Goal: Task Accomplishment & Management: Use online tool/utility

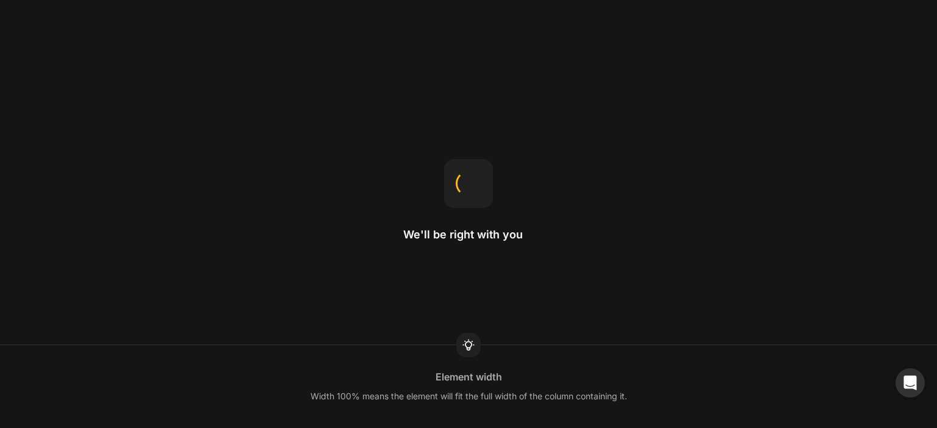
drag, startPoint x: 781, startPoint y: 245, endPoint x: 780, endPoint y: 237, distance: 7.3
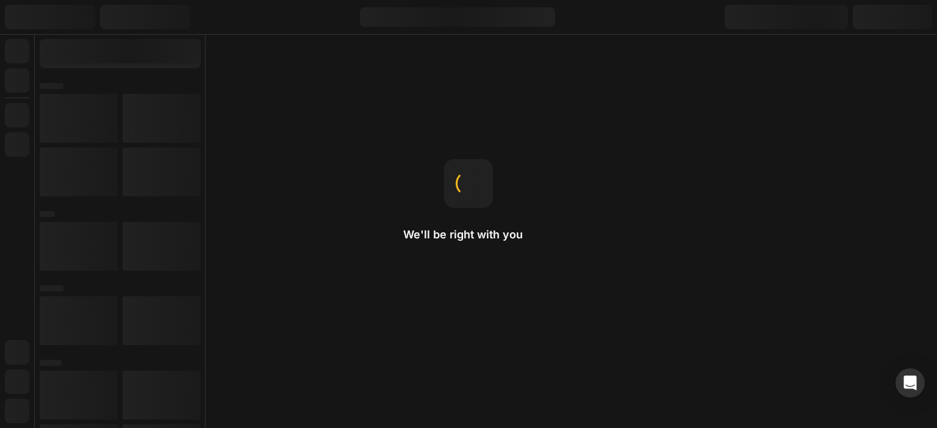
drag, startPoint x: 780, startPoint y: 237, endPoint x: 934, endPoint y: 87, distance: 214.8
click at [934, 87] on div "We'll be right with you Element width Width 100% means the element will fit the…" at bounding box center [468, 214] width 937 height 428
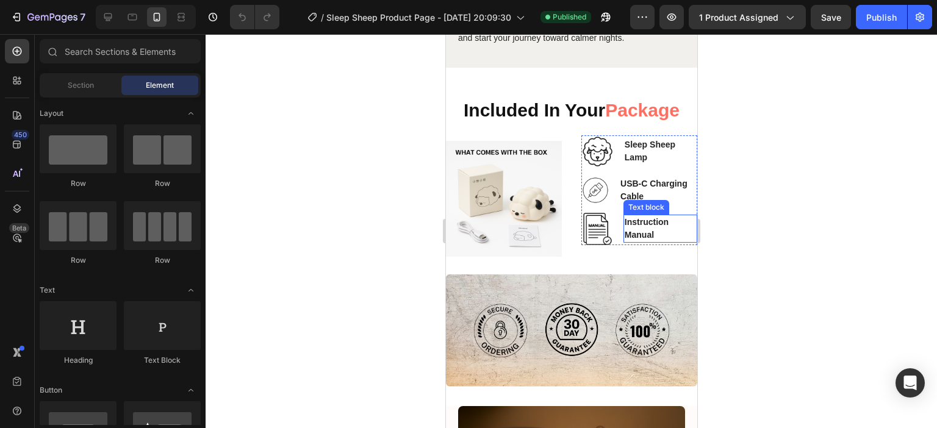
scroll to position [1647, 0]
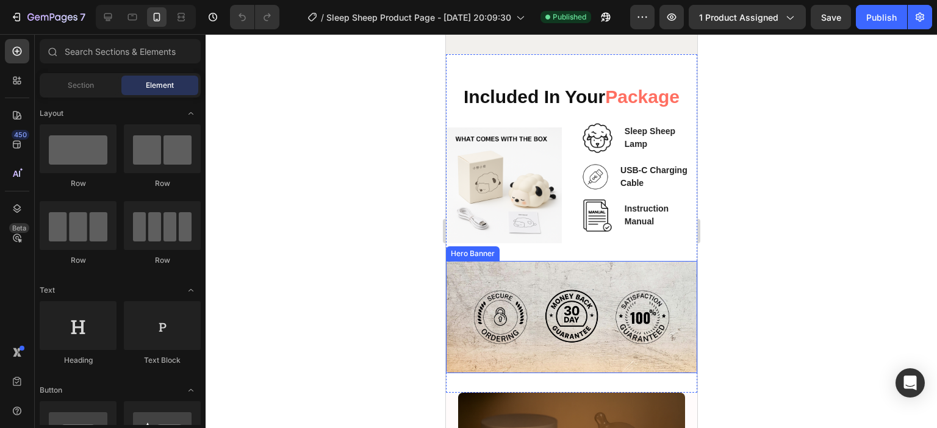
click at [674, 261] on div "Image Image Image Row Row" at bounding box center [570, 317] width 251 height 112
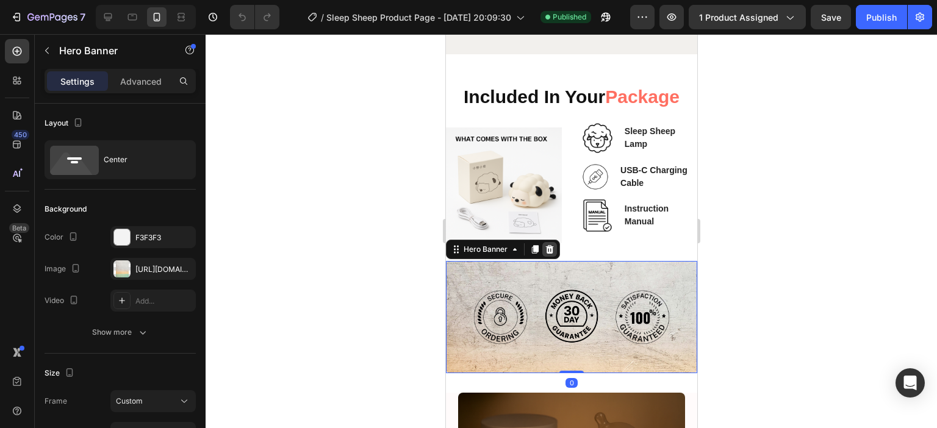
click at [548, 245] on icon at bounding box center [549, 249] width 8 height 9
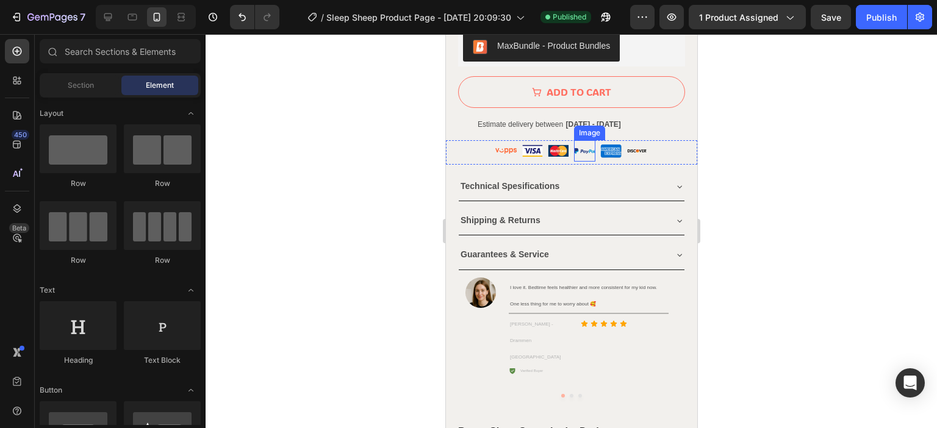
scroll to position [854, 0]
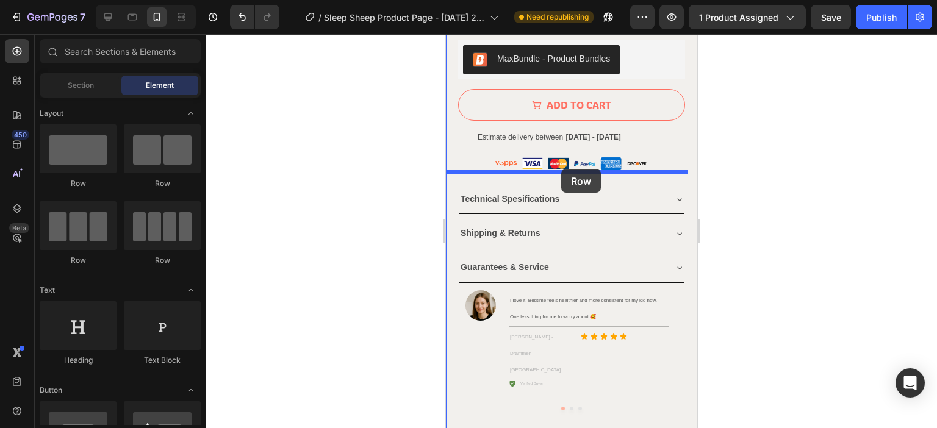
drag, startPoint x: 524, startPoint y: 262, endPoint x: 561, endPoint y: 170, distance: 99.1
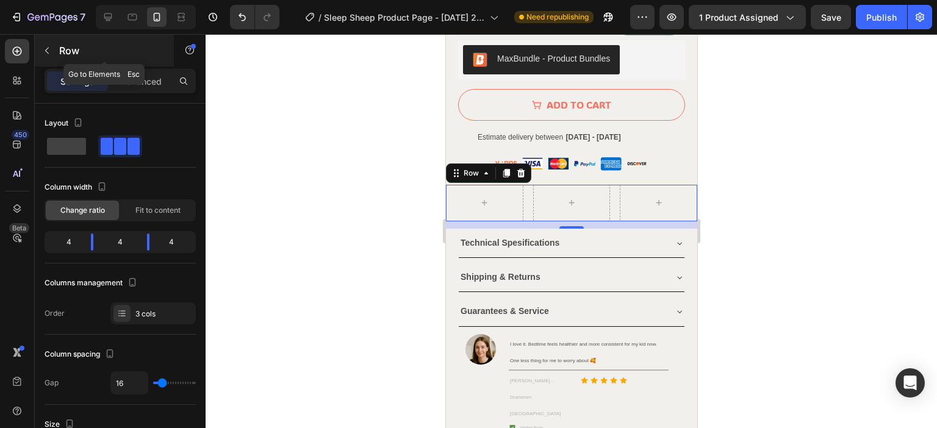
click at [45, 50] on icon "button" at bounding box center [47, 51] width 4 height 7
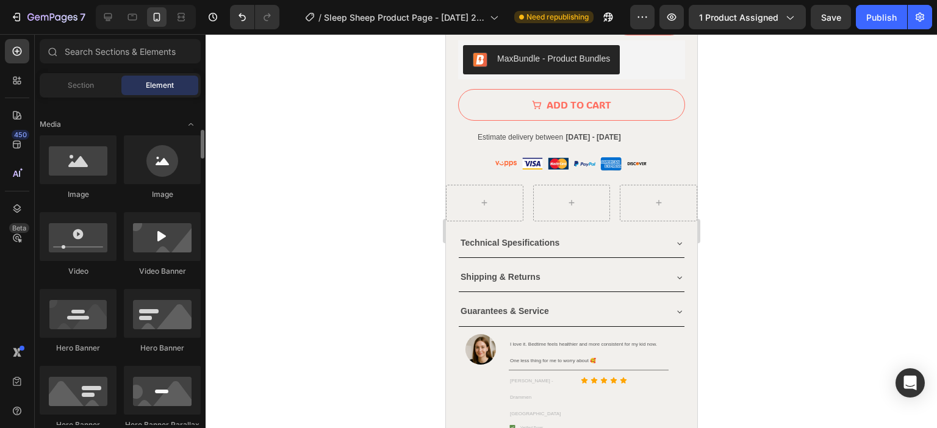
scroll to position [305, 0]
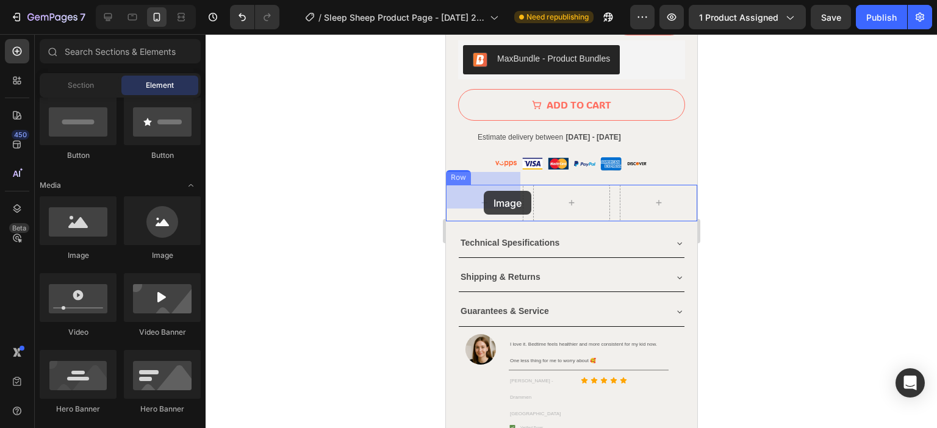
drag, startPoint x: 626, startPoint y: 255, endPoint x: 483, endPoint y: 191, distance: 156.5
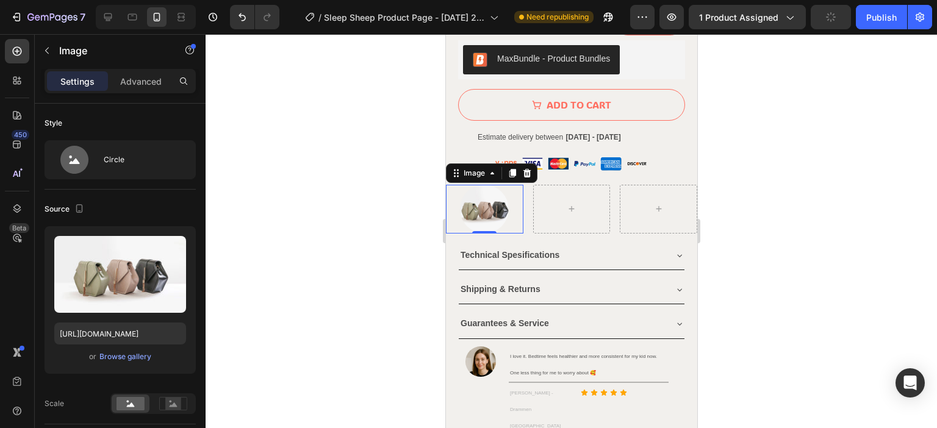
drag, startPoint x: 525, startPoint y: 159, endPoint x: 527, endPoint y: 177, distance: 17.8
click at [525, 168] on icon at bounding box center [527, 173] width 10 height 10
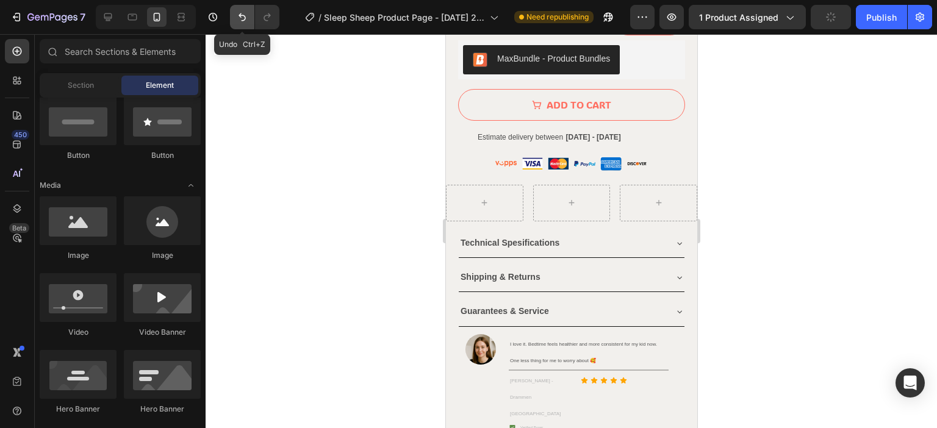
click at [235, 13] on button "Undo/Redo" at bounding box center [242, 17] width 24 height 24
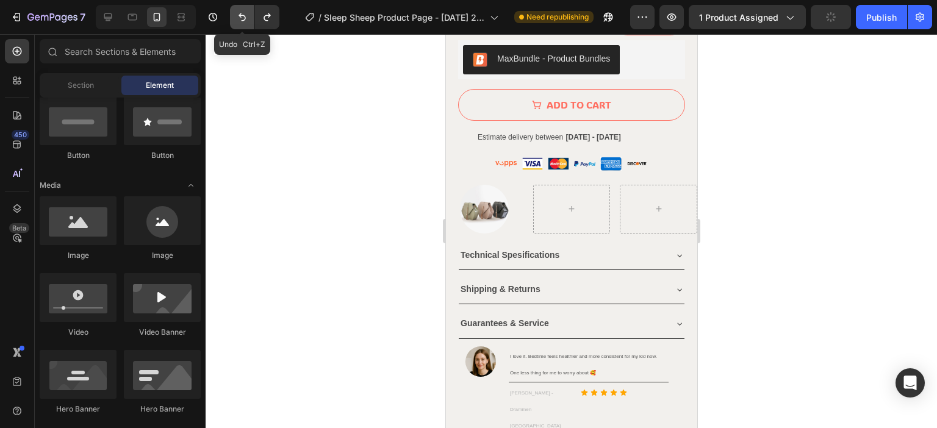
click at [235, 13] on button "Undo/Redo" at bounding box center [242, 17] width 24 height 24
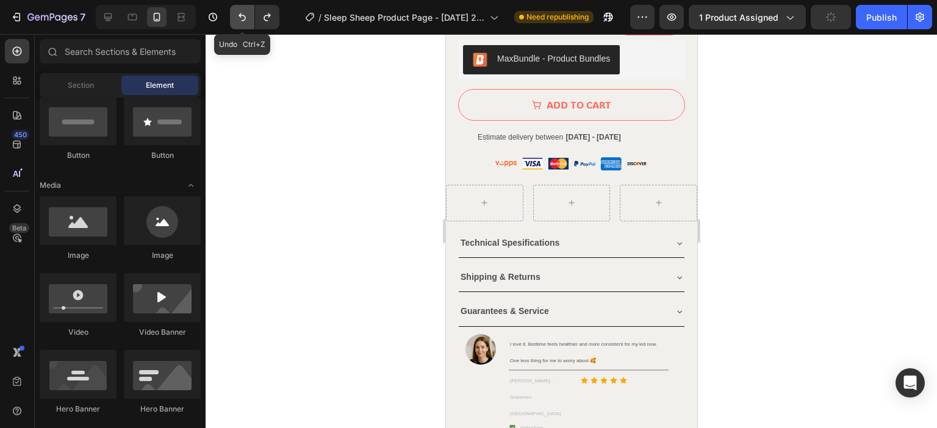
click at [235, 13] on button "Undo/Redo" at bounding box center [242, 17] width 24 height 24
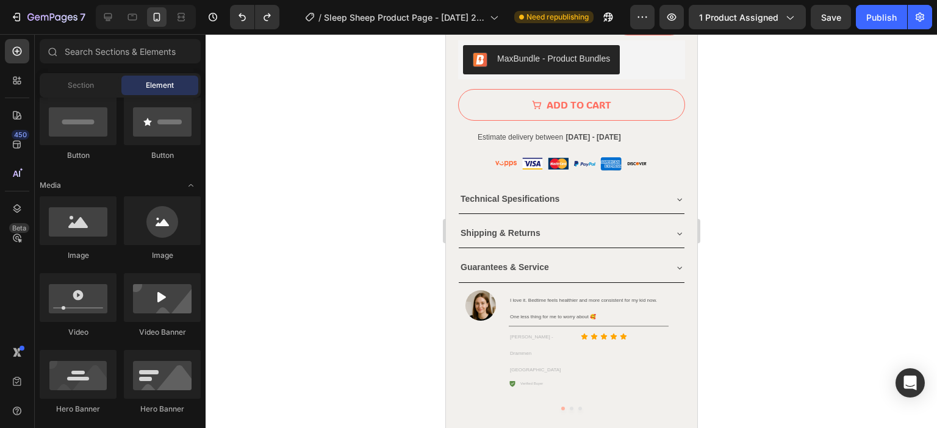
scroll to position [0, 0]
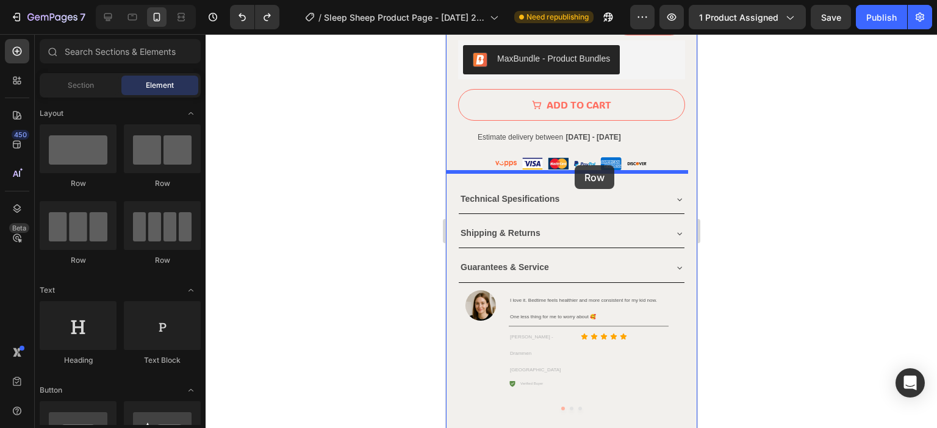
drag, startPoint x: 541, startPoint y: 185, endPoint x: 574, endPoint y: 165, distance: 38.6
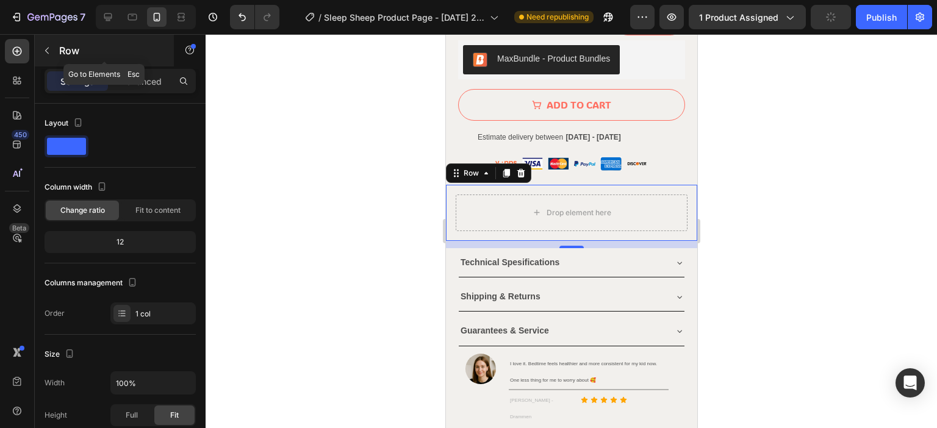
click at [49, 51] on icon "button" at bounding box center [47, 51] width 10 height 10
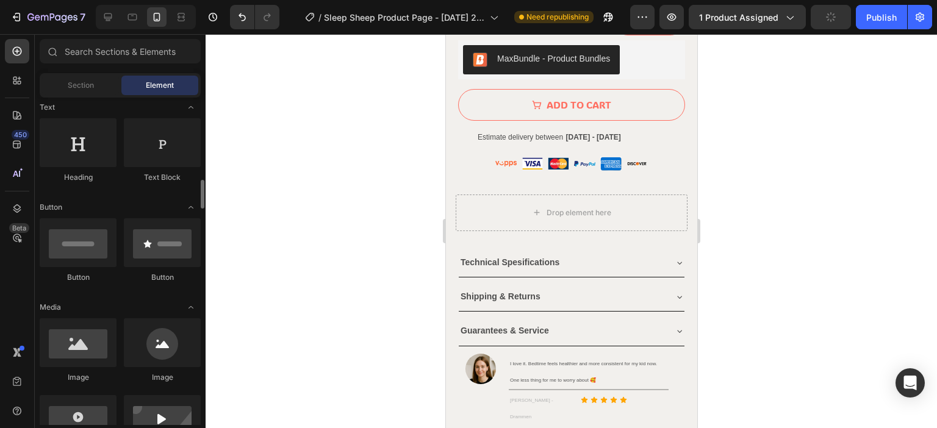
scroll to position [305, 0]
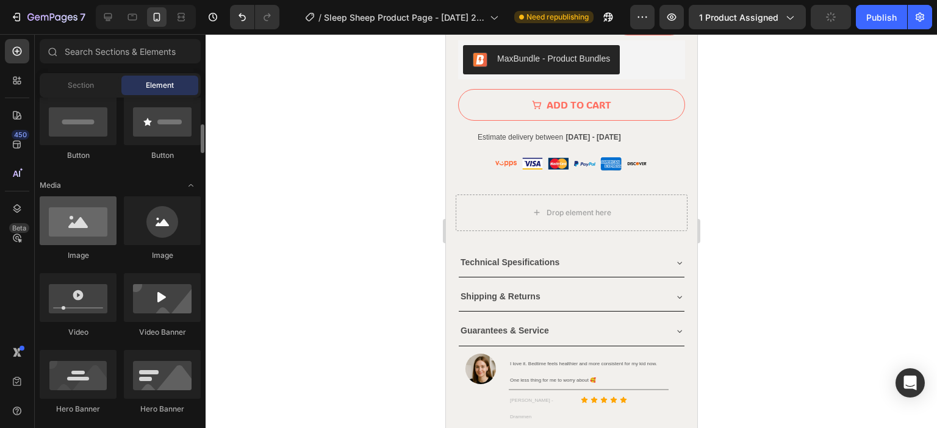
click at [64, 225] on div at bounding box center [78, 220] width 77 height 49
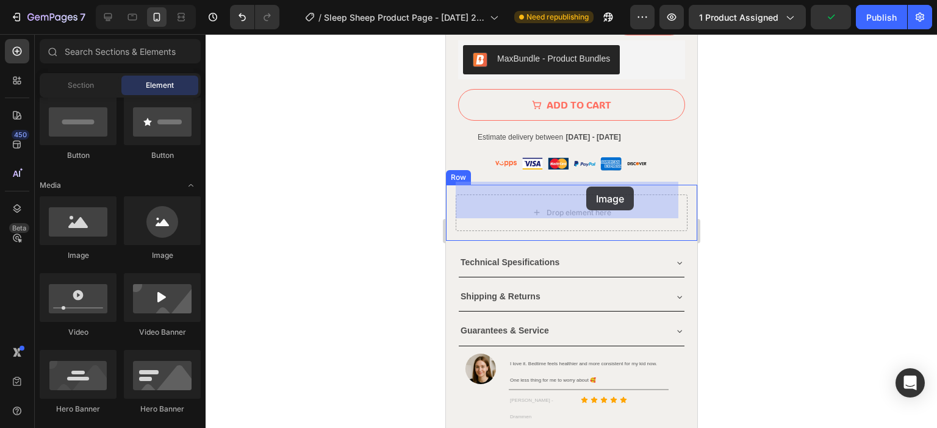
drag, startPoint x: 515, startPoint y: 273, endPoint x: 584, endPoint y: 196, distance: 103.7
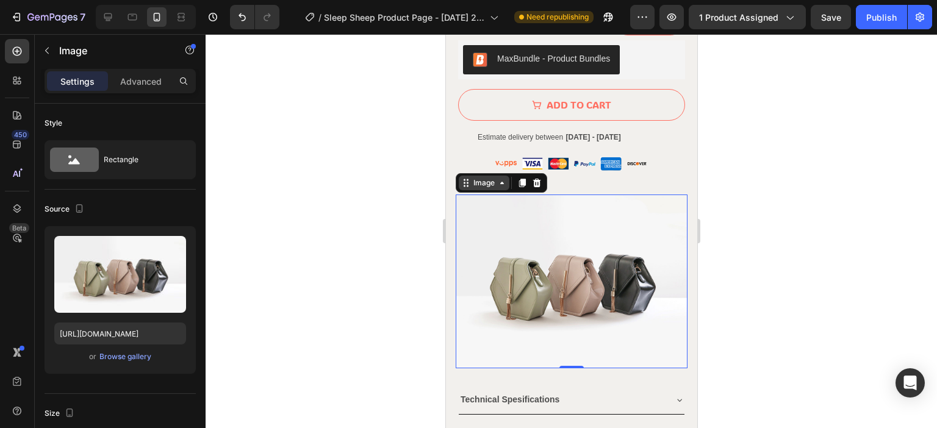
click at [466, 178] on icon at bounding box center [466, 183] width 10 height 10
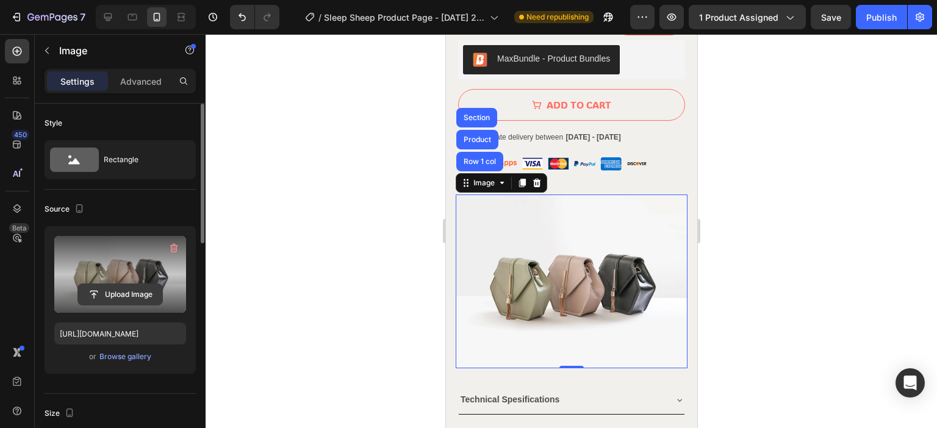
click at [113, 296] on input "file" at bounding box center [120, 294] width 84 height 21
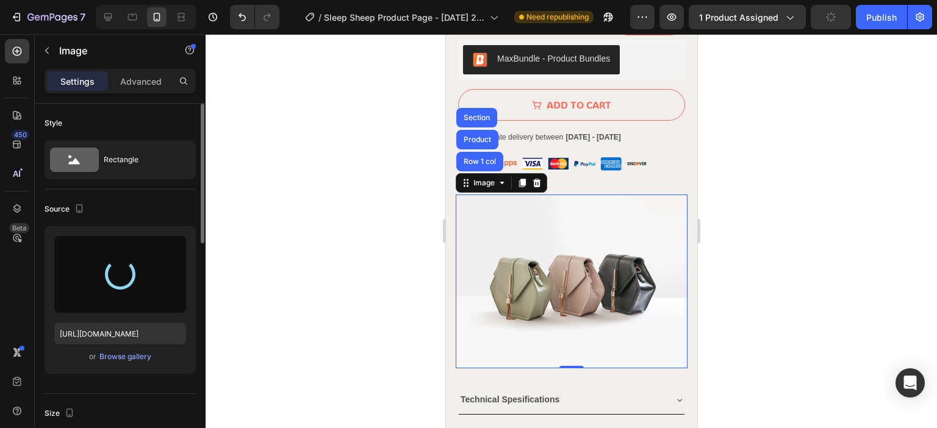
type input "[URL][DOMAIN_NAME]"
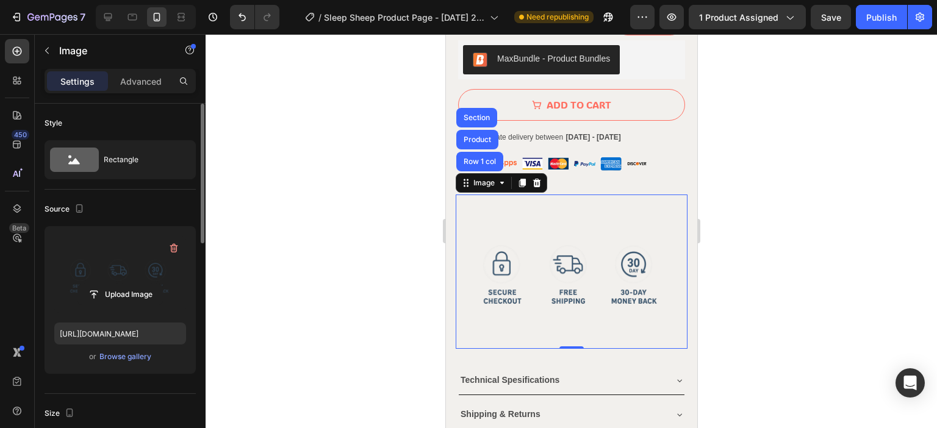
click at [791, 190] on div at bounding box center [571, 231] width 731 height 394
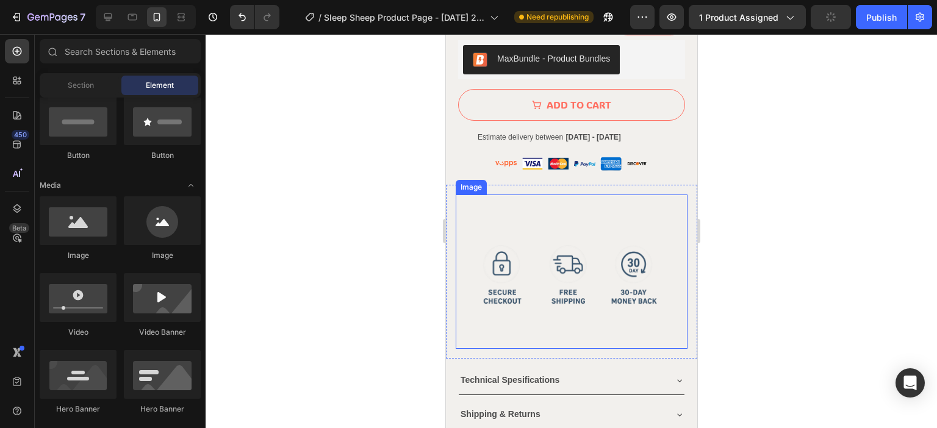
click at [537, 256] on img at bounding box center [571, 272] width 232 height 154
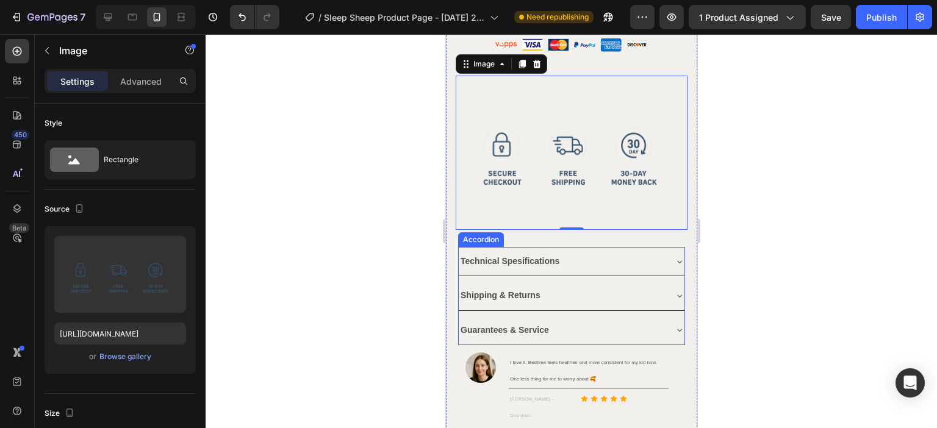
scroll to position [976, 0]
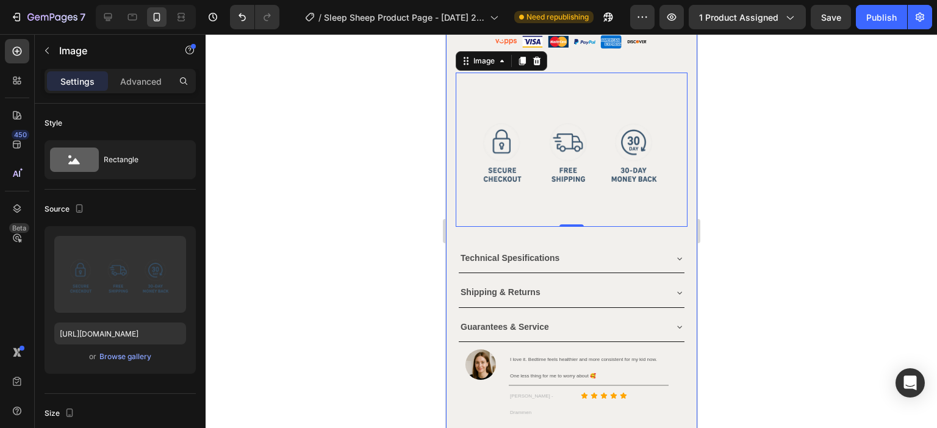
click at [572, 249] on div "Technical Spesifications" at bounding box center [561, 258] width 206 height 19
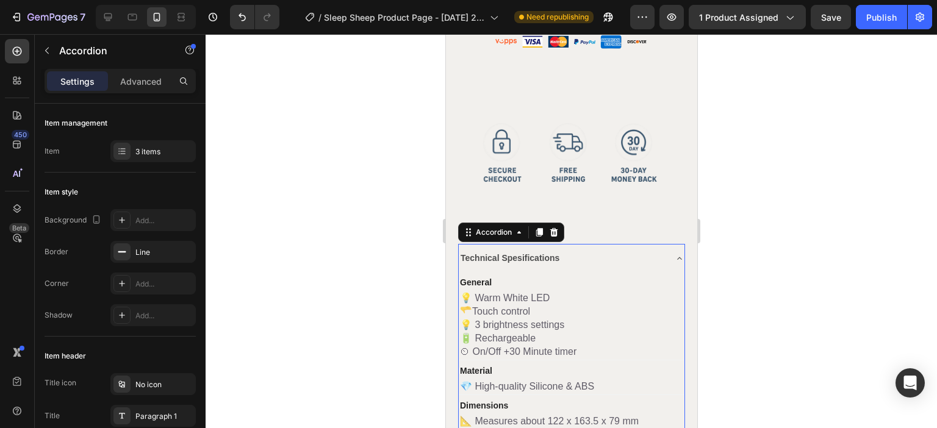
click at [572, 249] on div "Technical Spesifications" at bounding box center [561, 258] width 206 height 19
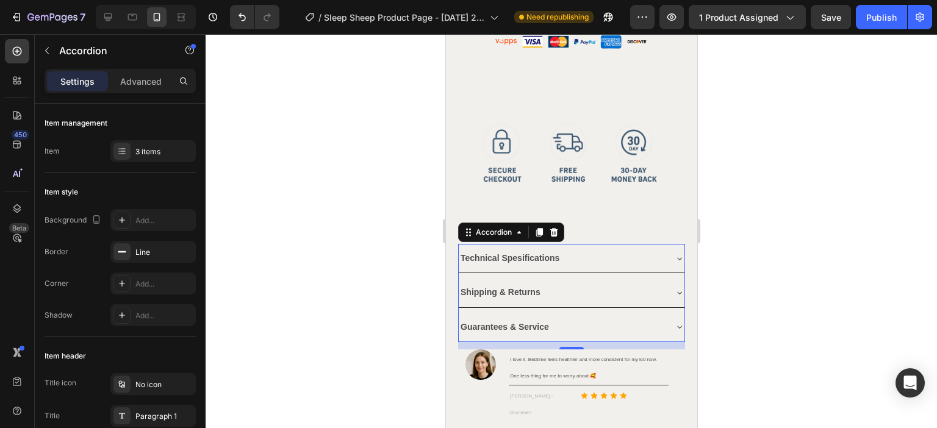
click at [575, 283] on div "Shipping & Returns" at bounding box center [561, 292] width 206 height 19
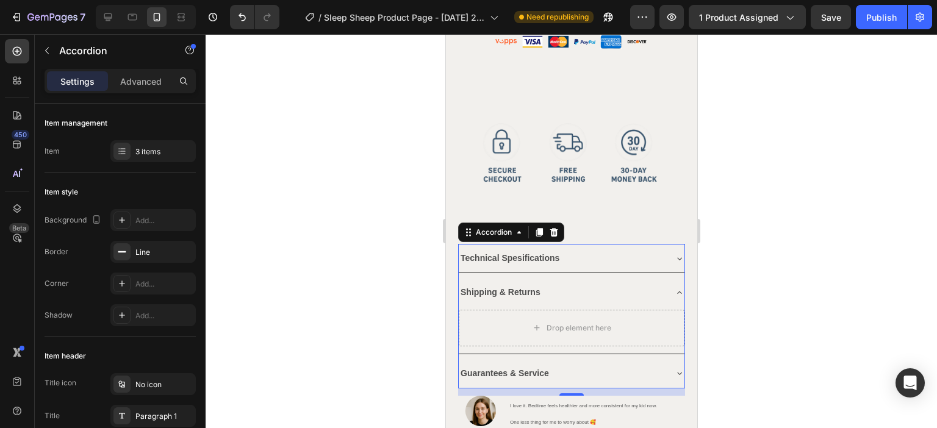
click at [575, 283] on div "Shipping & Returns" at bounding box center [561, 292] width 206 height 19
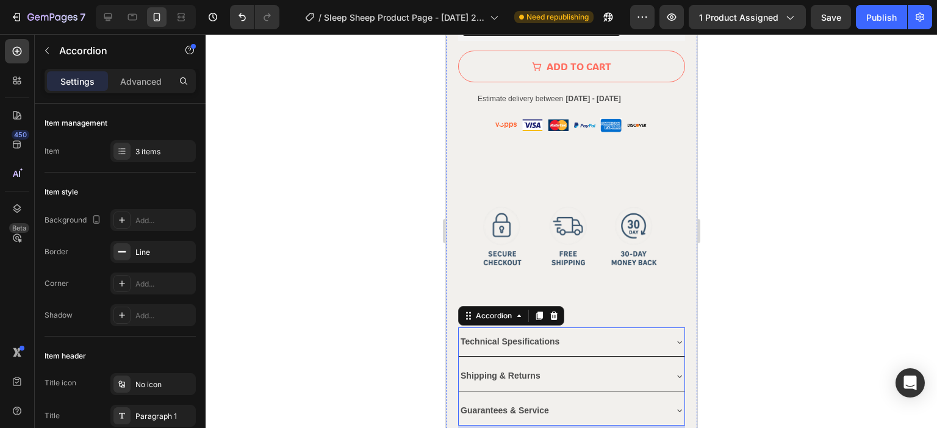
scroll to position [915, 0]
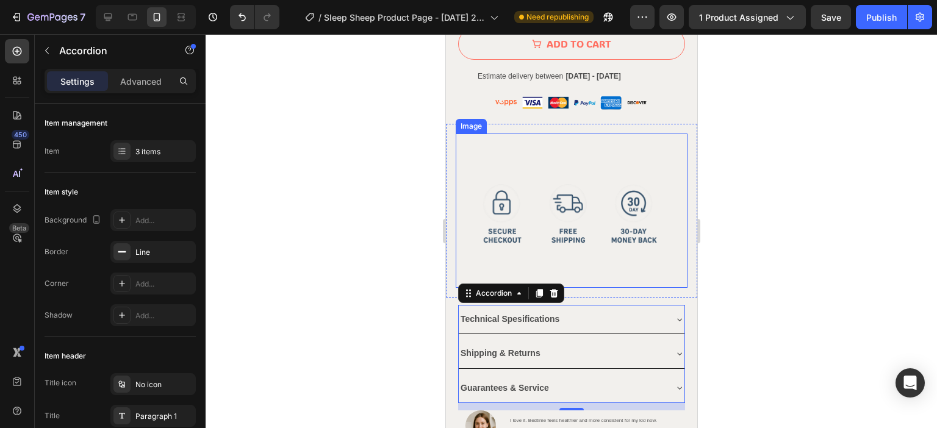
click at [603, 146] on img at bounding box center [571, 211] width 232 height 154
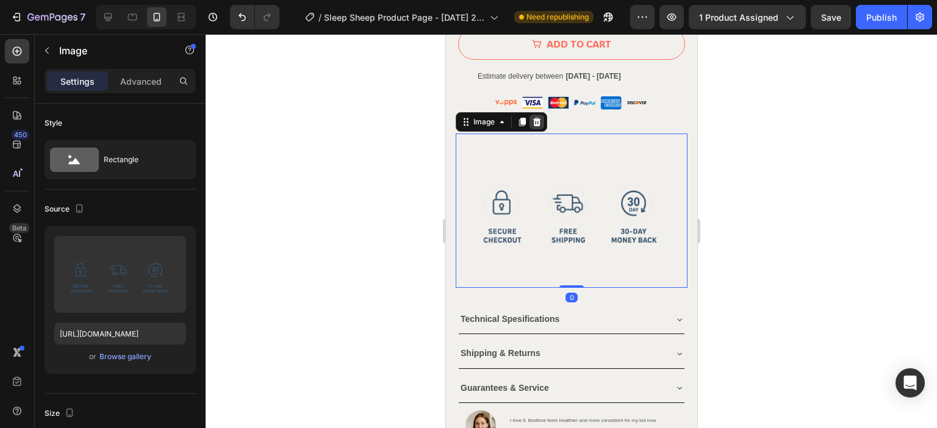
click at [534, 118] on icon at bounding box center [537, 122] width 8 height 9
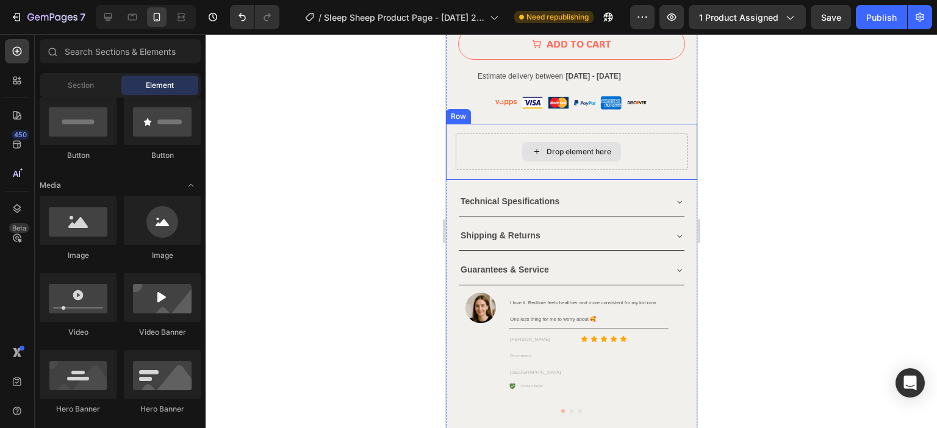
click at [484, 134] on div "Drop element here" at bounding box center [571, 152] width 232 height 37
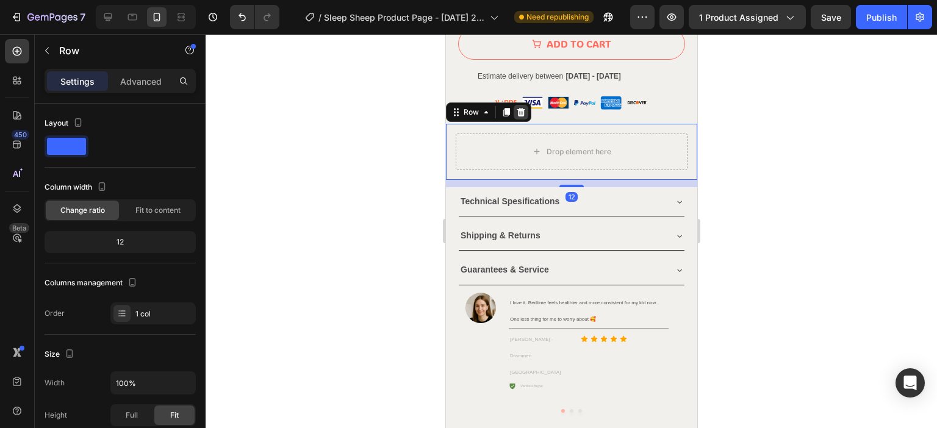
drag, startPoint x: 523, startPoint y: 96, endPoint x: 877, endPoint y: 131, distance: 356.1
click at [523, 107] on icon at bounding box center [520, 112] width 10 height 10
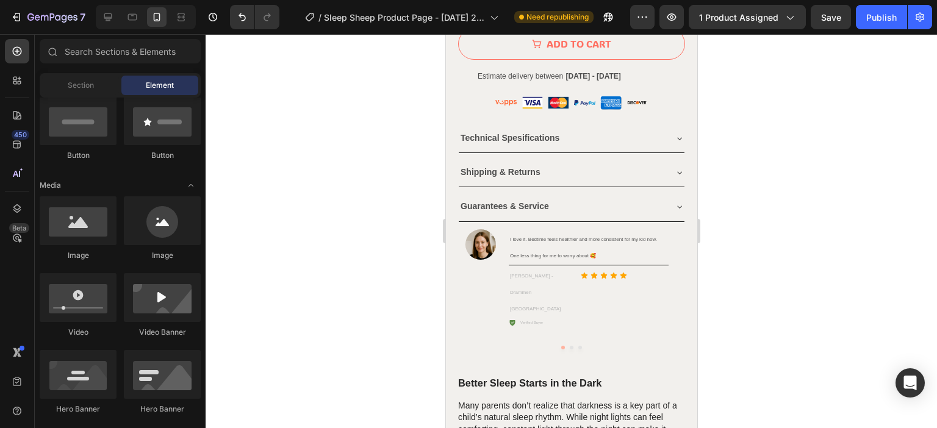
scroll to position [0, 0]
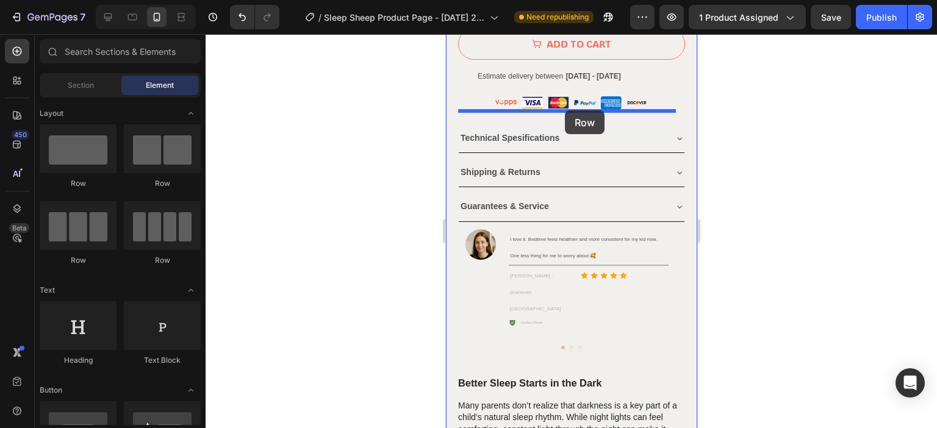
drag, startPoint x: 598, startPoint y: 265, endPoint x: 564, endPoint y: 110, distance: 158.7
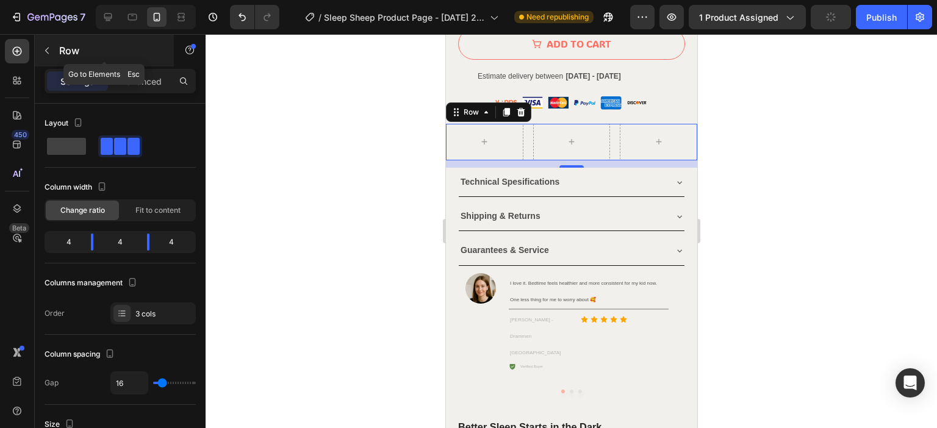
click at [63, 40] on div "Row" at bounding box center [104, 51] width 139 height 32
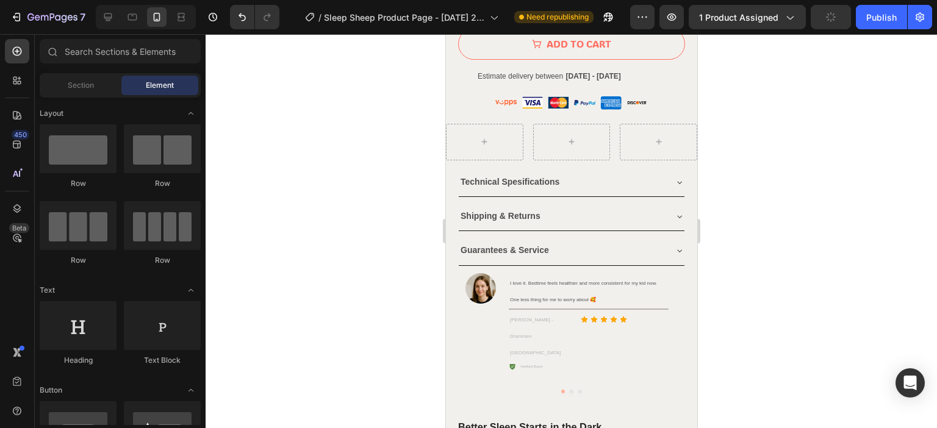
scroll to position [366, 0]
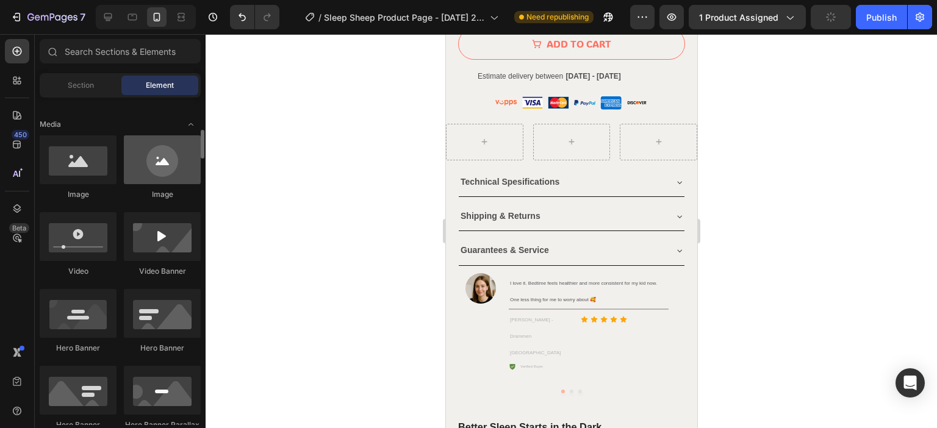
click at [150, 167] on div at bounding box center [162, 159] width 77 height 49
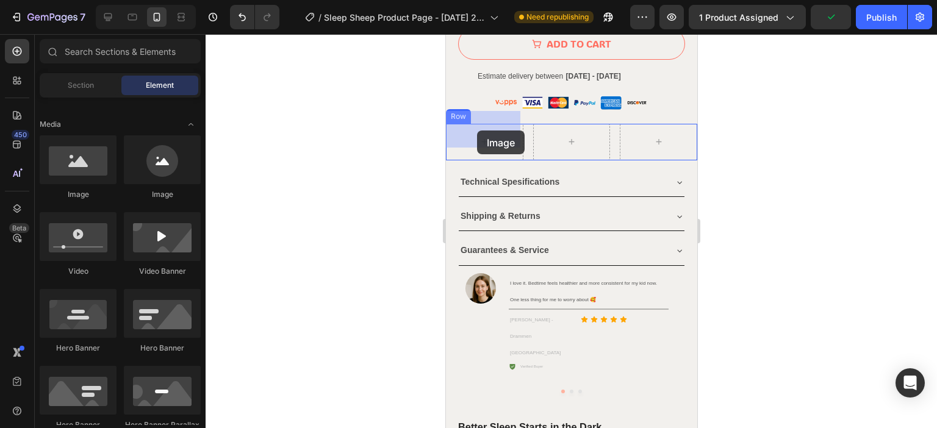
drag, startPoint x: 674, startPoint y: 199, endPoint x: 476, endPoint y: 131, distance: 209.1
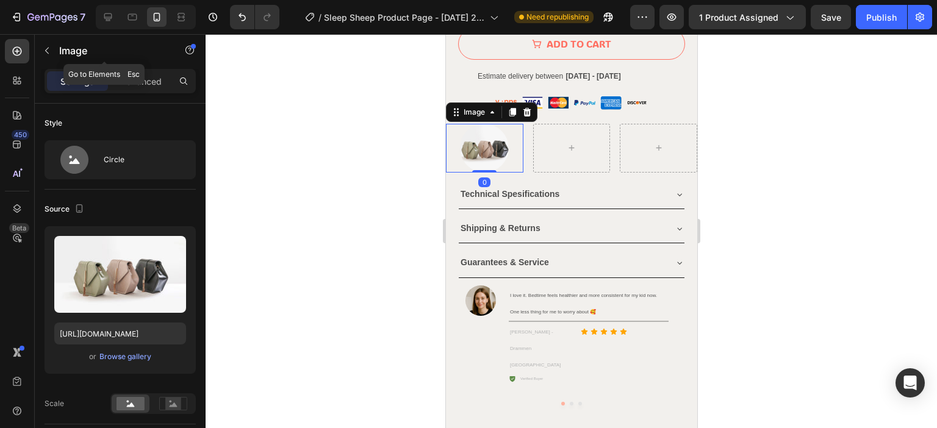
click at [48, 48] on icon "button" at bounding box center [47, 51] width 4 height 7
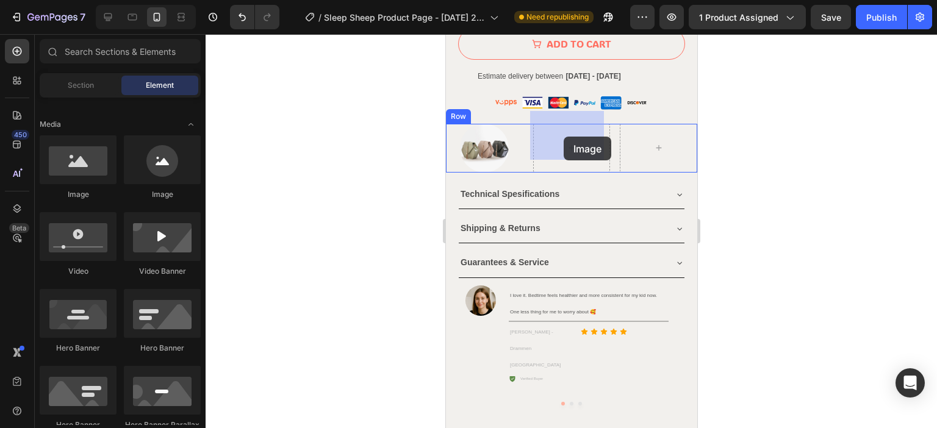
drag, startPoint x: 736, startPoint y: 200, endPoint x: 563, endPoint y: 136, distance: 184.1
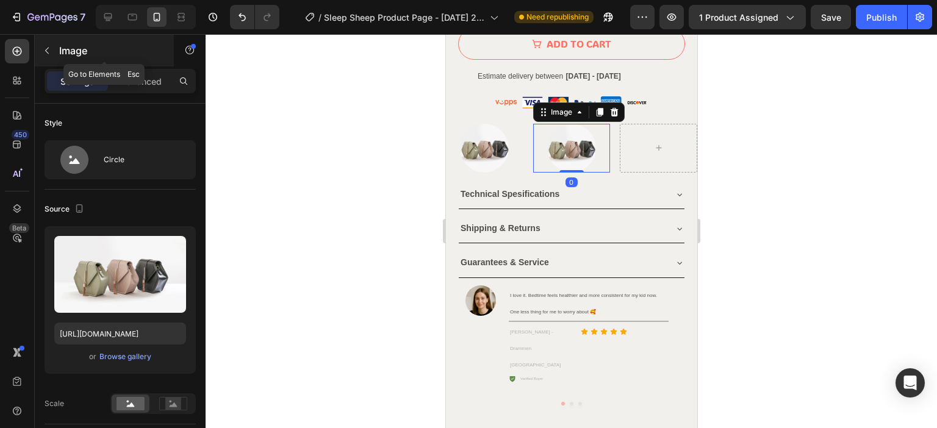
click at [57, 53] on div "Image" at bounding box center [104, 51] width 139 height 32
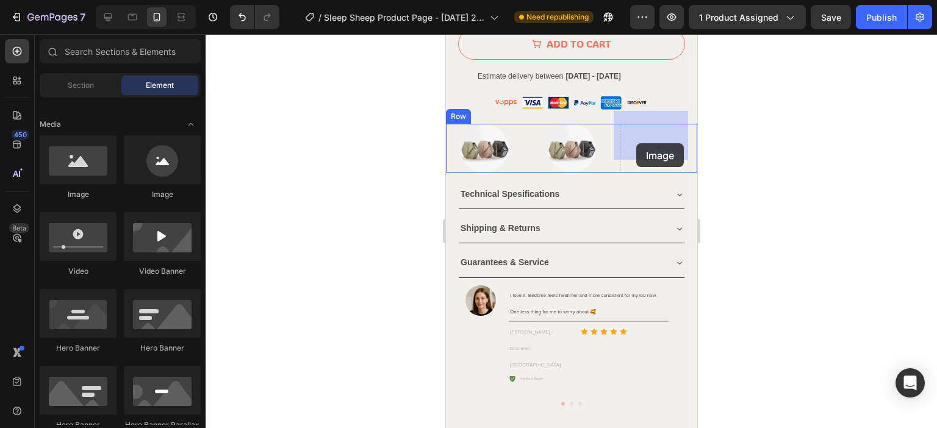
drag, startPoint x: 601, startPoint y: 199, endPoint x: 638, endPoint y: 135, distance: 73.8
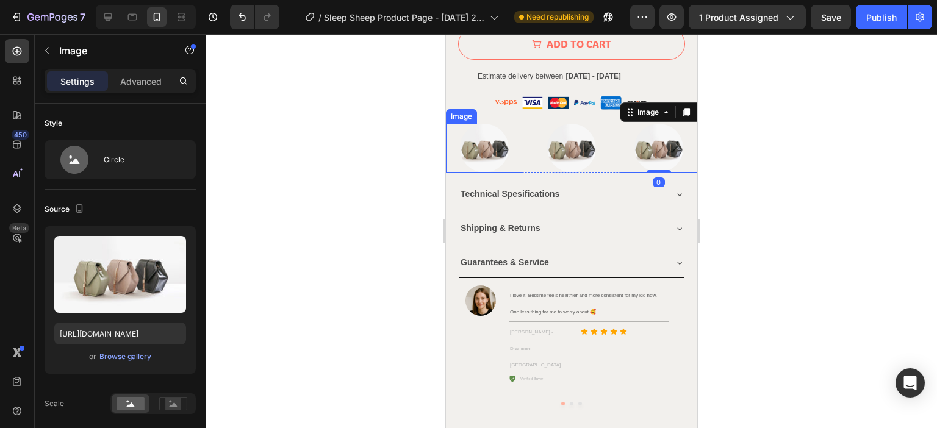
click at [484, 129] on img at bounding box center [483, 148] width 49 height 49
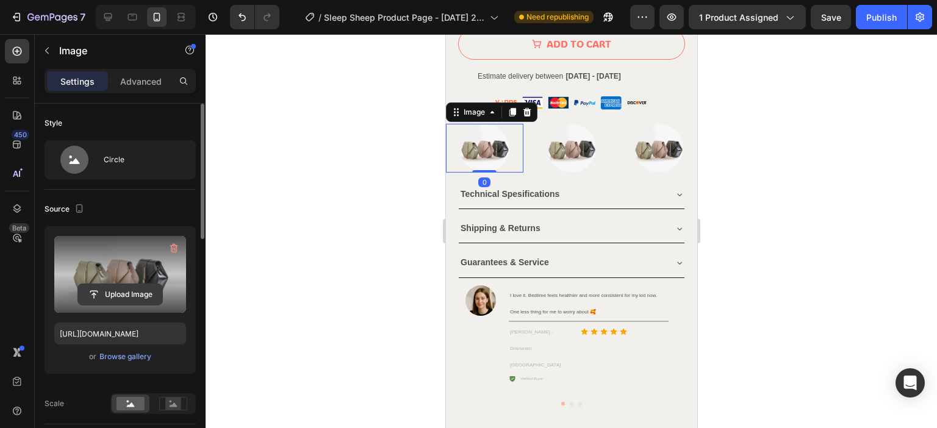
click at [122, 298] on input "file" at bounding box center [120, 294] width 84 height 21
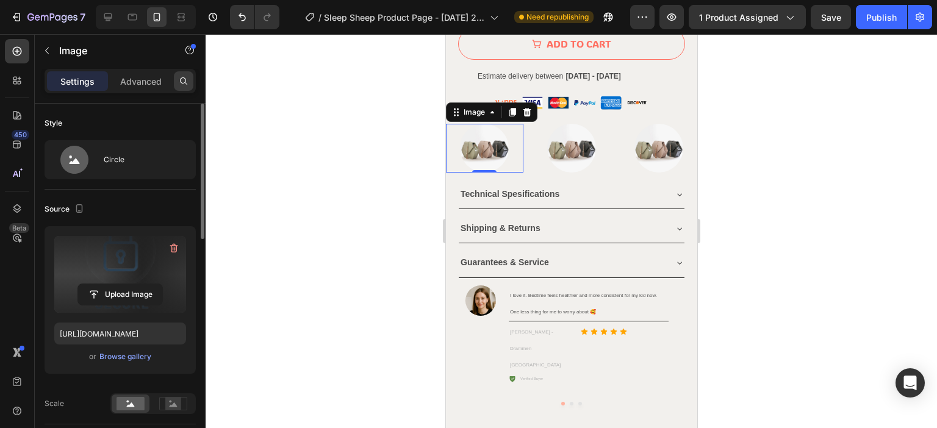
type input "[URL][DOMAIN_NAME]"
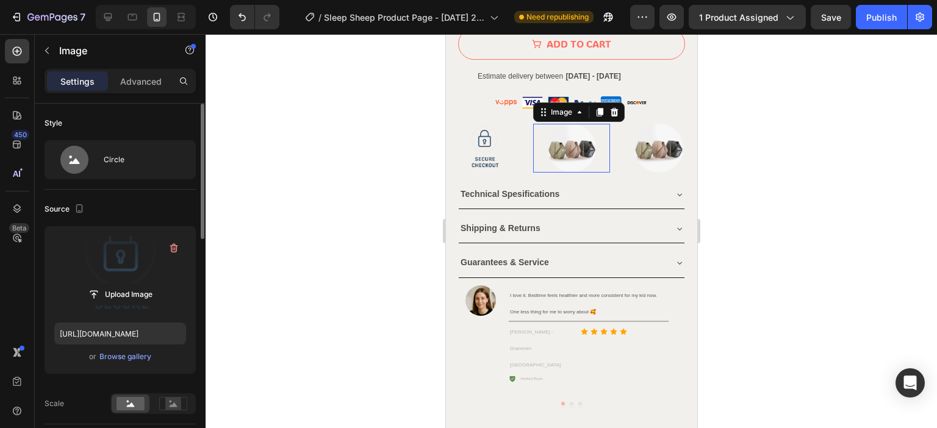
click at [564, 134] on img at bounding box center [571, 148] width 49 height 49
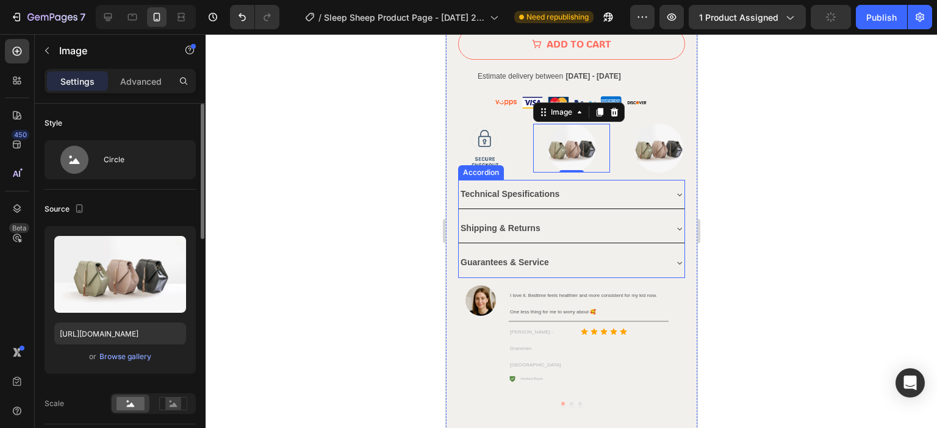
scroll to position [793, 0]
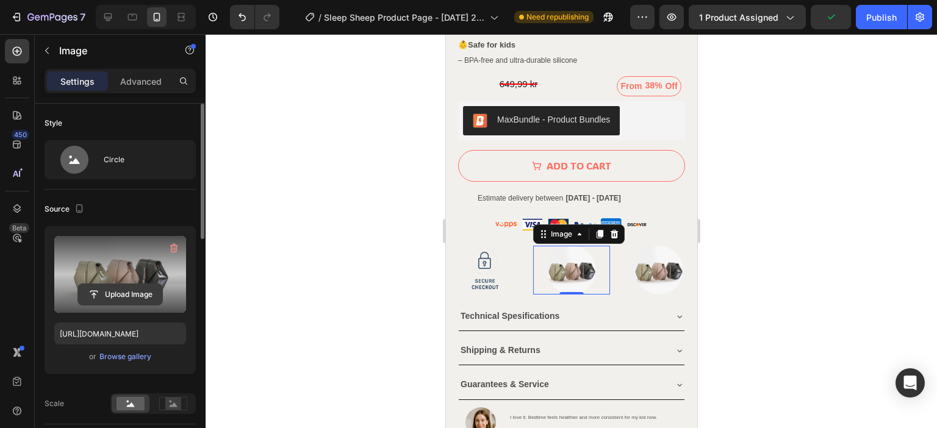
click at [117, 288] on input "file" at bounding box center [120, 294] width 84 height 21
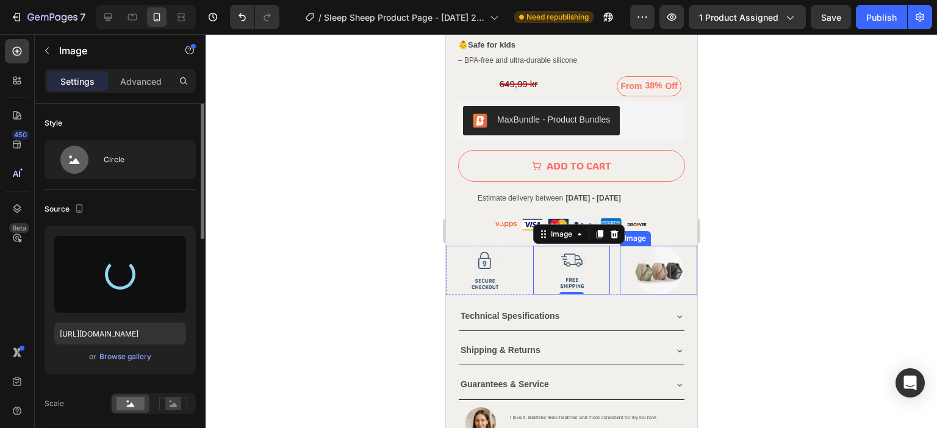
type input "[URL][DOMAIN_NAME]"
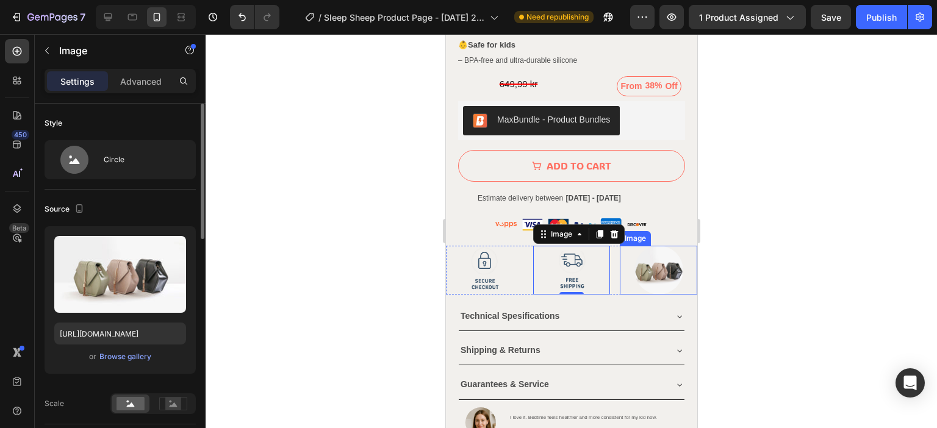
click at [645, 246] on img at bounding box center [658, 270] width 49 height 49
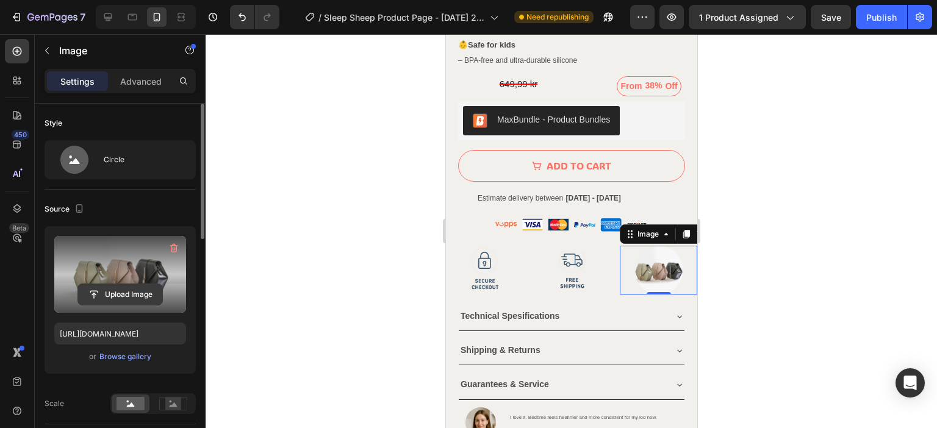
click at [117, 289] on input "file" at bounding box center [120, 294] width 84 height 21
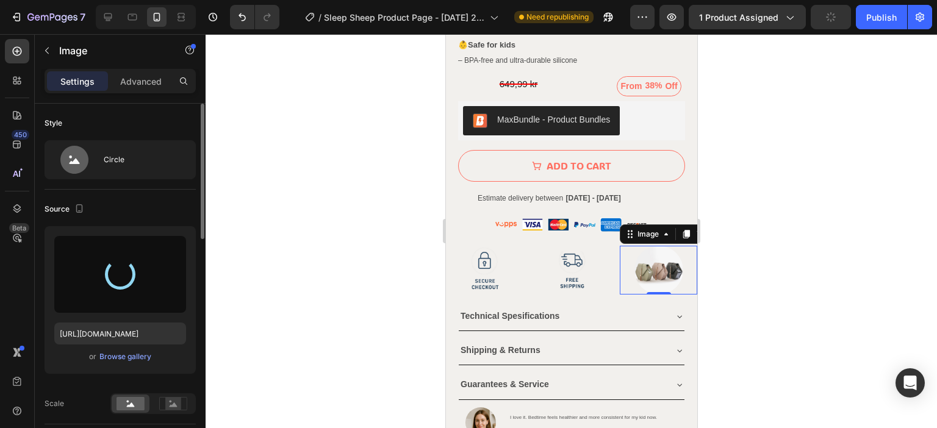
type input "[URL][DOMAIN_NAME]"
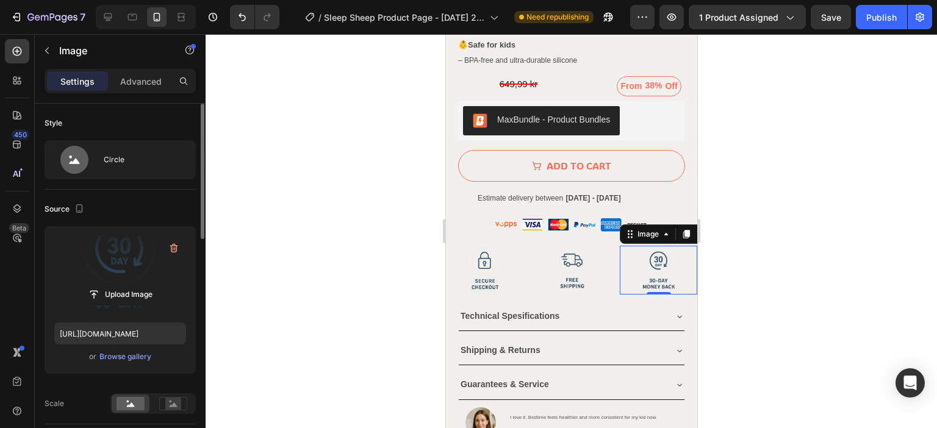
click at [777, 282] on div at bounding box center [571, 231] width 731 height 394
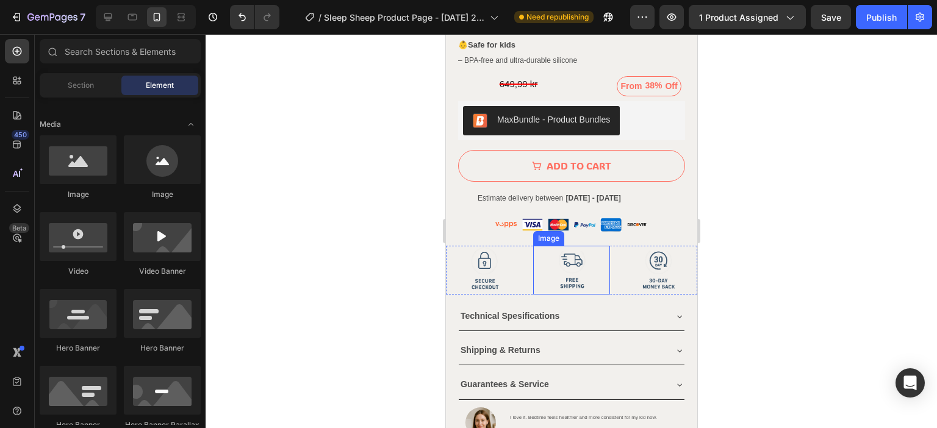
click at [604, 257] on div "Image Image Image Row" at bounding box center [570, 270] width 251 height 49
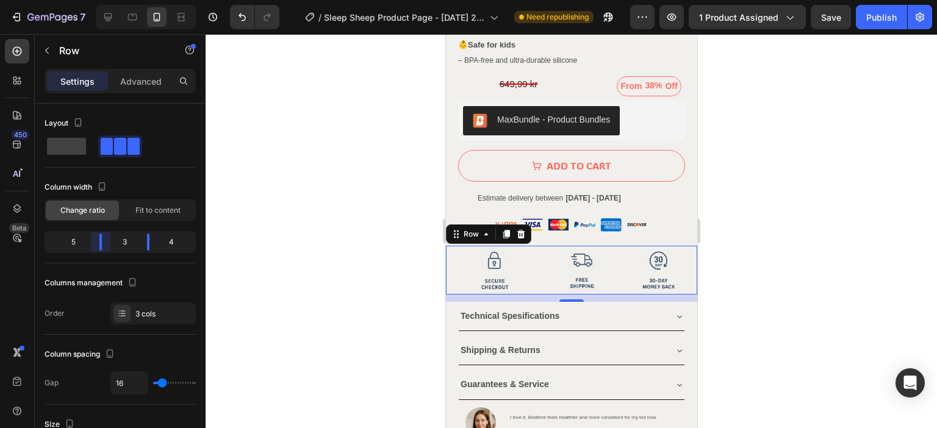
drag, startPoint x: 92, startPoint y: 246, endPoint x: 104, endPoint y: 246, distance: 12.2
click at [104, 0] on body "7 Version history / Sleep Sheep Product Page - [DATE] 20:09:30 Need republishin…" at bounding box center [468, 0] width 937 height 0
drag, startPoint x: 146, startPoint y: 245, endPoint x: 137, endPoint y: 243, distance: 9.9
click at [137, 0] on body "7 Version history / Sleep Sheep Product Page - [DATE] 20:09:30 Need republishin…" at bounding box center [468, 0] width 937 height 0
drag, startPoint x: 137, startPoint y: 243, endPoint x: 153, endPoint y: 243, distance: 16.5
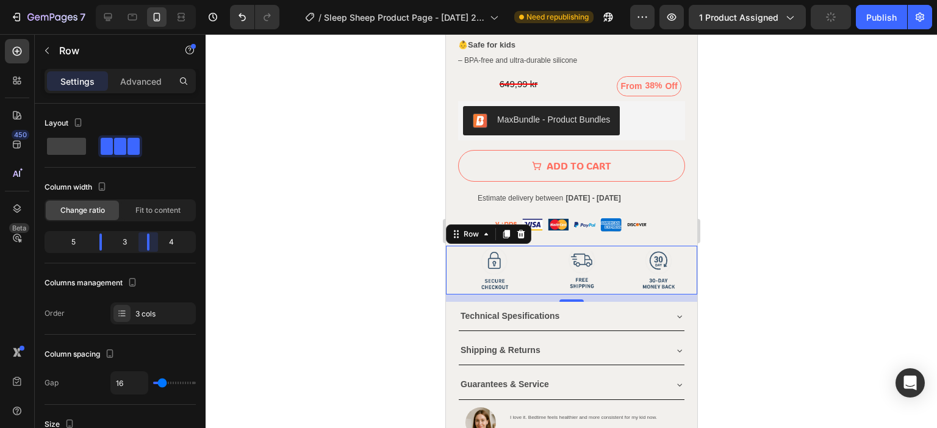
click at [153, 0] on body "7 Version history / Sleep Sheep Product Page - [DATE] 20:09:30 Need republishin…" at bounding box center [468, 0] width 937 height 0
click at [95, 0] on body "7 Version history / Sleep Sheep Product Page - [DATE] 20:09:30 Need republishin…" at bounding box center [468, 0] width 937 height 0
type input "8"
type input "6"
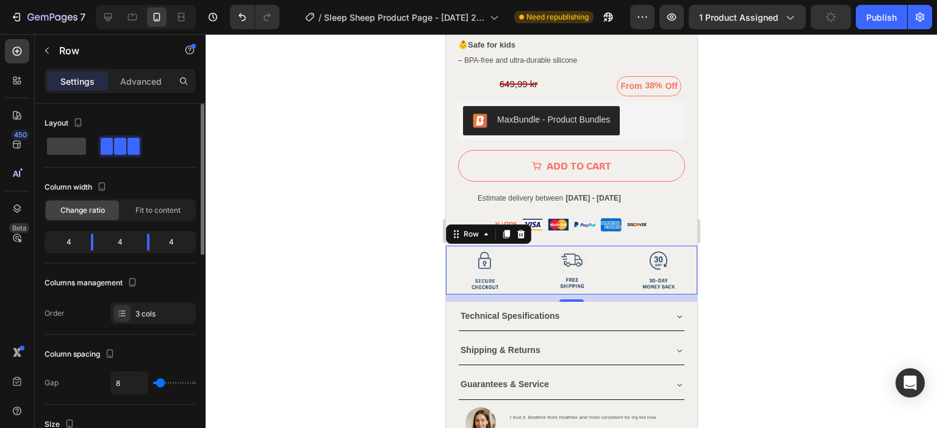
type input "6"
type input "4"
type input "0"
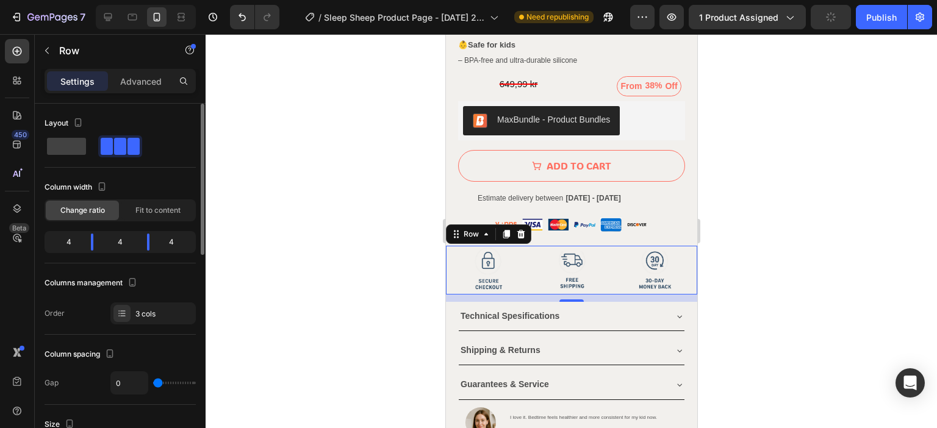
type input "52"
type input "75"
type input "93"
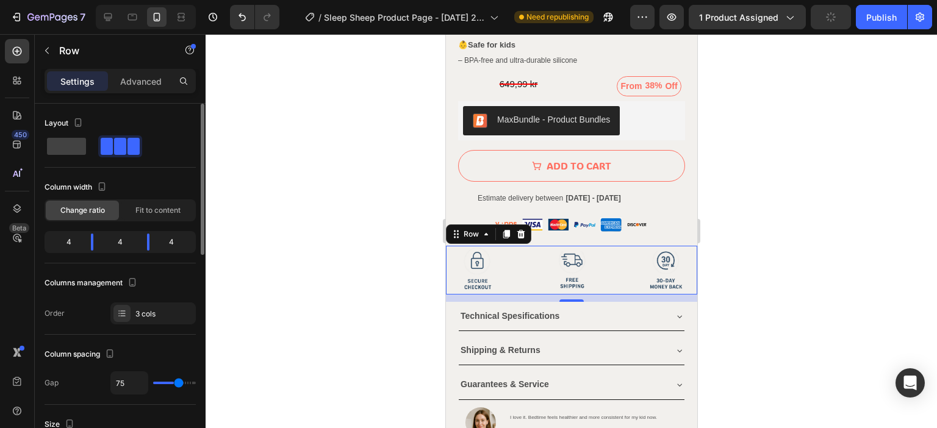
type input "93"
type input "111"
type input "120"
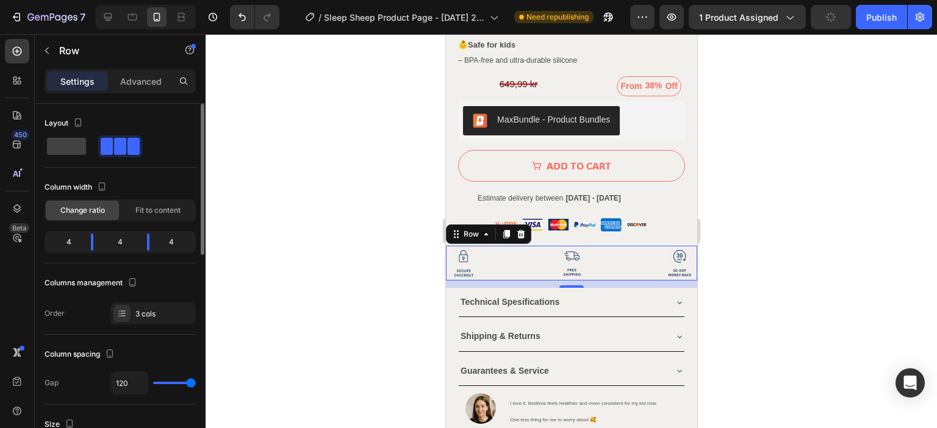
type input "0"
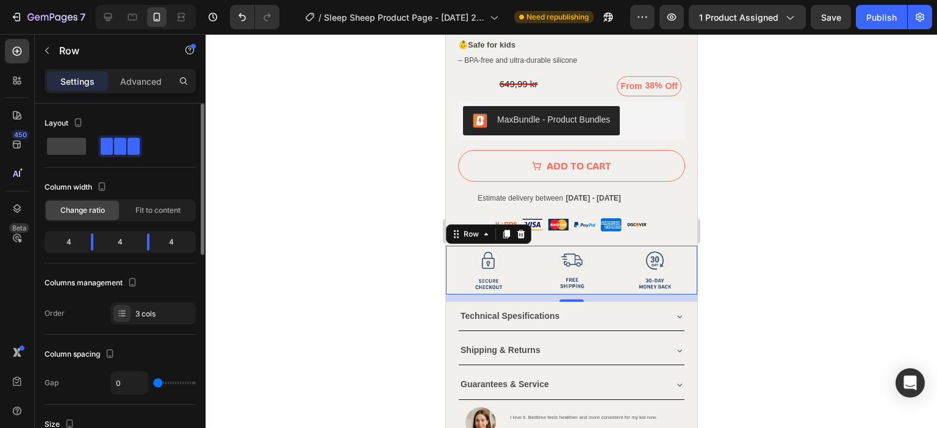
drag, startPoint x: 160, startPoint y: 381, endPoint x: 410, endPoint y: 333, distance: 254.1
type input "0"
click at [153, 382] on input "range" at bounding box center [174, 383] width 43 height 2
click at [303, 254] on div at bounding box center [571, 231] width 731 height 394
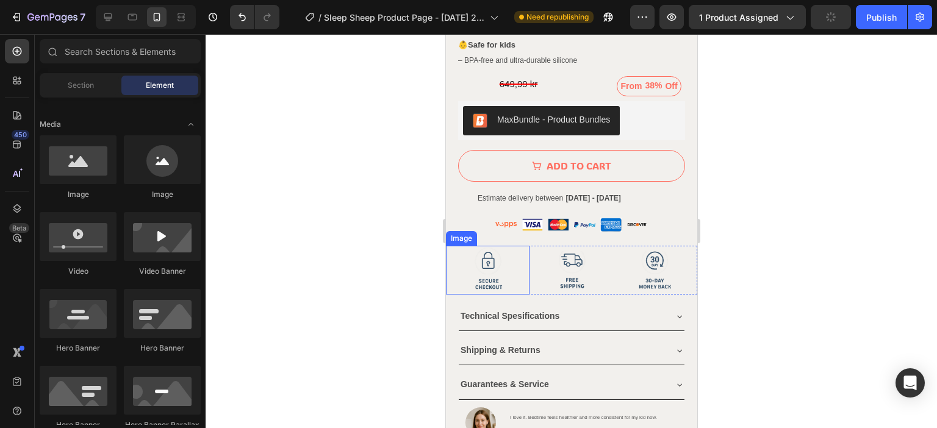
click at [509, 246] on div at bounding box center [487, 270] width 84 height 49
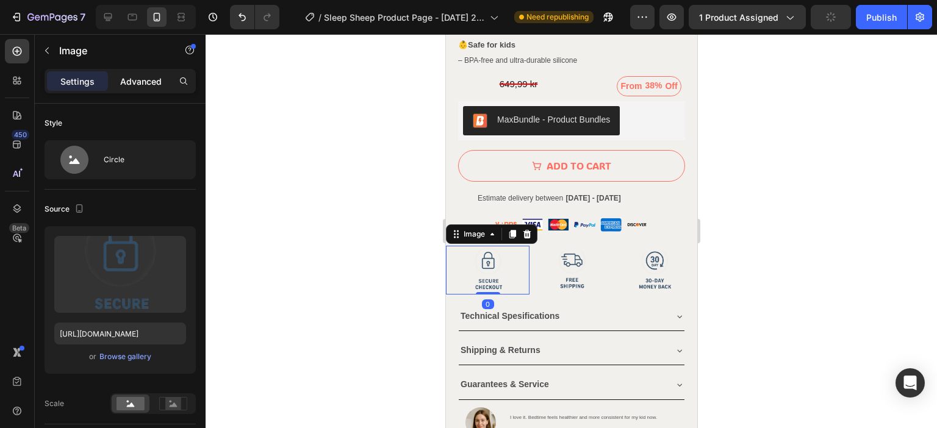
click at [135, 71] on div "Advanced" at bounding box center [140, 81] width 61 height 20
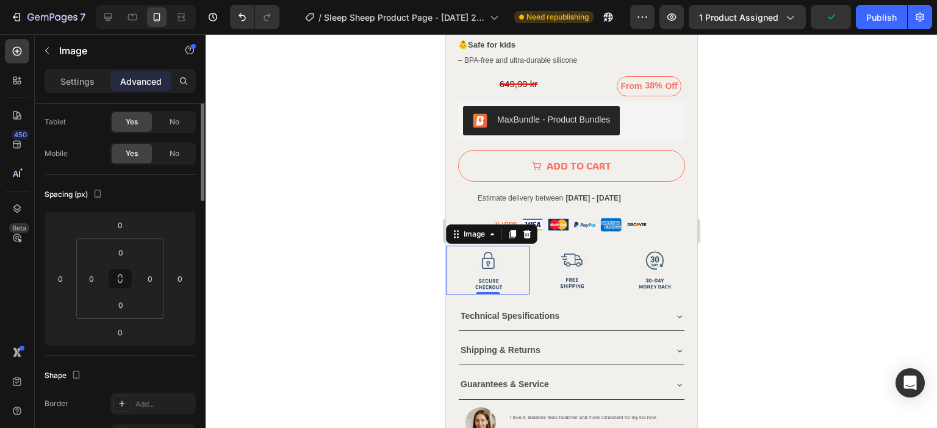
scroll to position [0, 0]
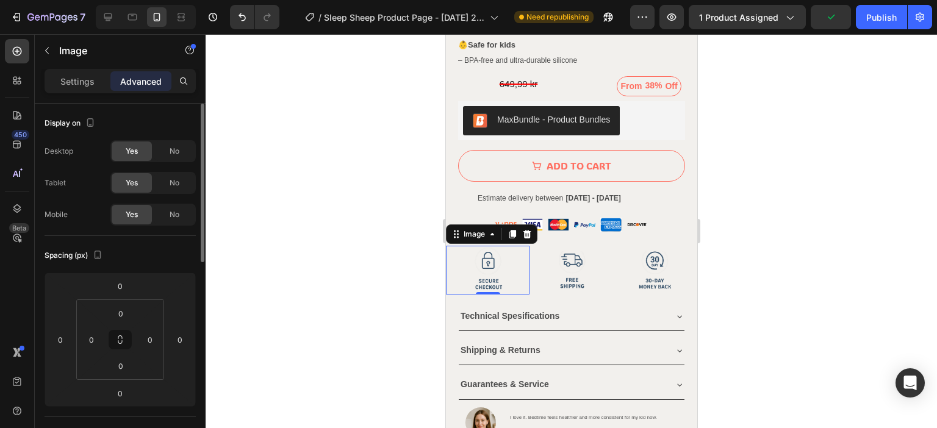
click at [88, 79] on p "Settings" at bounding box center [77, 81] width 34 height 13
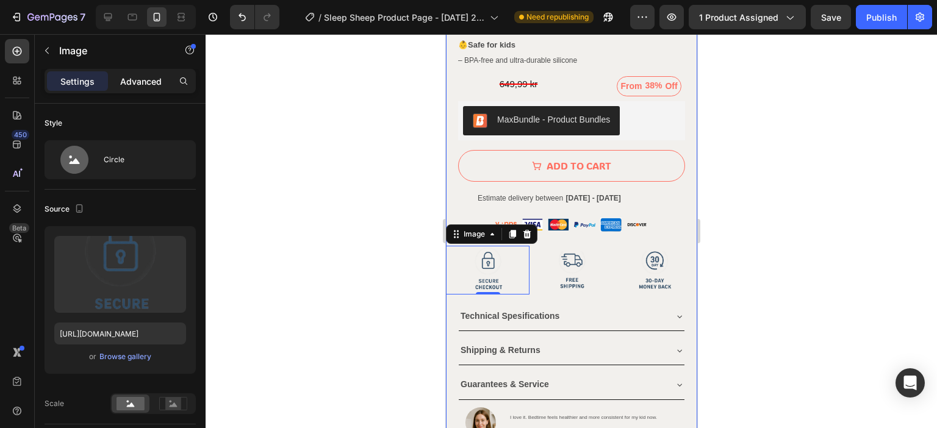
click at [140, 85] on p "Advanced" at bounding box center [140, 81] width 41 height 13
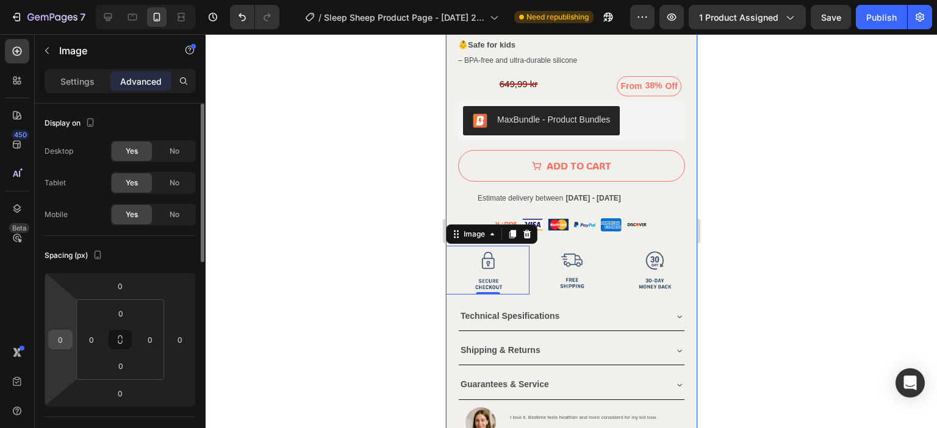
click at [59, 334] on input "0" at bounding box center [60, 340] width 18 height 18
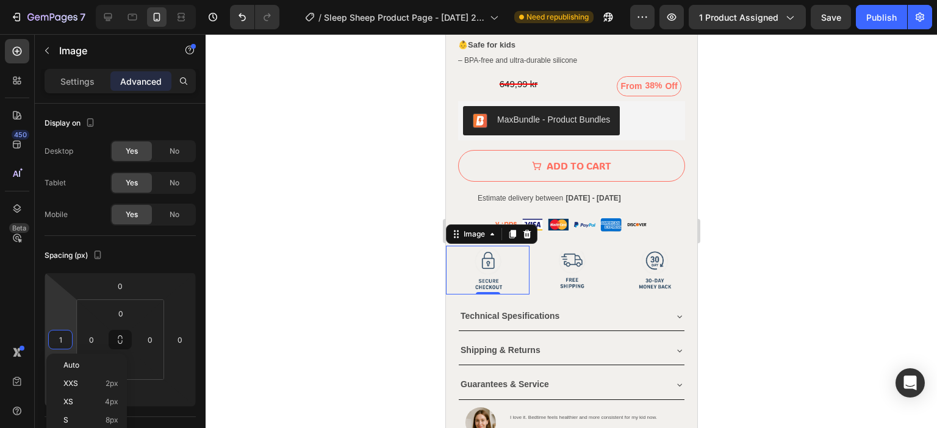
type input "10"
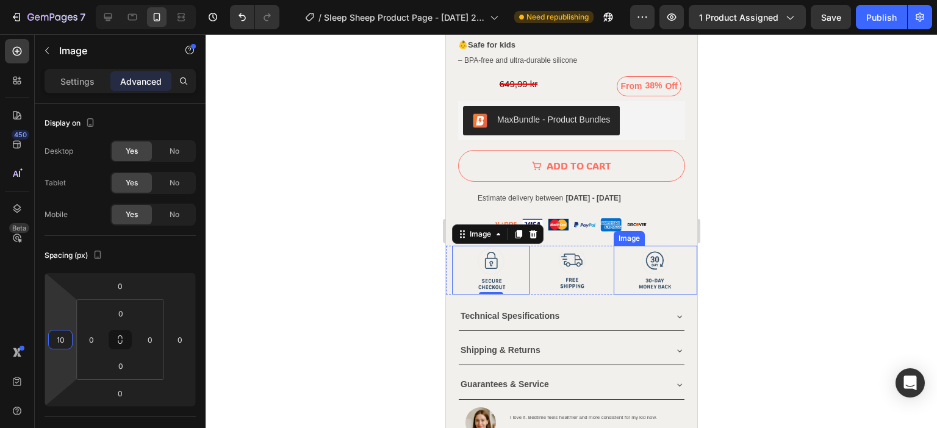
click at [664, 252] on img at bounding box center [654, 270] width 49 height 49
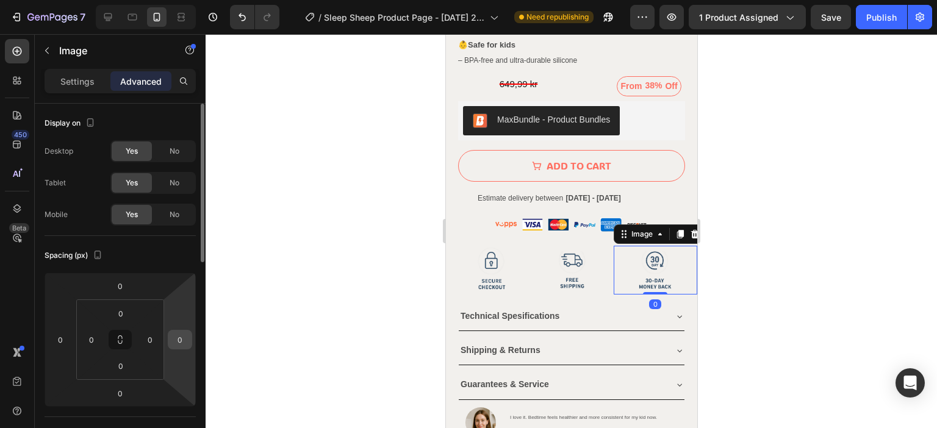
click at [176, 347] on input "0" at bounding box center [180, 340] width 18 height 18
drag, startPoint x: 183, startPoint y: 343, endPoint x: 152, endPoint y: 341, distance: 31.2
click at [152, 341] on div "0 0 0 10 0 0 0 0" at bounding box center [120, 340] width 151 height 134
type input "20"
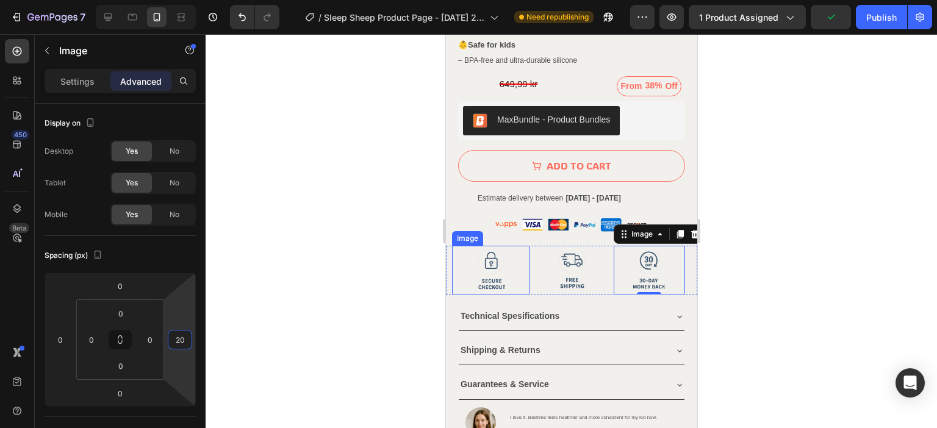
click at [498, 246] on img at bounding box center [490, 270] width 49 height 49
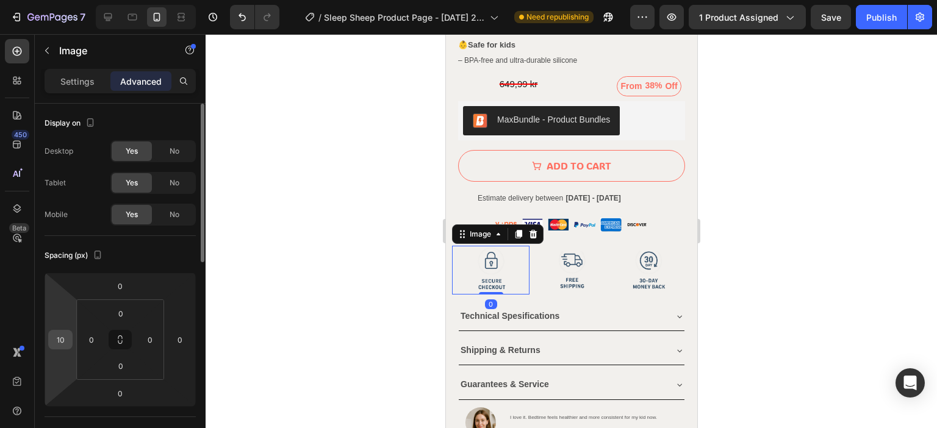
click at [60, 343] on input "10" at bounding box center [60, 340] width 18 height 18
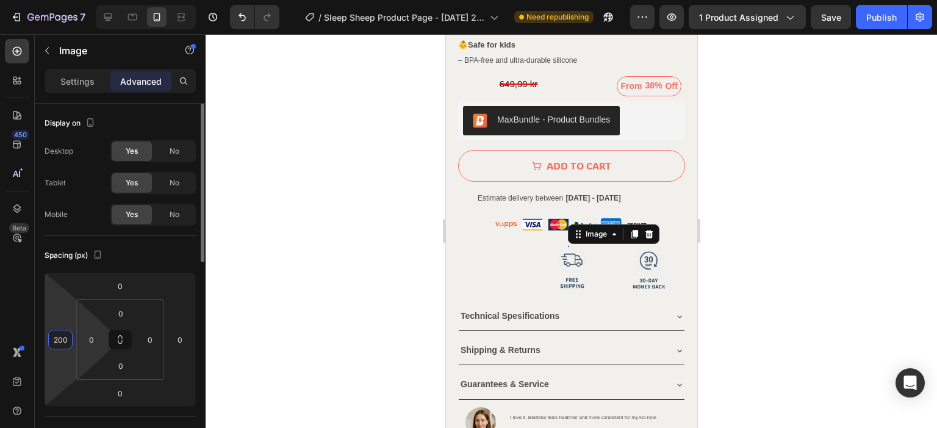
type input "20"
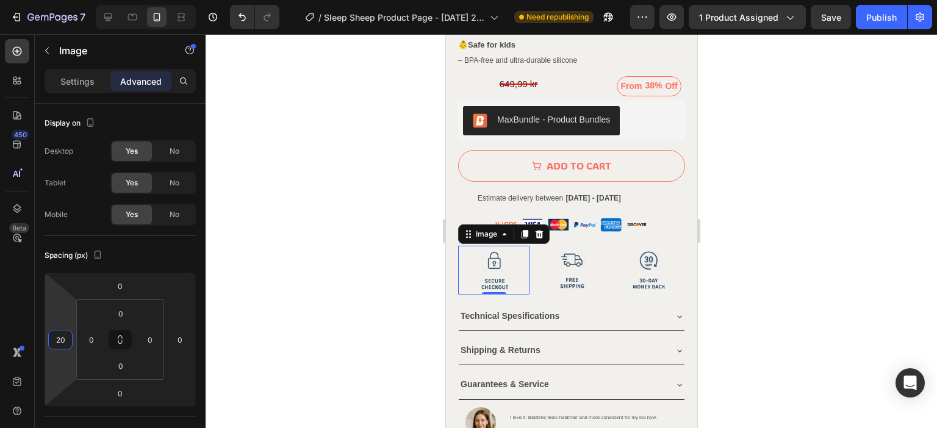
click at [850, 218] on div at bounding box center [571, 231] width 731 height 394
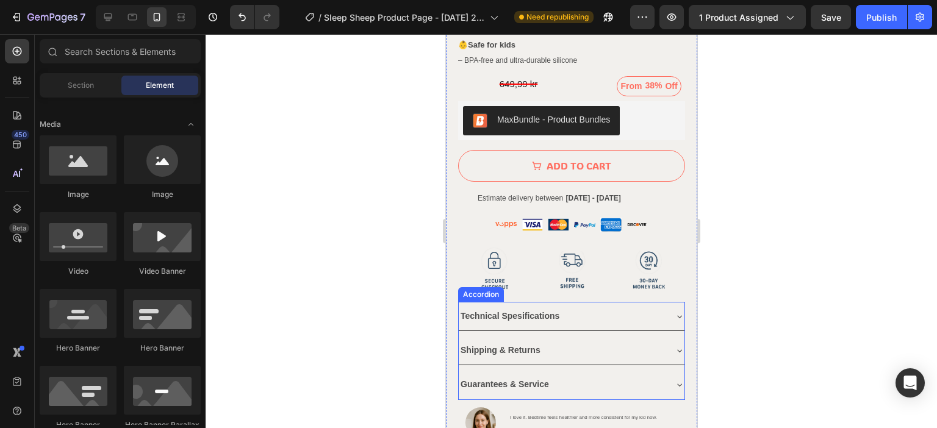
click at [636, 307] on div "Technical Spesifications" at bounding box center [561, 316] width 206 height 19
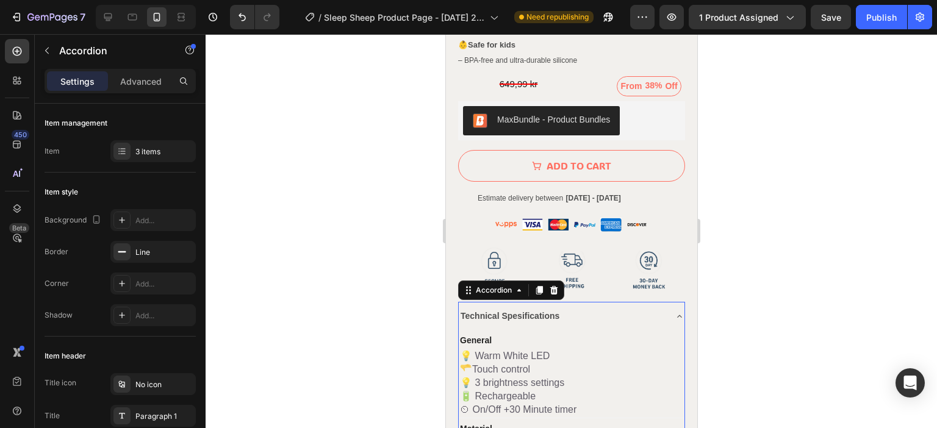
click at [652, 307] on div "Technical Spesifications" at bounding box center [561, 316] width 206 height 19
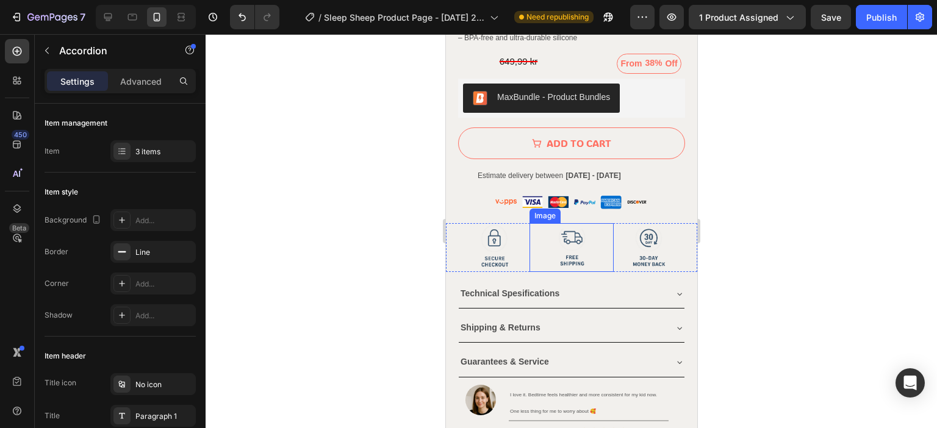
scroll to position [814, 0]
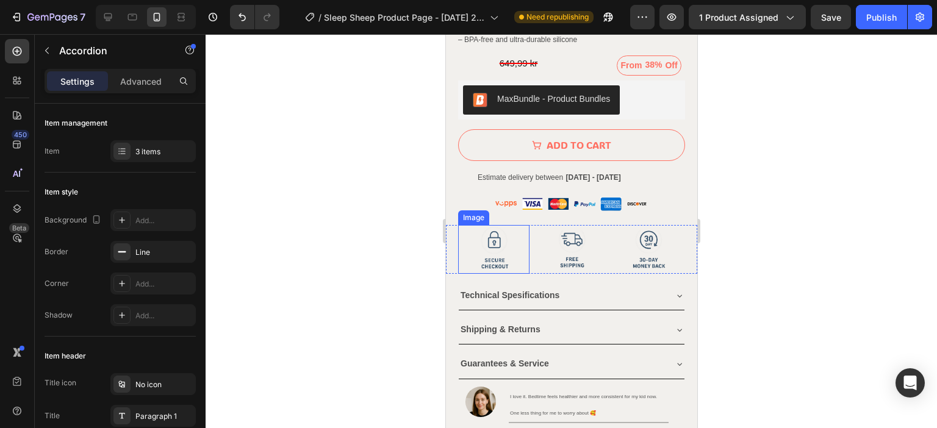
click at [512, 225] on img at bounding box center [493, 249] width 49 height 49
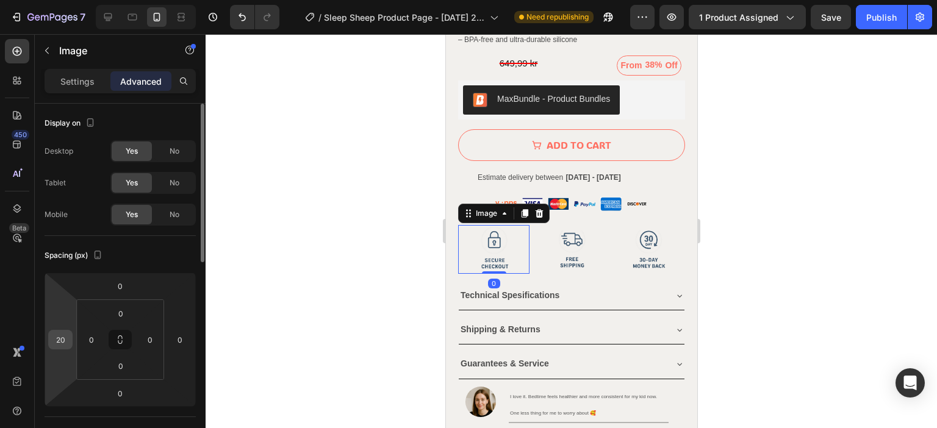
click at [60, 335] on input "20" at bounding box center [60, 340] width 18 height 18
type input "30"
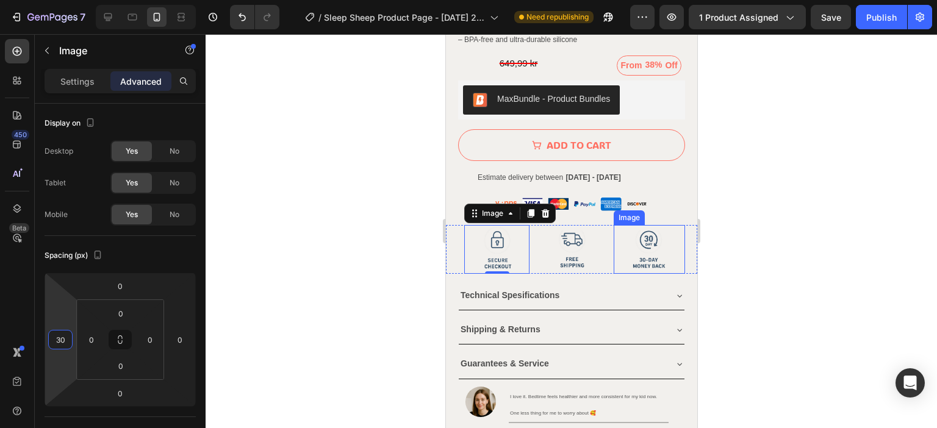
click at [649, 231] on img at bounding box center [648, 249] width 49 height 49
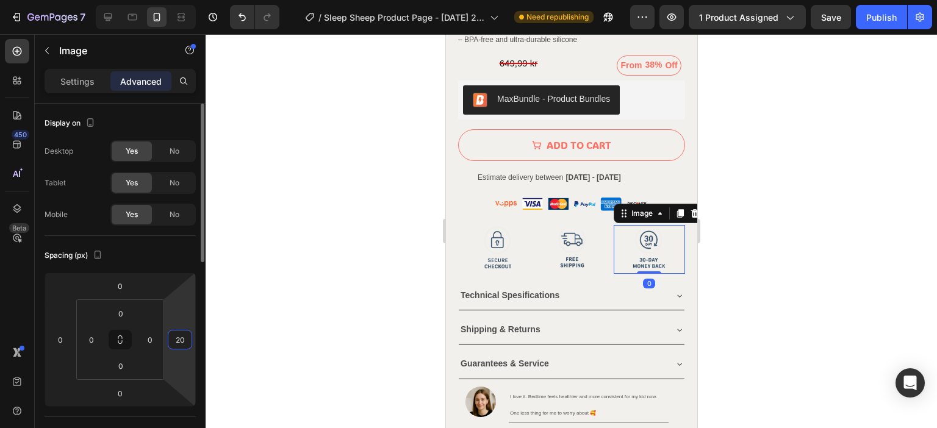
click at [182, 340] on input "20" at bounding box center [180, 340] width 18 height 18
drag, startPoint x: 177, startPoint y: 337, endPoint x: 168, endPoint y: 337, distance: 8.6
click at [168, 337] on div "030" at bounding box center [180, 340] width 24 height 20
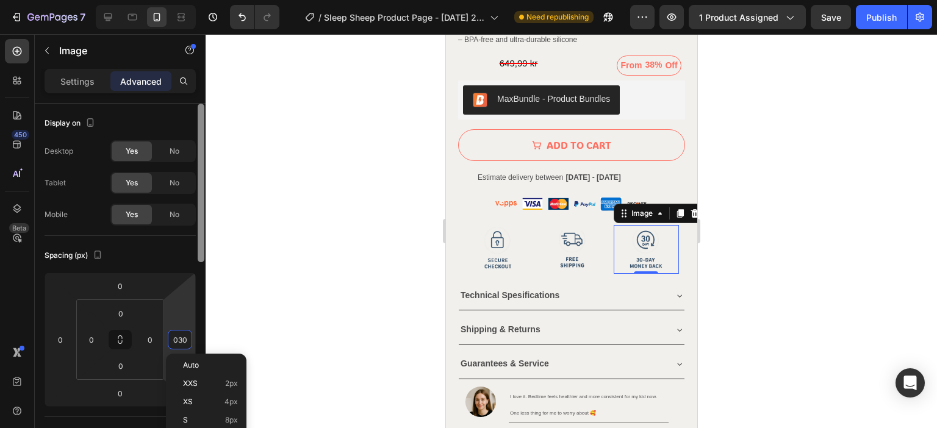
type input "30"
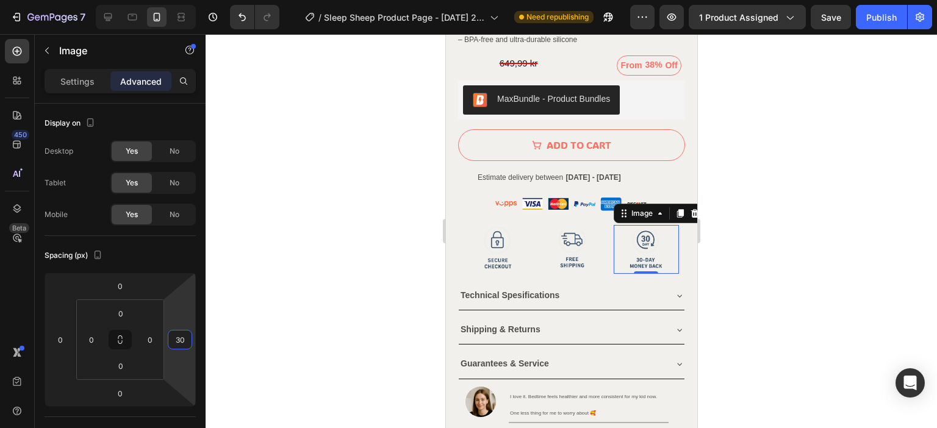
click at [278, 203] on div at bounding box center [571, 231] width 731 height 394
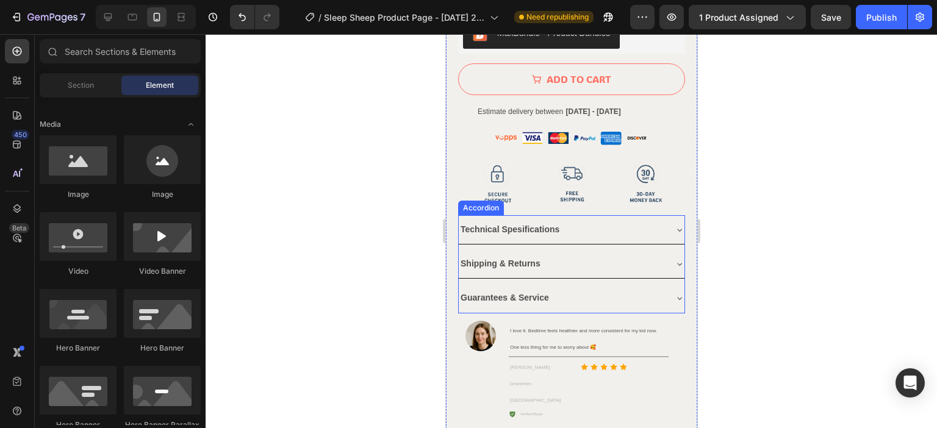
scroll to position [936, 0]
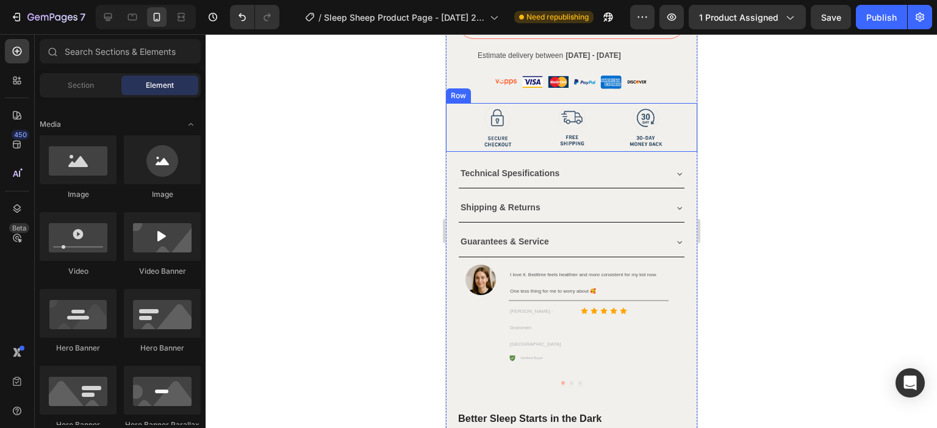
click at [448, 103] on div "Image" at bounding box center [487, 127] width 84 height 49
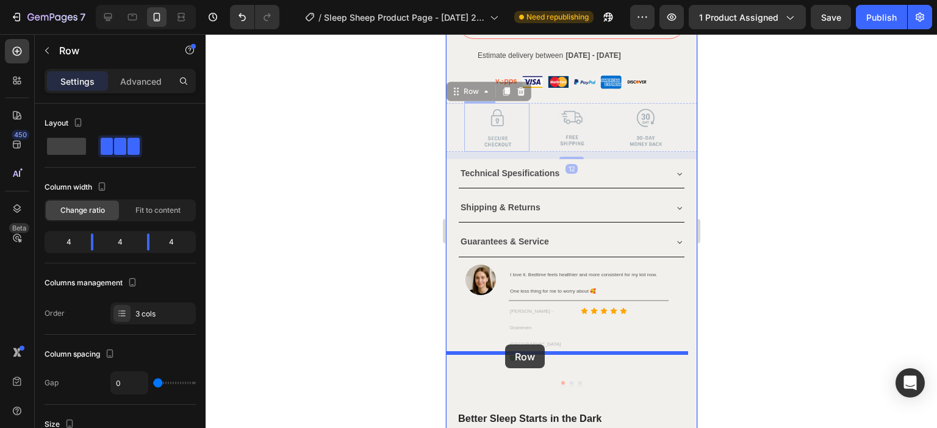
drag, startPoint x: 454, startPoint y: 78, endPoint x: 504, endPoint y: 345, distance: 271.2
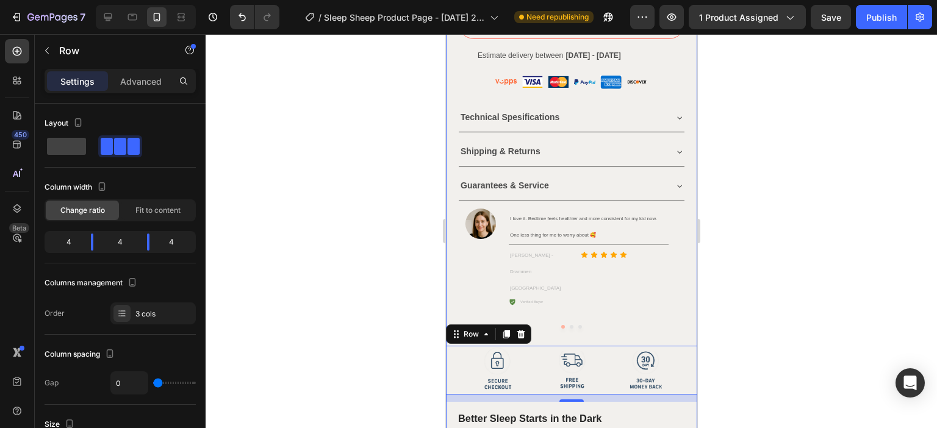
click at [772, 254] on div at bounding box center [571, 231] width 731 height 394
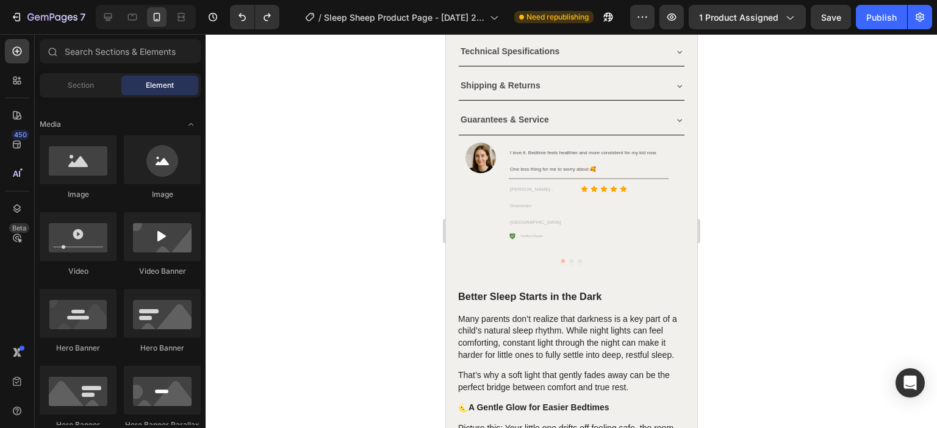
scroll to position [851, 0]
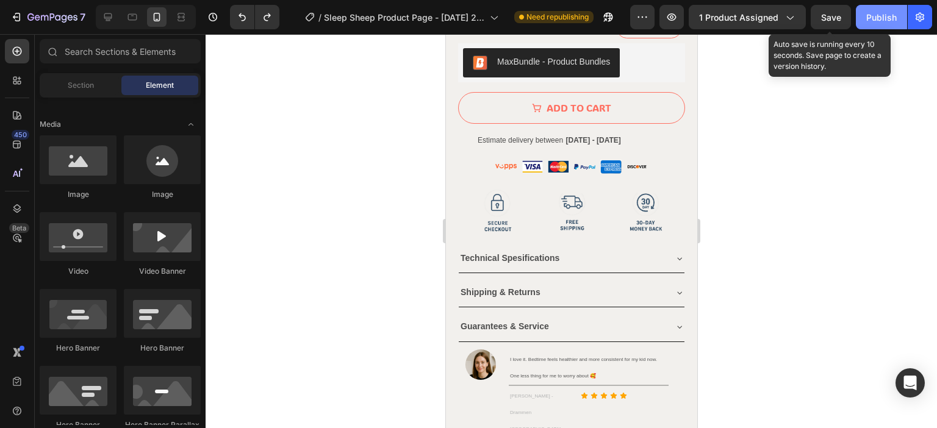
click at [839, 24] on button "Save" at bounding box center [831, 17] width 40 height 24
click at [869, 20] on div "Publish" at bounding box center [881, 17] width 31 height 13
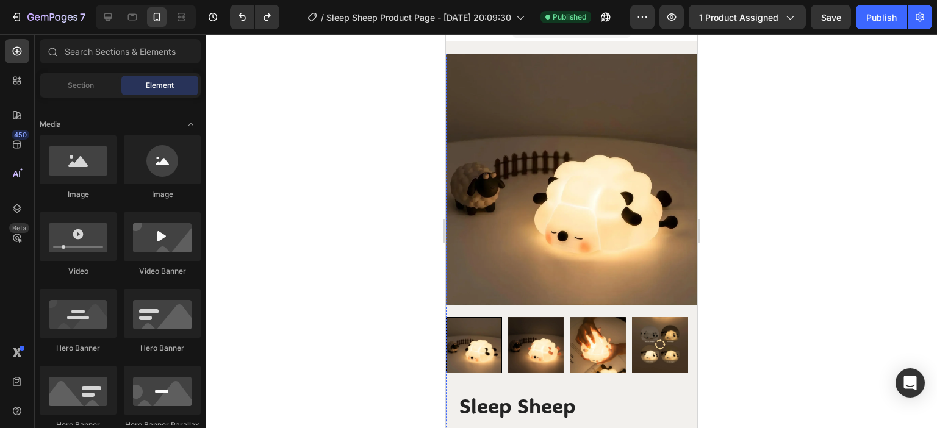
scroll to position [0, 0]
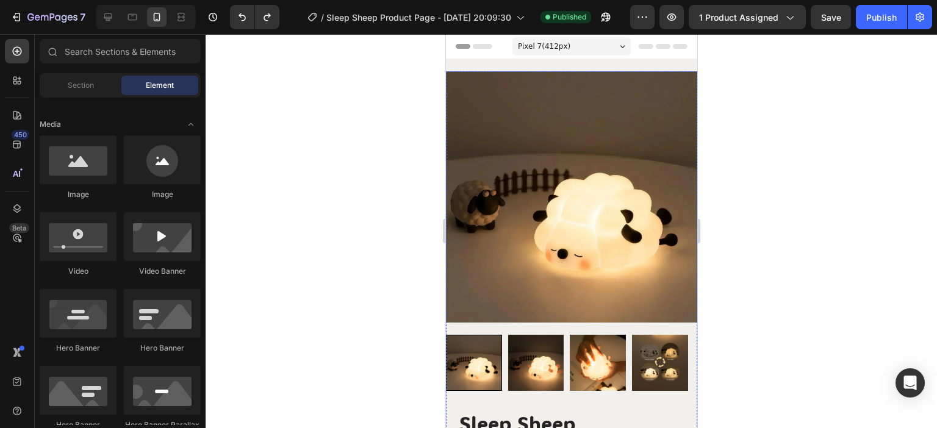
click at [575, 186] on img at bounding box center [570, 196] width 251 height 251
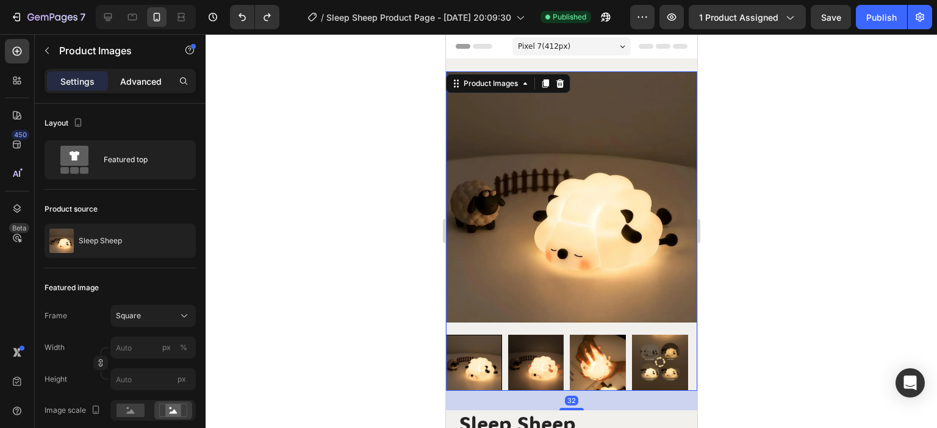
click at [138, 88] on div "Advanced" at bounding box center [140, 81] width 61 height 20
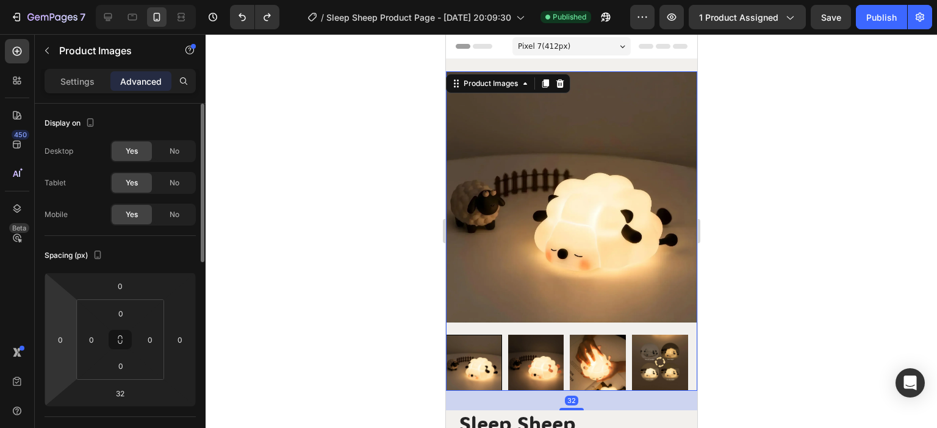
click at [63, 0] on html "7 Version history / Sleep Sheep Product Page - [DATE] 20:09:30 Published Previe…" at bounding box center [468, 0] width 937 height 0
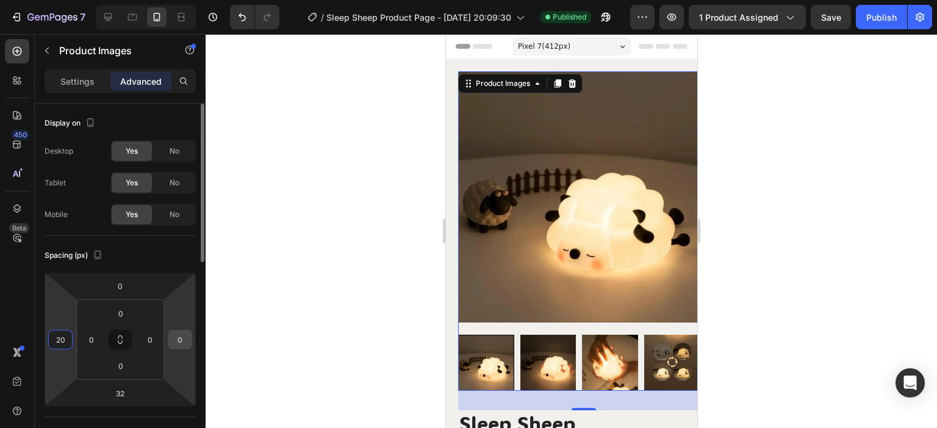
type input "20"
click at [179, 339] on input "0" at bounding box center [180, 340] width 18 height 18
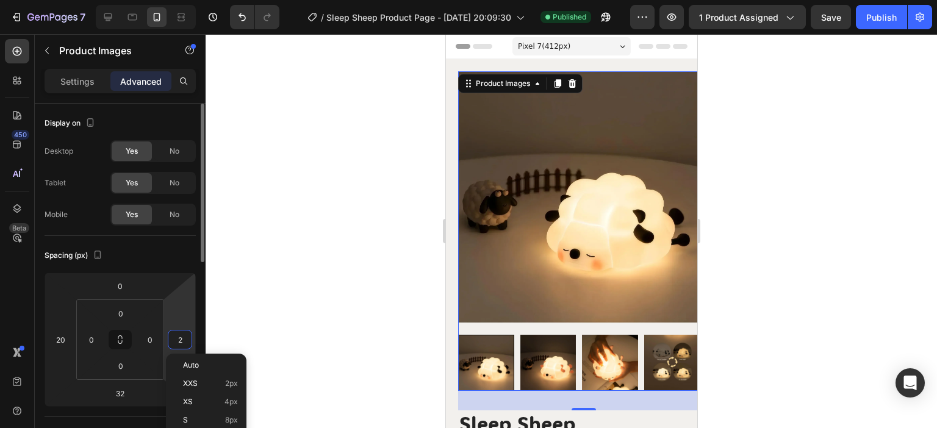
type input "20"
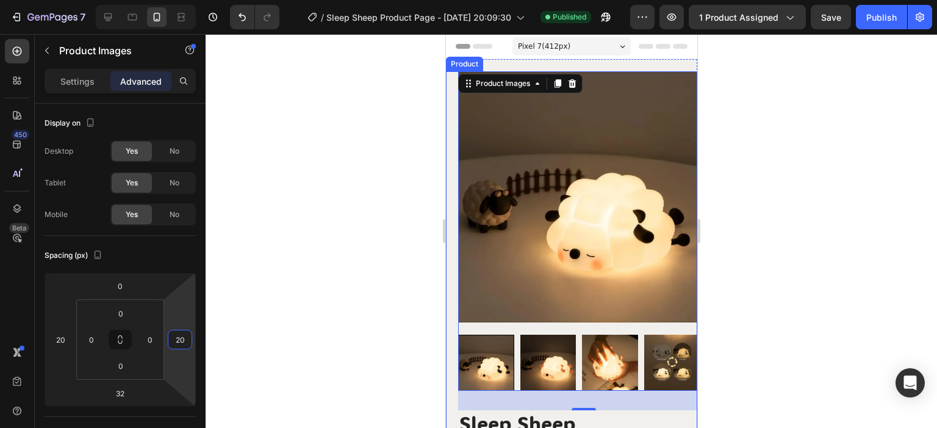
click at [377, 155] on div at bounding box center [571, 231] width 731 height 394
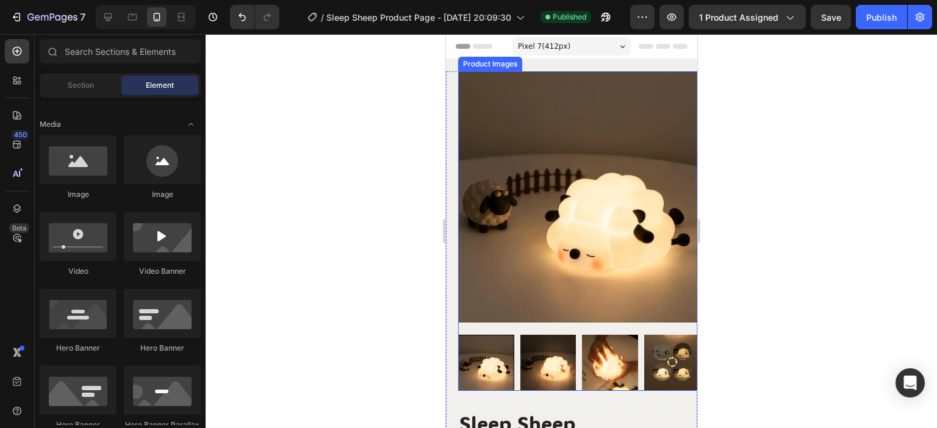
click at [679, 191] on img at bounding box center [583, 196] width 251 height 251
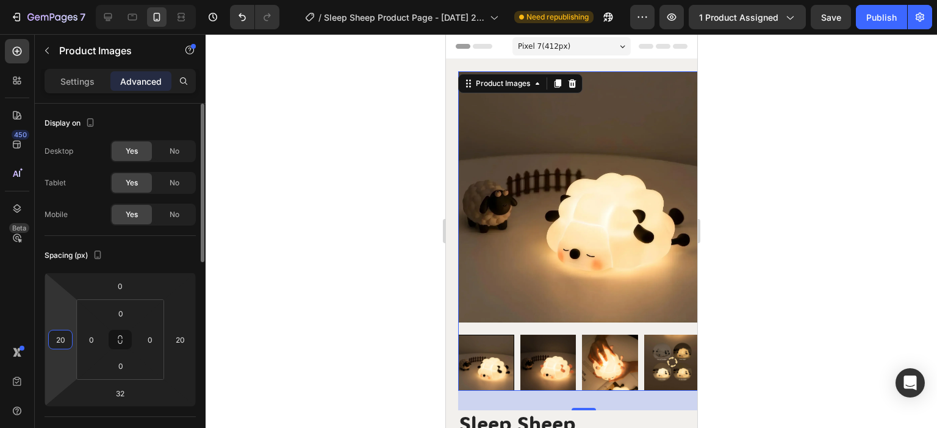
click at [57, 345] on input "20" at bounding box center [60, 340] width 18 height 18
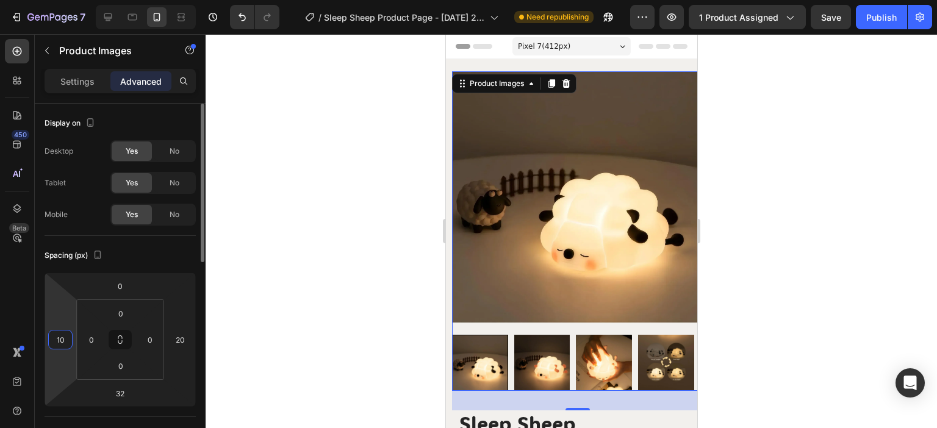
drag, startPoint x: 66, startPoint y: 339, endPoint x: 51, endPoint y: 336, distance: 15.0
click at [53, 336] on input "10" at bounding box center [60, 340] width 18 height 18
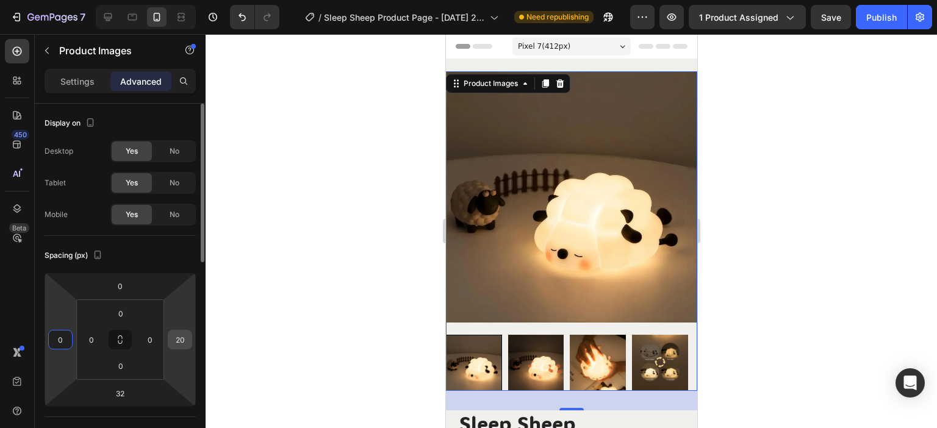
type input "0"
click at [183, 340] on input "20" at bounding box center [180, 340] width 18 height 18
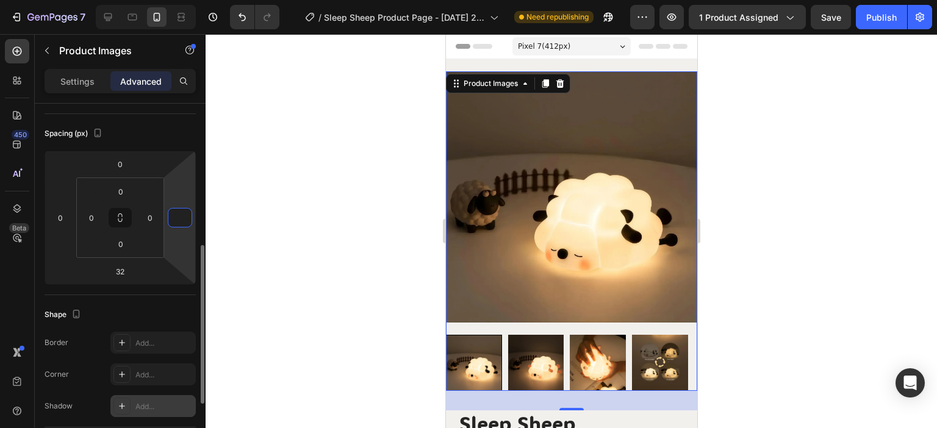
scroll to position [244, 0]
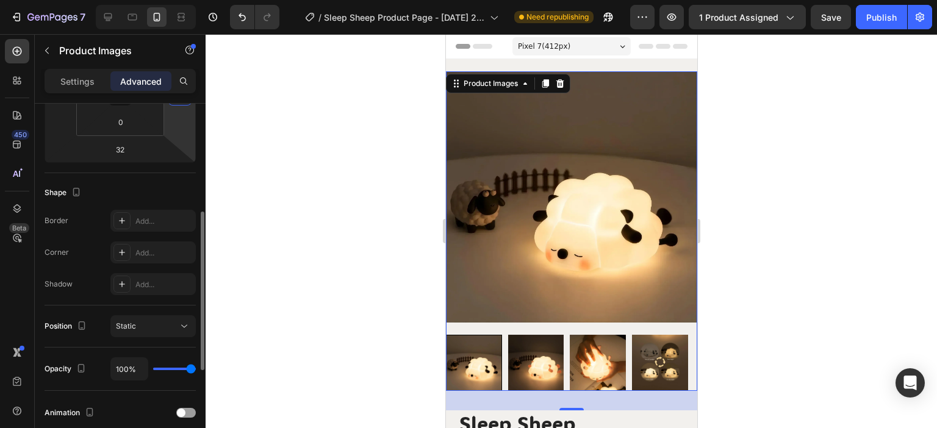
type input "0"
click at [134, 403] on div "Animation" at bounding box center [120, 413] width 151 height 20
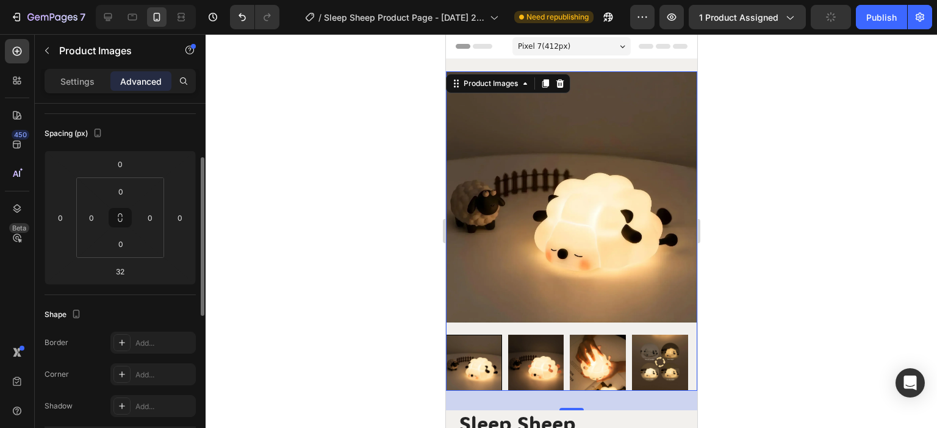
scroll to position [0, 0]
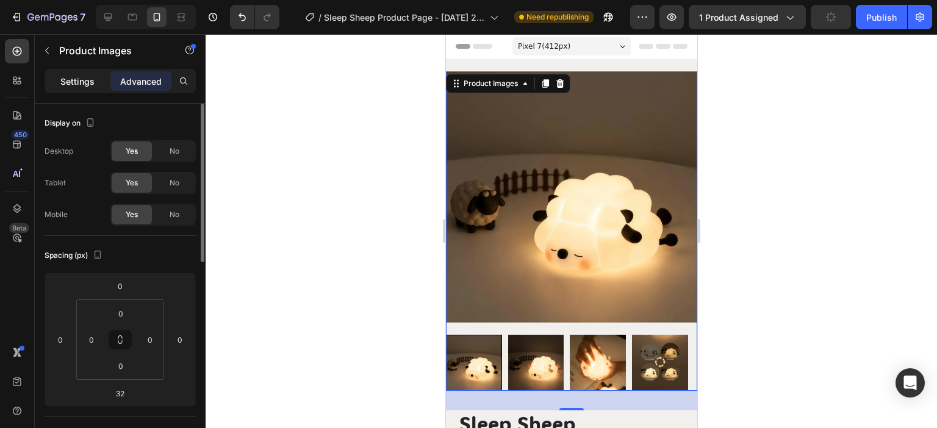
click at [79, 77] on p "Settings" at bounding box center [77, 81] width 34 height 13
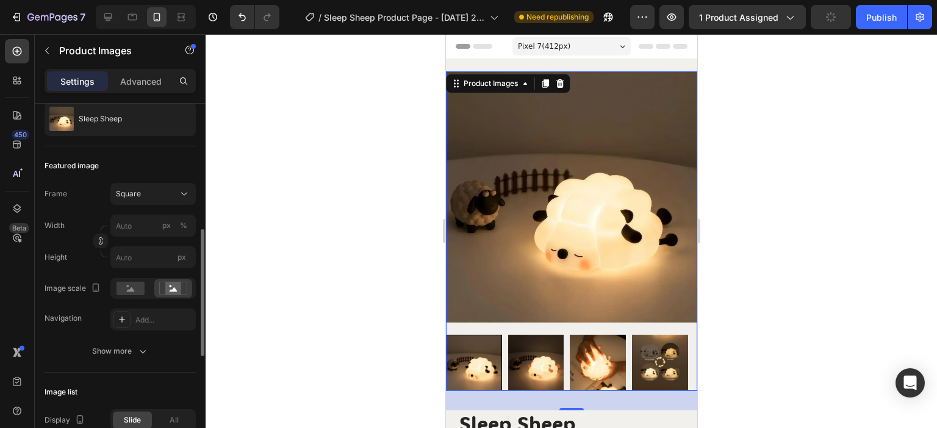
scroll to position [183, 0]
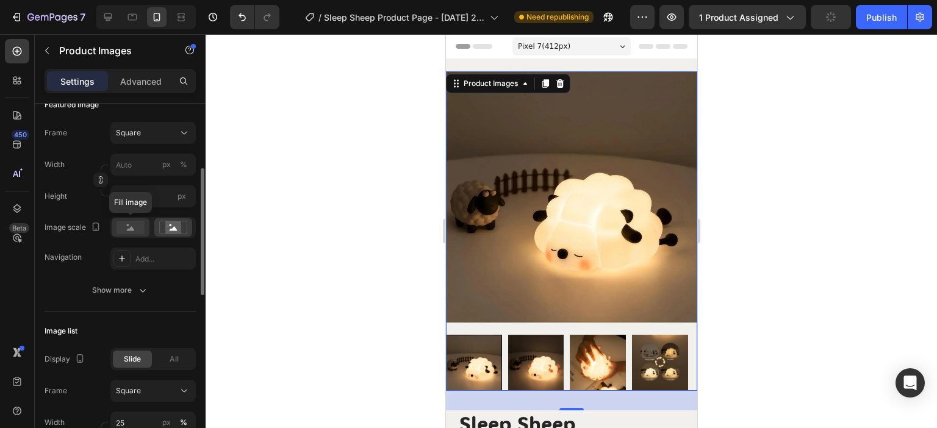
click at [122, 229] on rect at bounding box center [131, 227] width 28 height 13
click at [176, 228] on rect at bounding box center [173, 227] width 16 height 12
click at [131, 230] on icon at bounding box center [131, 228] width 8 height 4
click at [126, 83] on p "Advanced" at bounding box center [140, 81] width 41 height 13
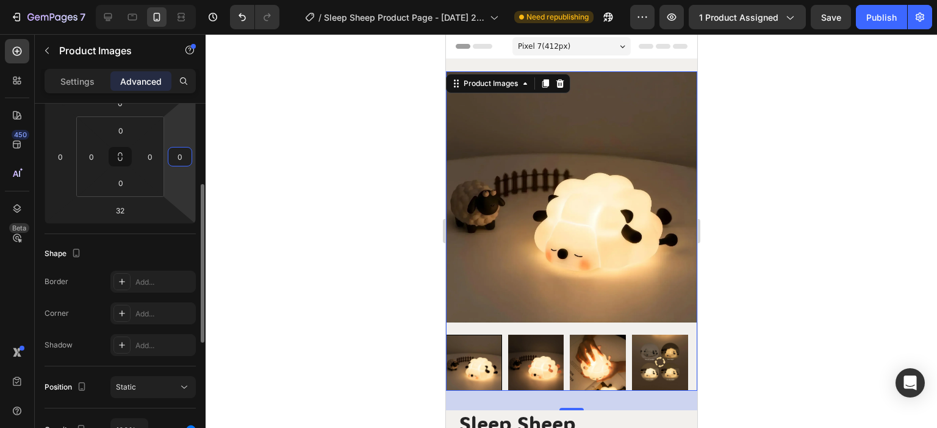
click at [178, 157] on input "0" at bounding box center [180, 157] width 18 height 18
type input "1"
click at [157, 235] on div "Shape Border Add... Corner Add... Shadow Add..." at bounding box center [120, 300] width 151 height 132
type input "0"
drag, startPoint x: 78, startPoint y: 84, endPoint x: 112, endPoint y: 112, distance: 44.2
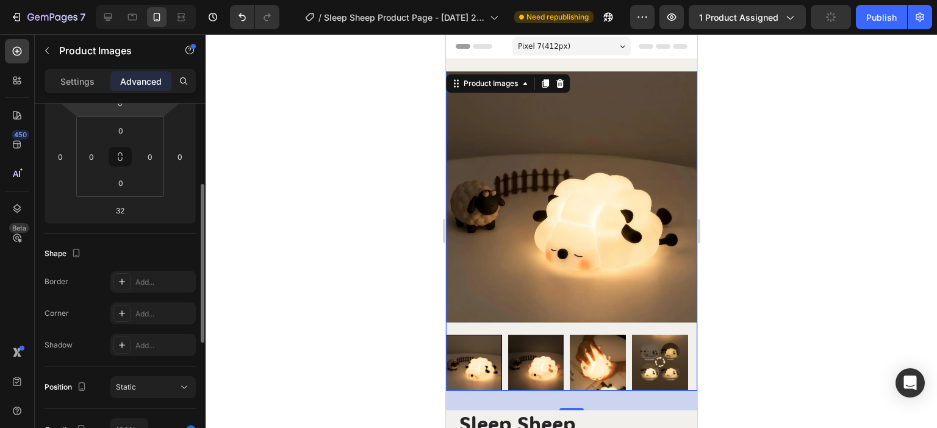
click at [79, 84] on p "Settings" at bounding box center [77, 81] width 34 height 13
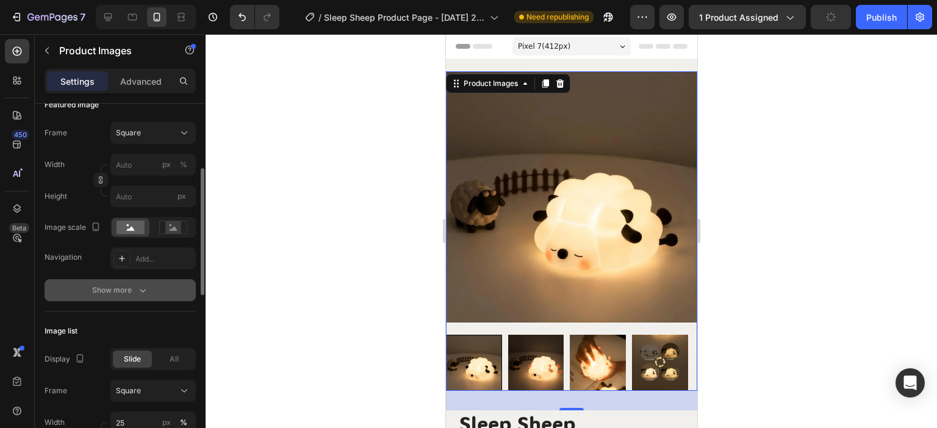
click at [139, 294] on icon "button" at bounding box center [143, 290] width 12 height 12
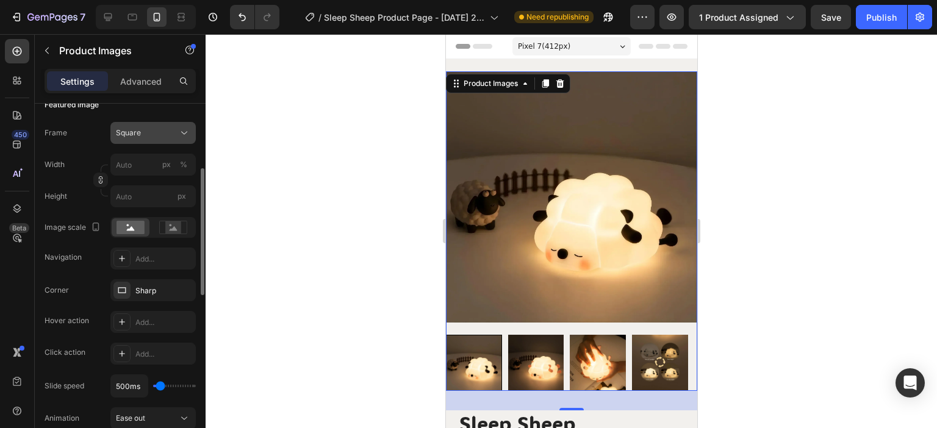
click at [172, 125] on button "Square" at bounding box center [152, 133] width 85 height 22
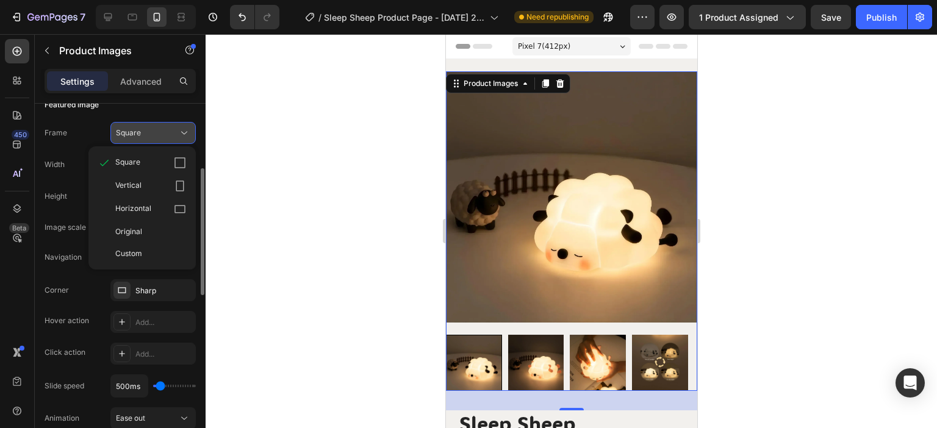
click at [173, 125] on button "Square" at bounding box center [152, 133] width 85 height 22
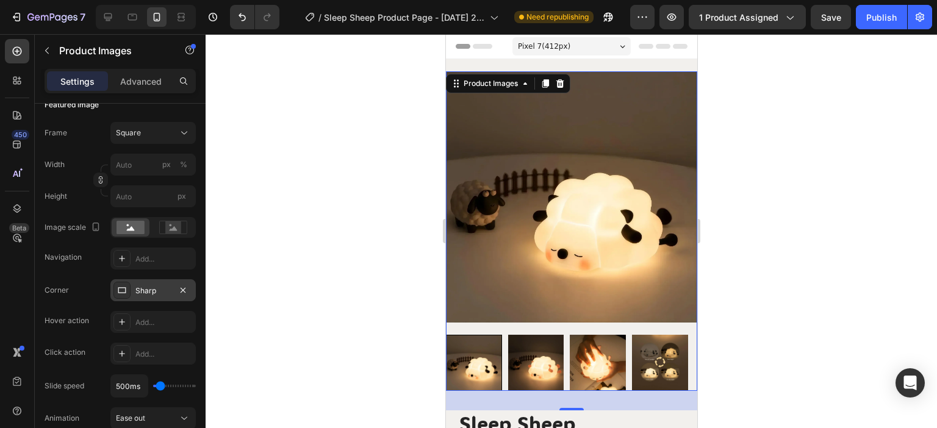
click at [156, 290] on div "Sharp" at bounding box center [152, 290] width 35 height 11
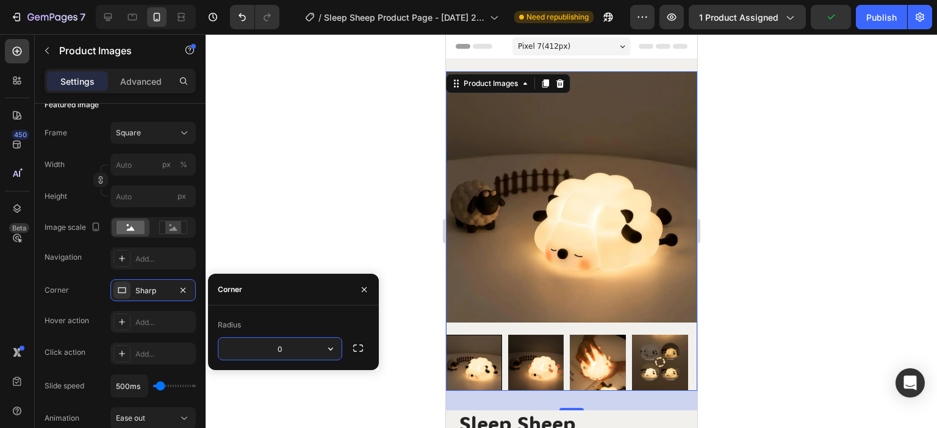
click at [289, 354] on input "0" at bounding box center [279, 349] width 123 height 22
type input "8"
click at [334, 225] on div at bounding box center [571, 231] width 731 height 394
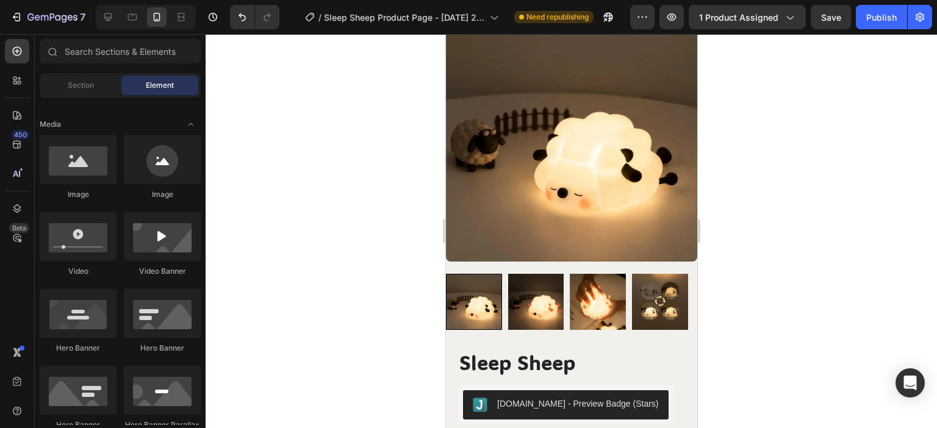
scroll to position [0, 0]
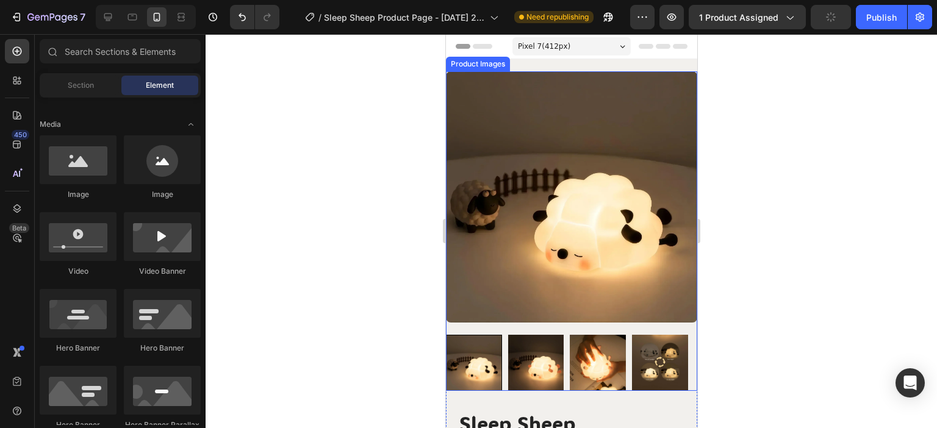
click at [550, 184] on img at bounding box center [570, 196] width 251 height 251
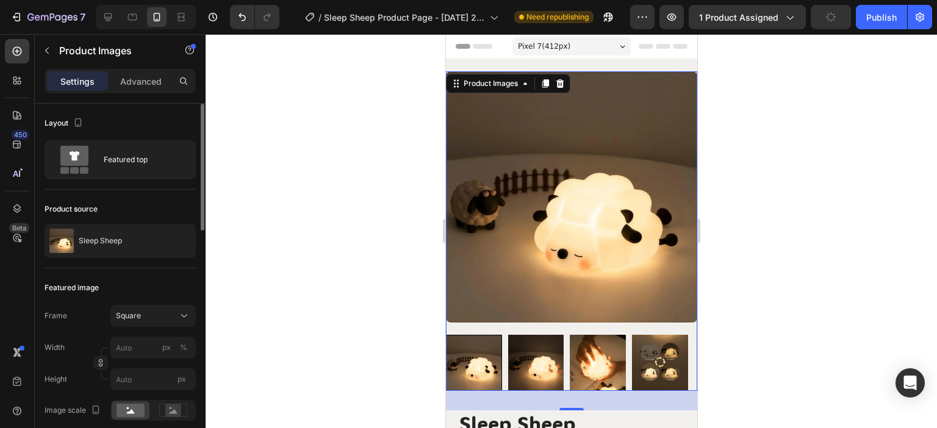
scroll to position [61, 0]
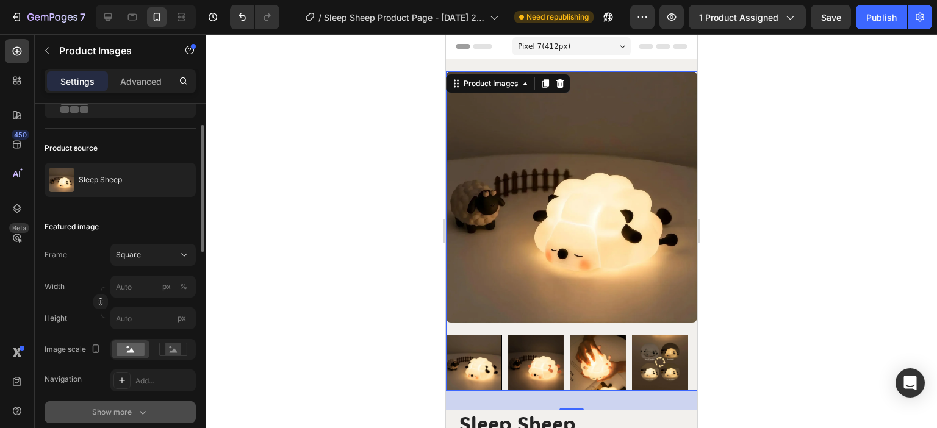
click at [132, 409] on div "Show more" at bounding box center [120, 412] width 57 height 12
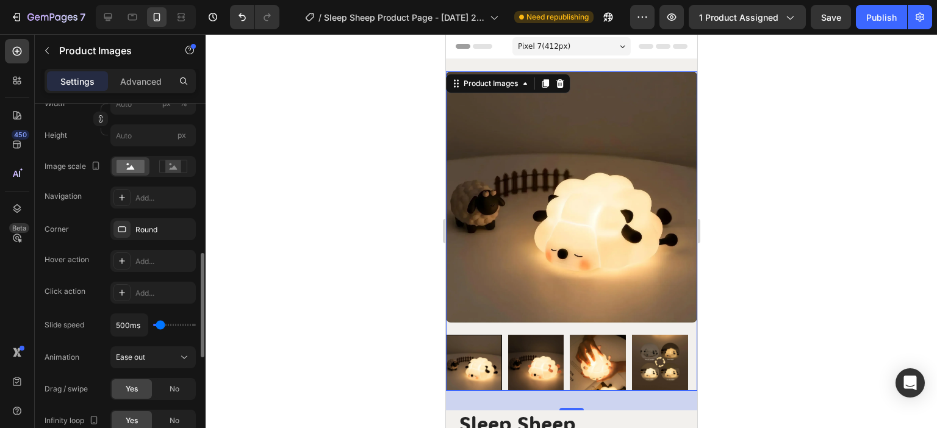
scroll to position [305, 0]
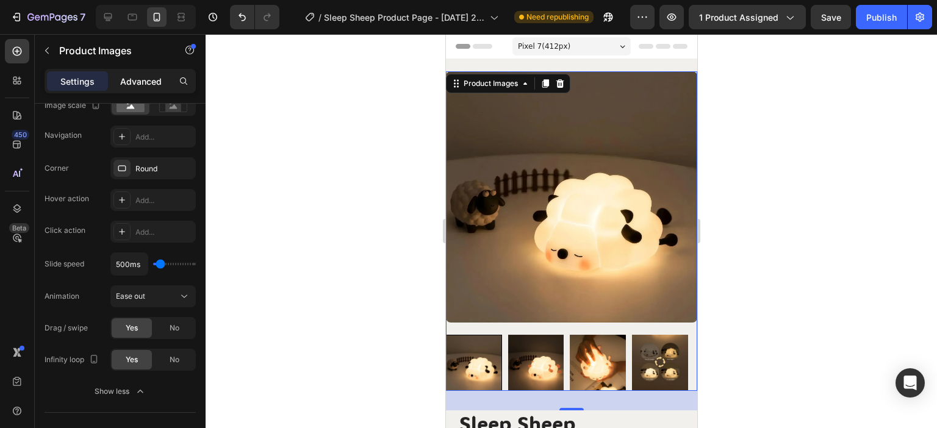
click at [134, 81] on p "Advanced" at bounding box center [140, 81] width 41 height 13
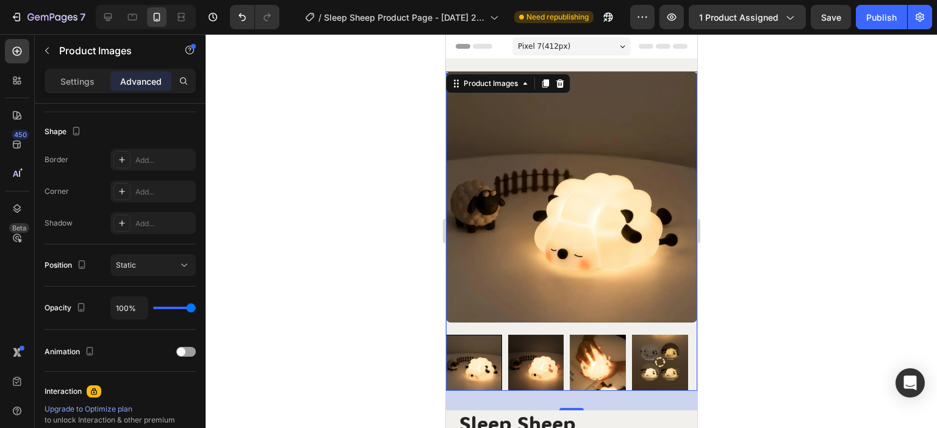
click at [469, 318] on div at bounding box center [570, 231] width 251 height 320
click at [513, 87] on div "Product Images" at bounding box center [490, 83] width 59 height 11
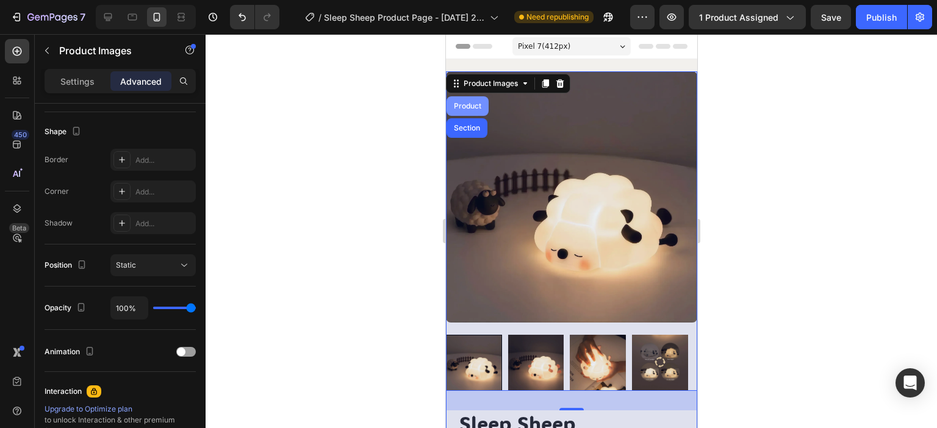
click at [464, 104] on div "Product" at bounding box center [467, 105] width 32 height 7
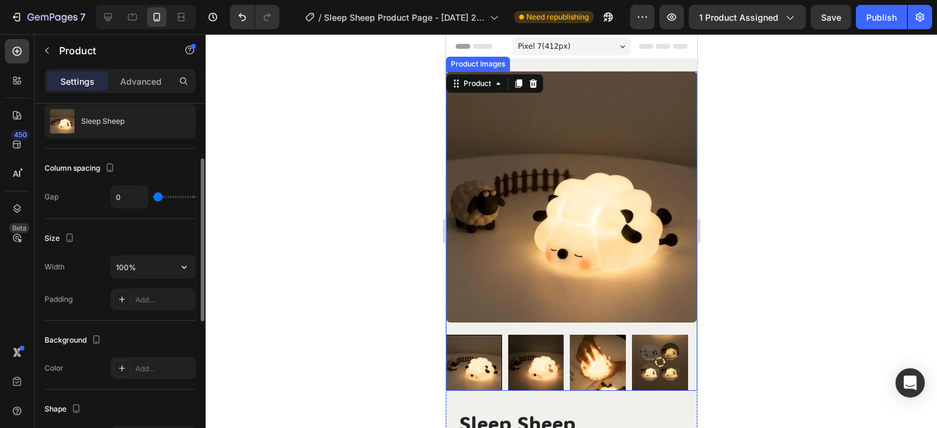
scroll to position [183, 0]
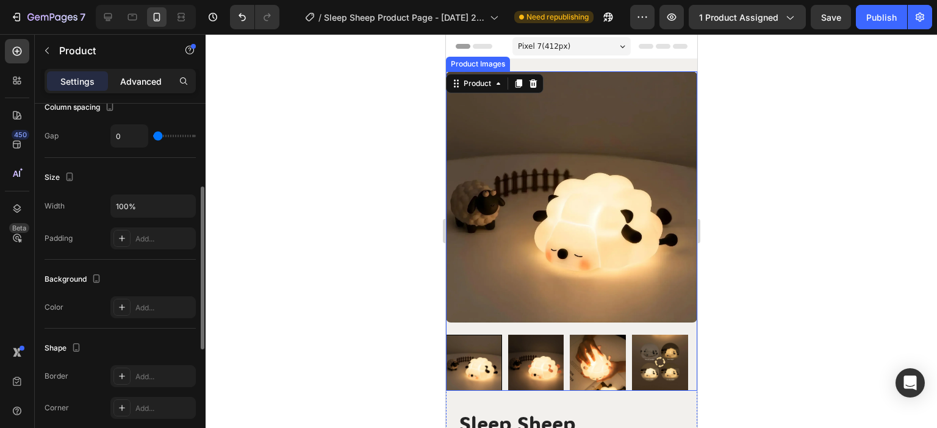
click at [156, 75] on p "Advanced" at bounding box center [140, 81] width 41 height 13
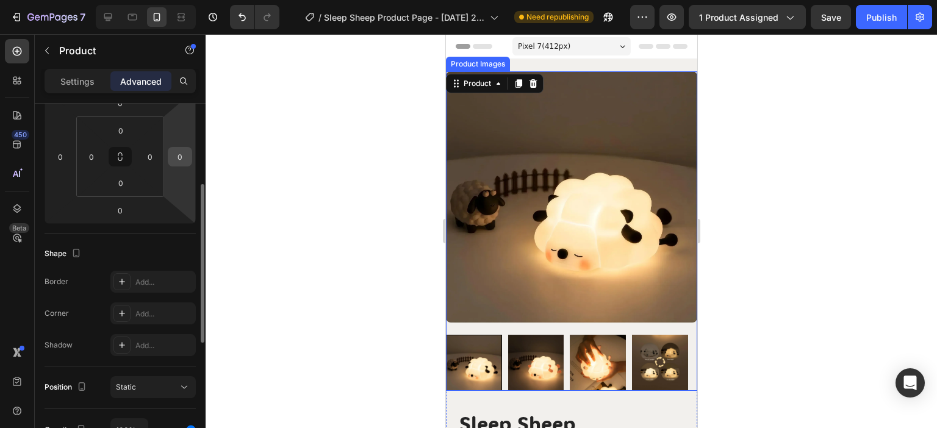
click at [183, 0] on html "7 Version history / Sleep Sheep Product Page - [DATE] 20:09:30 Need republishin…" at bounding box center [468, 0] width 937 height 0
click at [182, 154] on input "0" at bounding box center [180, 157] width 18 height 18
type input "10"
click at [68, 155] on input "0" at bounding box center [60, 157] width 18 height 18
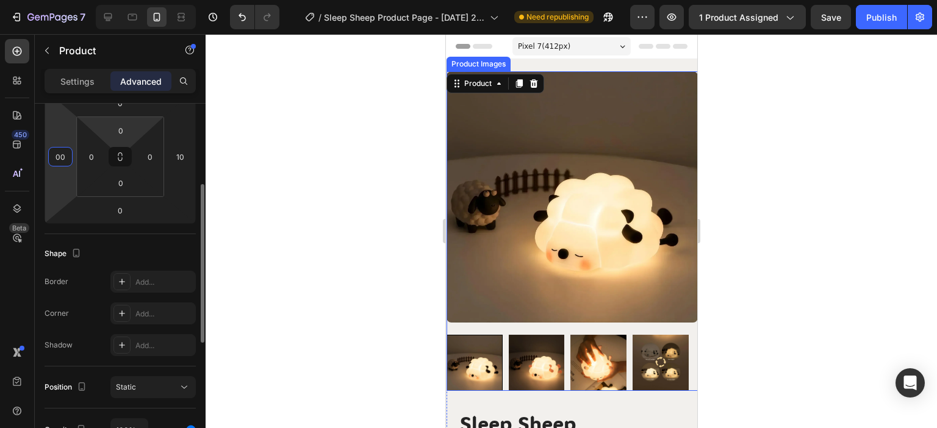
type input "0"
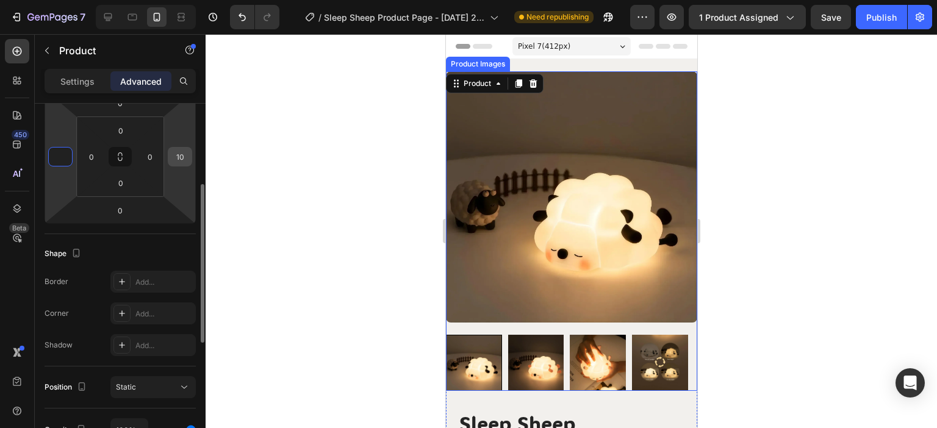
click at [181, 152] on input "10" at bounding box center [180, 157] width 18 height 18
type input "0"
type input "2"
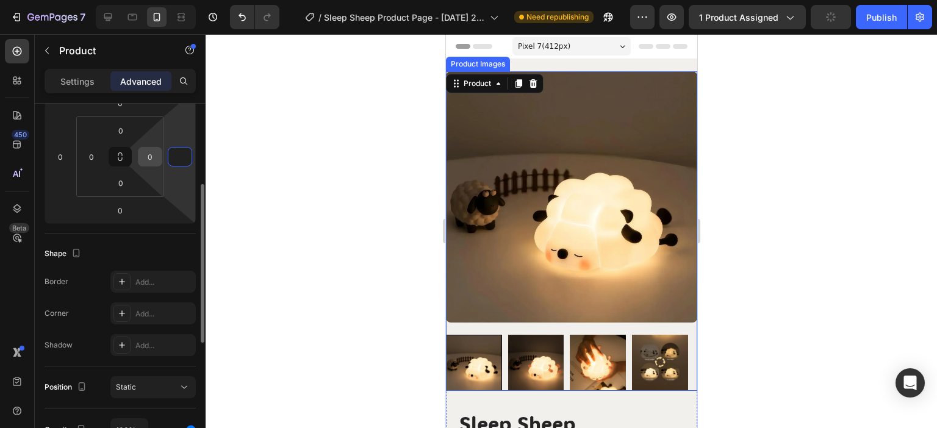
type input "0"
click at [159, 155] on input "0" at bounding box center [150, 157] width 18 height 18
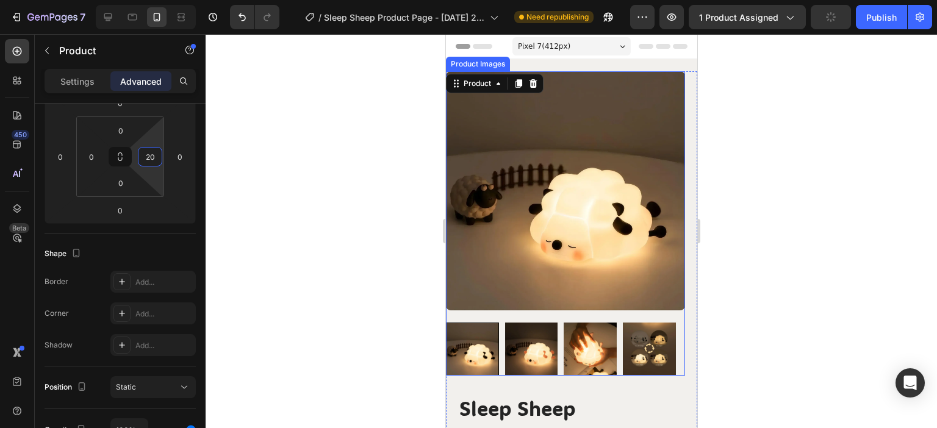
type input "2"
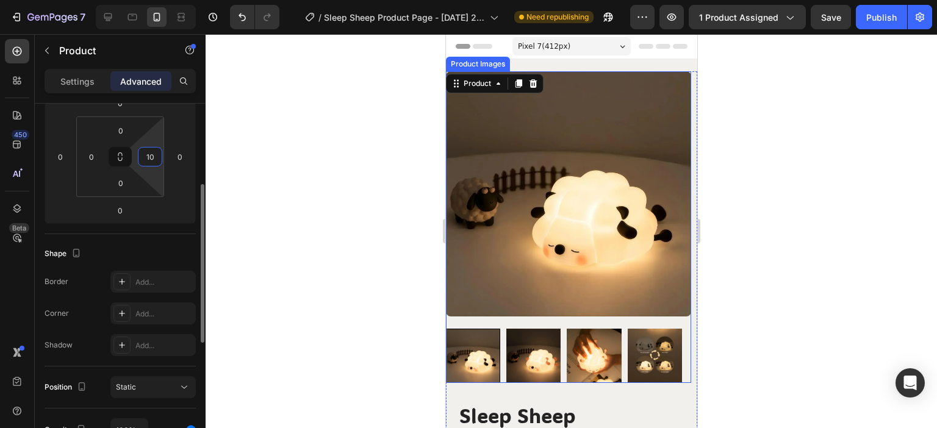
click at [157, 159] on input "10" at bounding box center [150, 157] width 18 height 18
drag, startPoint x: 154, startPoint y: 157, endPoint x: 144, endPoint y: 157, distance: 10.4
click at [145, 157] on input "10" at bounding box center [150, 157] width 18 height 18
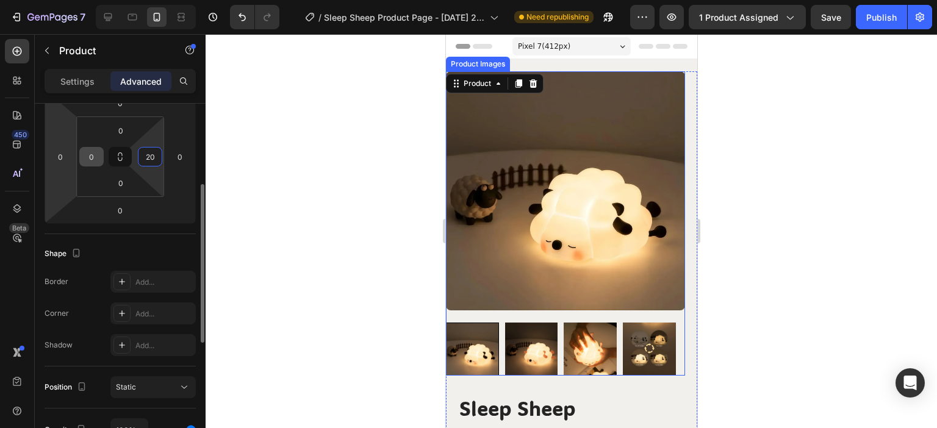
type input "20"
click at [94, 159] on input "0" at bounding box center [91, 157] width 18 height 18
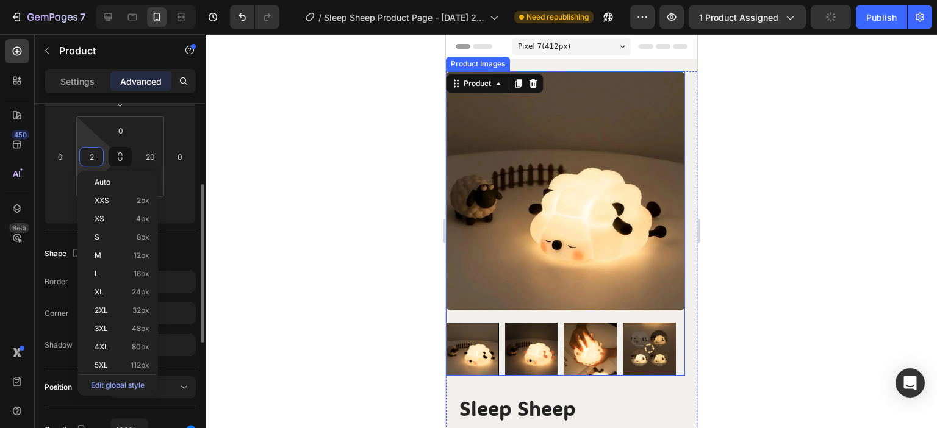
type input "20"
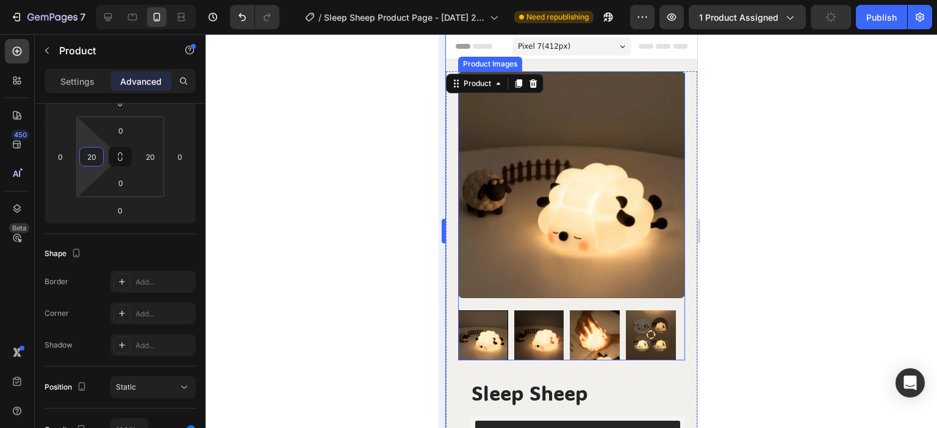
click at [328, 173] on div at bounding box center [571, 231] width 731 height 394
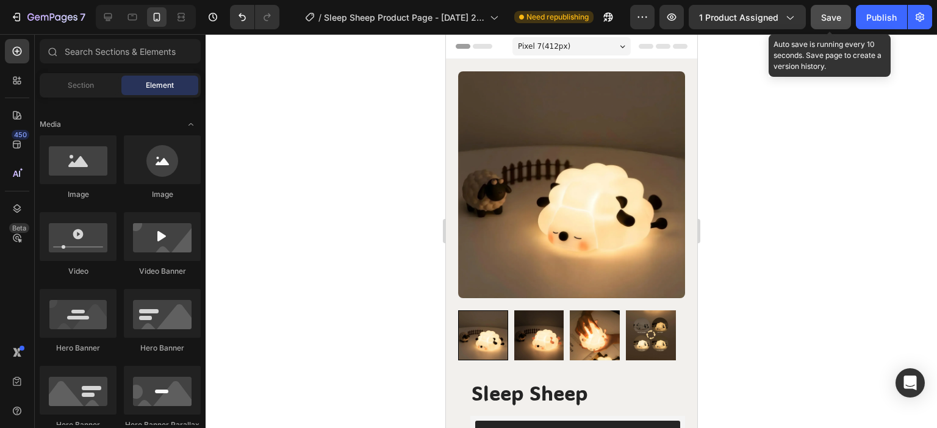
click at [835, 17] on span "Save" at bounding box center [831, 17] width 20 height 10
click at [874, 19] on div "Publish" at bounding box center [881, 17] width 31 height 13
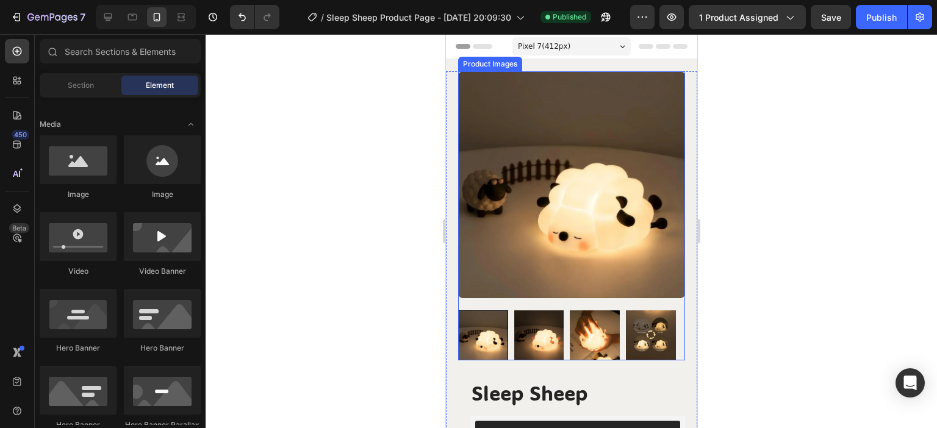
click at [586, 101] on img at bounding box center [571, 184] width 227 height 227
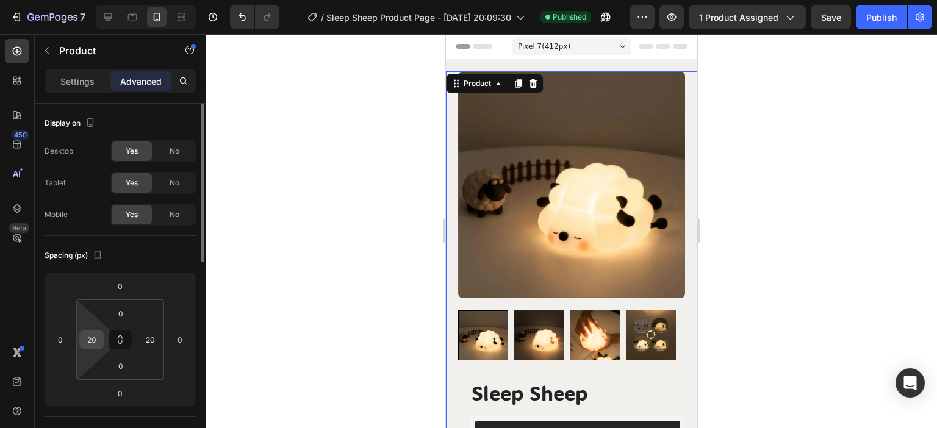
click at [96, 337] on input "20" at bounding box center [91, 340] width 18 height 18
type input "10"
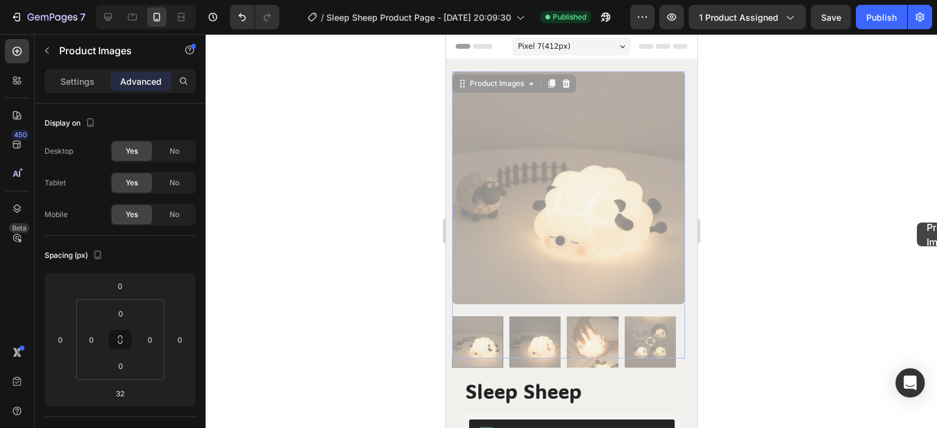
click at [917, 223] on div at bounding box center [571, 231] width 731 height 394
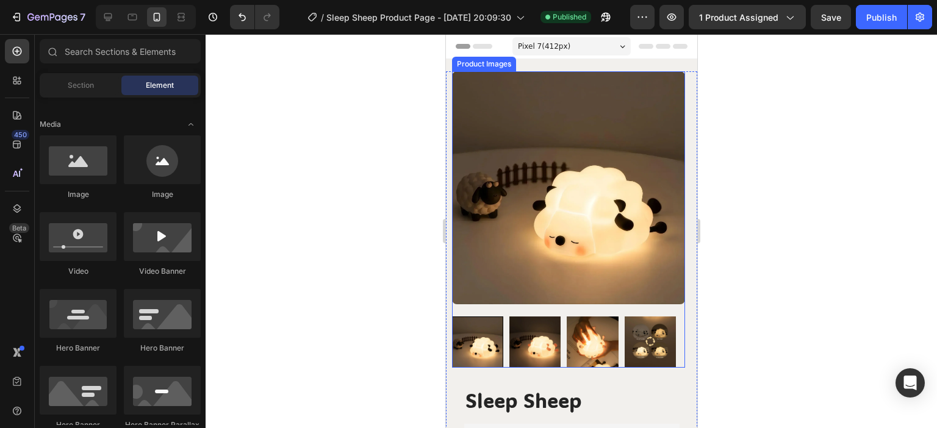
click at [618, 213] on img at bounding box center [567, 187] width 233 height 233
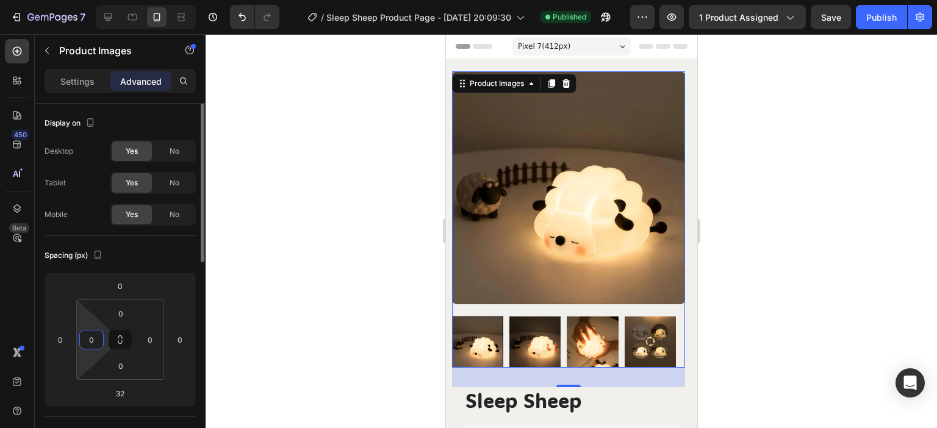
click at [95, 342] on input "0" at bounding box center [91, 340] width 18 height 18
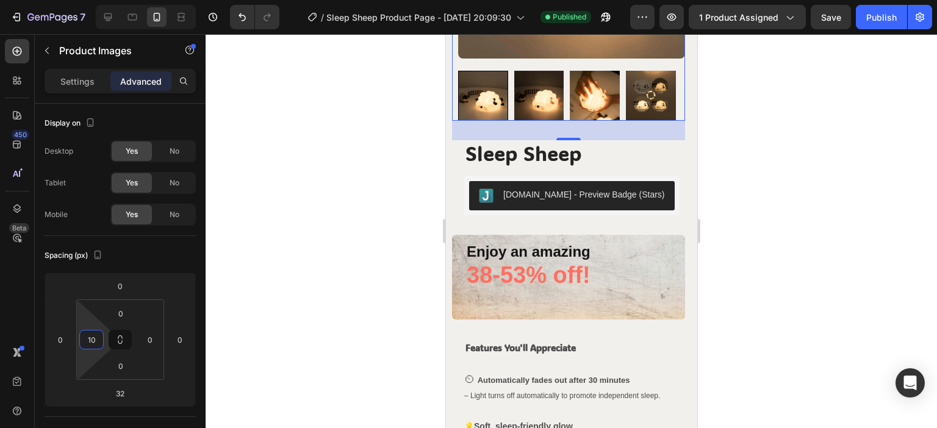
scroll to position [244, 0]
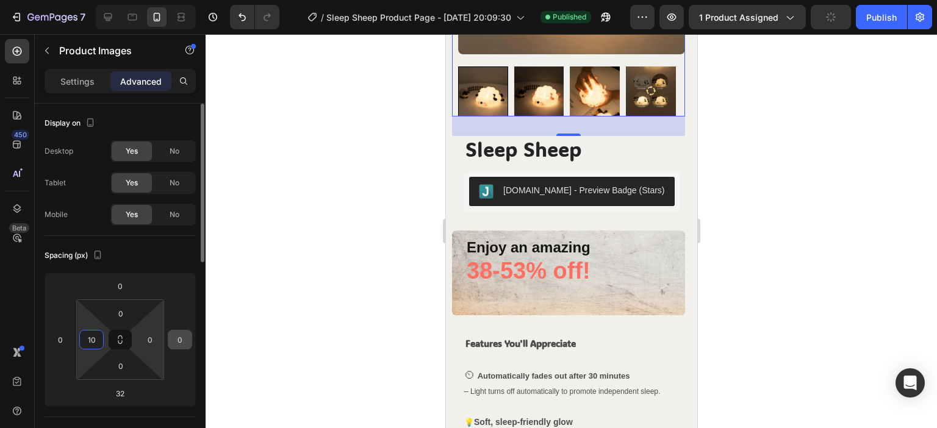
type input "10"
click at [150, 337] on input "0" at bounding box center [150, 340] width 18 height 18
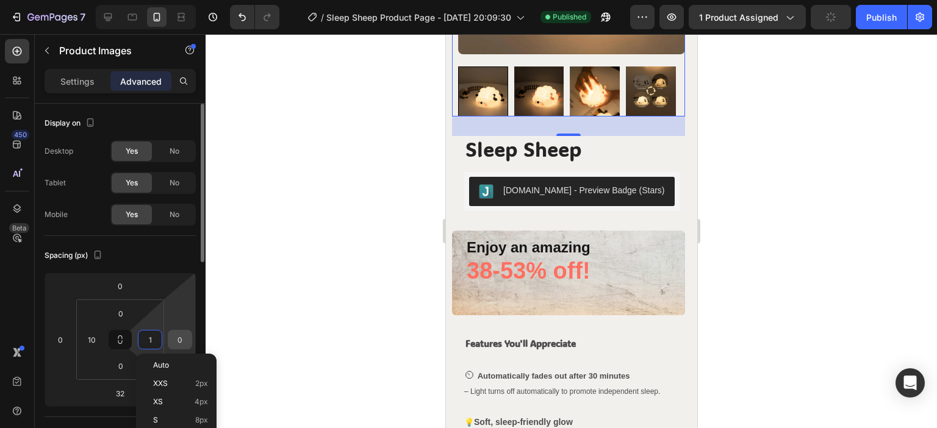
type input "10"
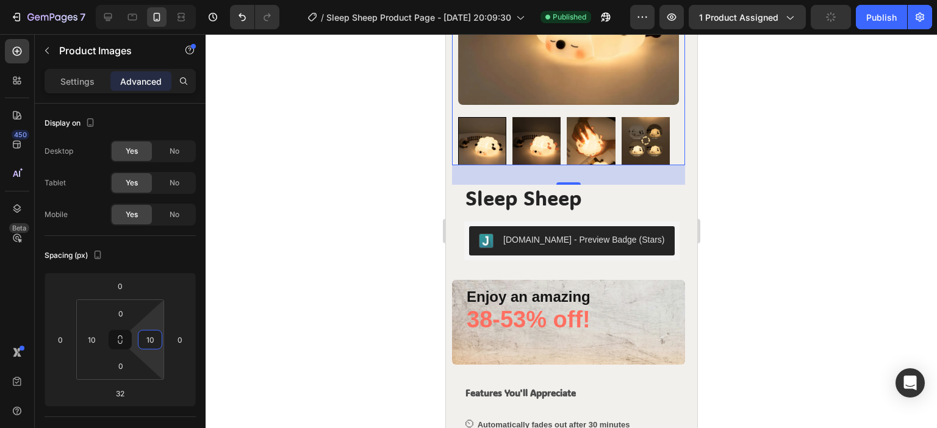
scroll to position [0, 0]
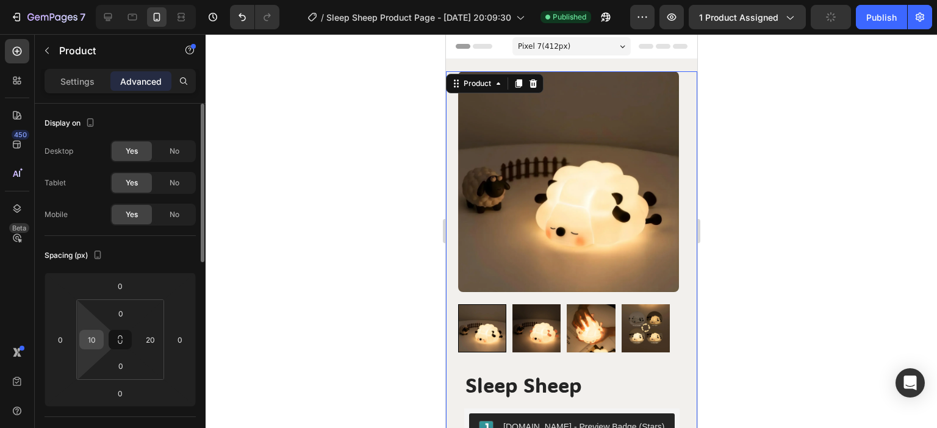
click at [95, 339] on input "10" at bounding box center [91, 340] width 18 height 18
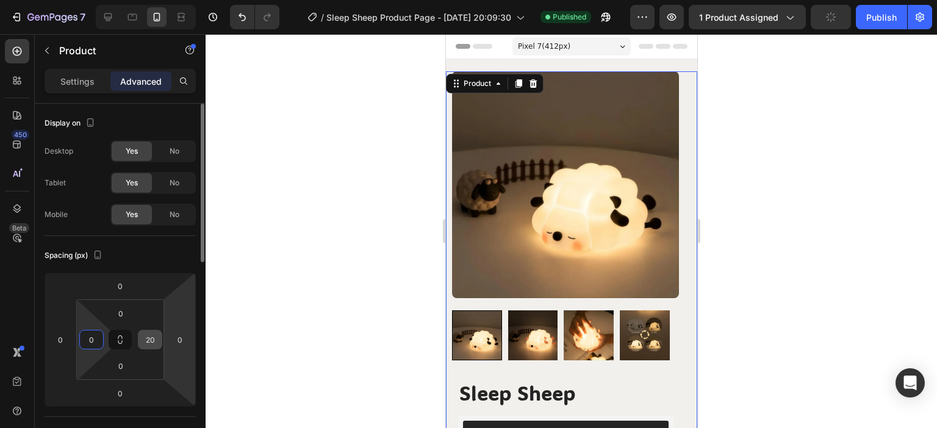
type input "0"
click at [149, 345] on input "20" at bounding box center [150, 340] width 18 height 18
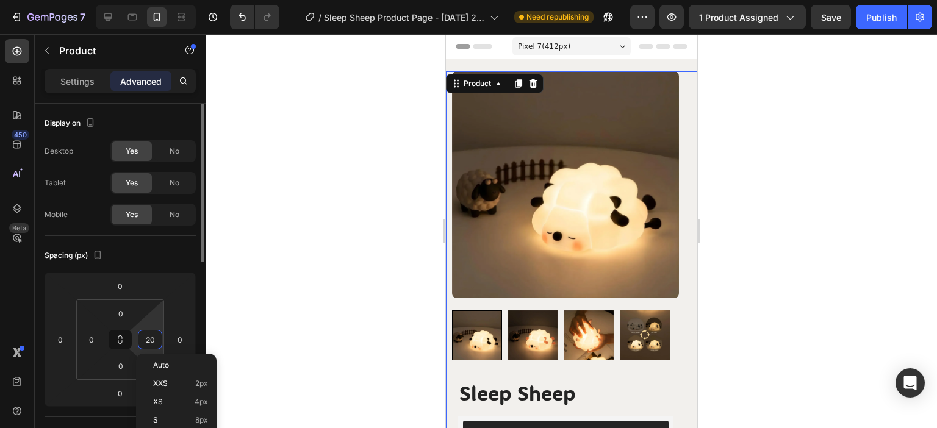
type input "0"
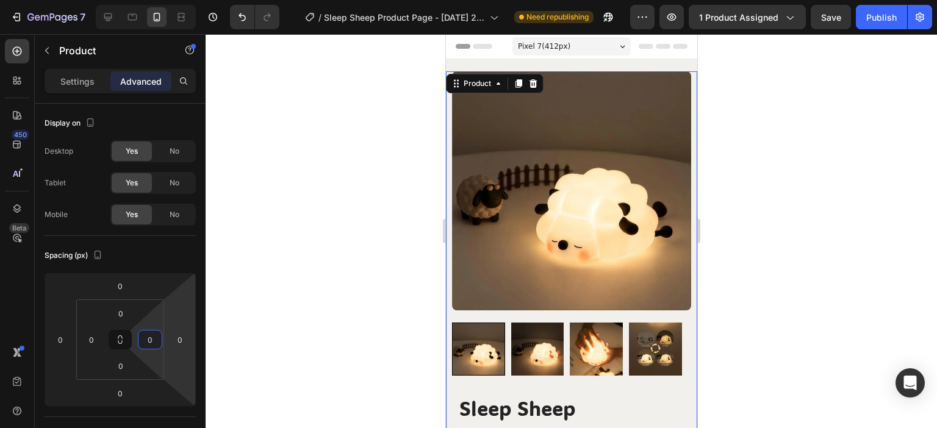
click at [276, 271] on div at bounding box center [571, 231] width 731 height 394
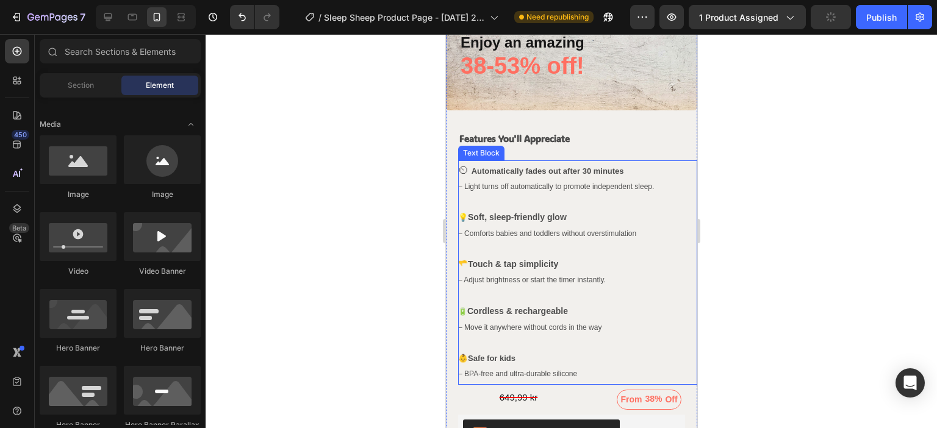
scroll to position [488, 0]
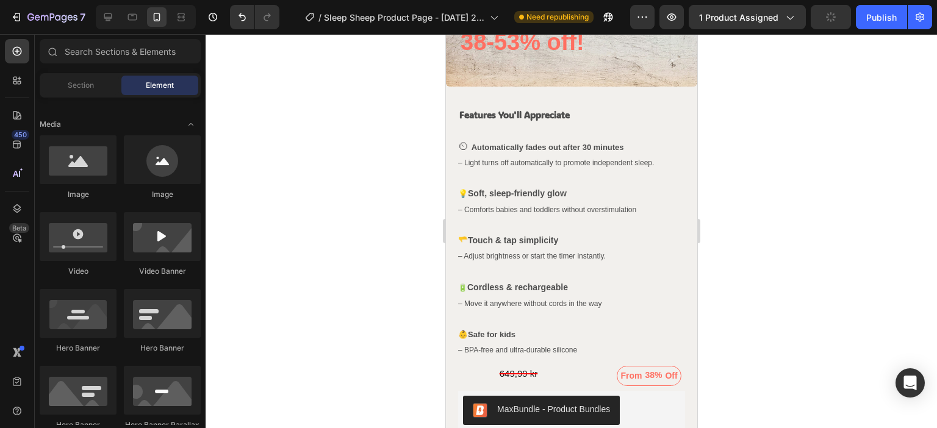
click at [852, 29] on div "7 Version history / Sleep Sheep Product Page - [DATE] 20:09:30 Need republishin…" at bounding box center [468, 17] width 937 height 35
click at [886, 20] on div "Publish" at bounding box center [881, 17] width 31 height 13
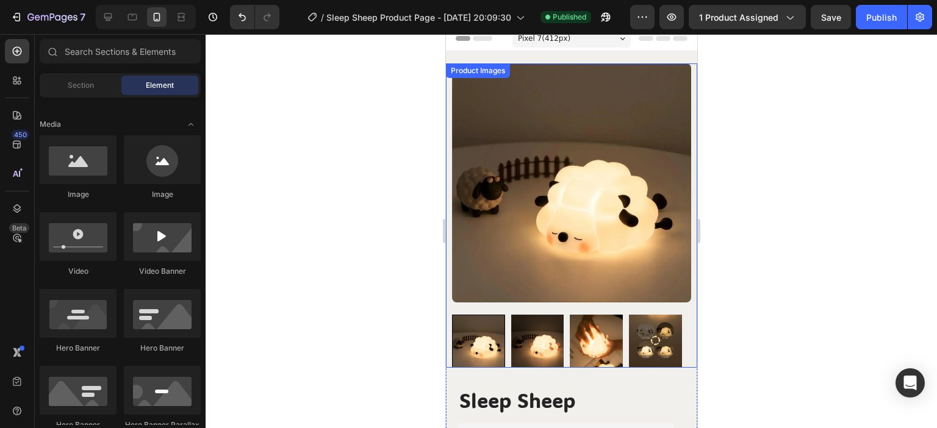
scroll to position [0, 0]
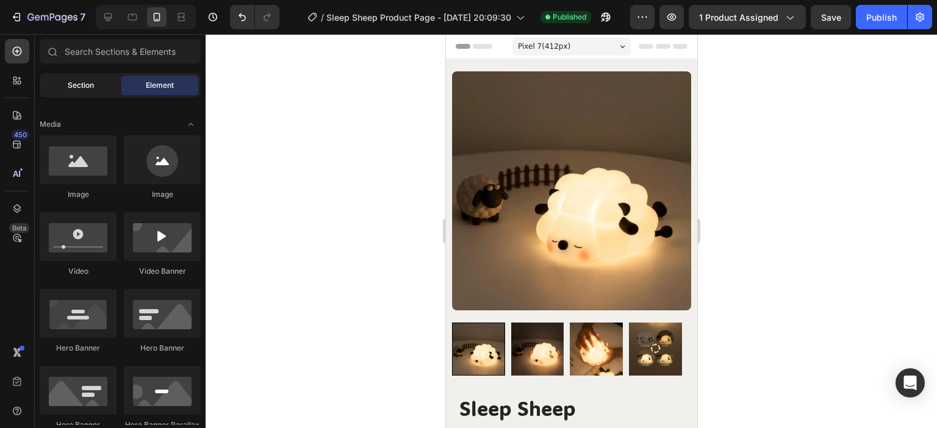
click at [85, 83] on span "Section" at bounding box center [81, 85] width 26 height 11
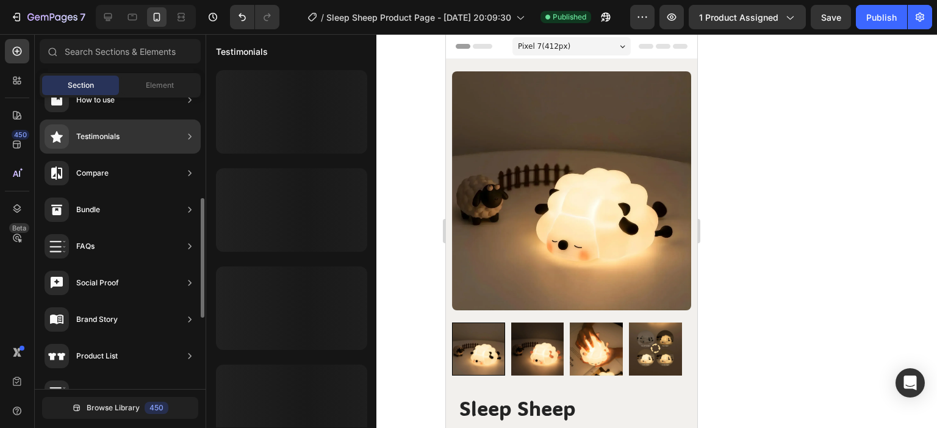
scroll to position [366, 0]
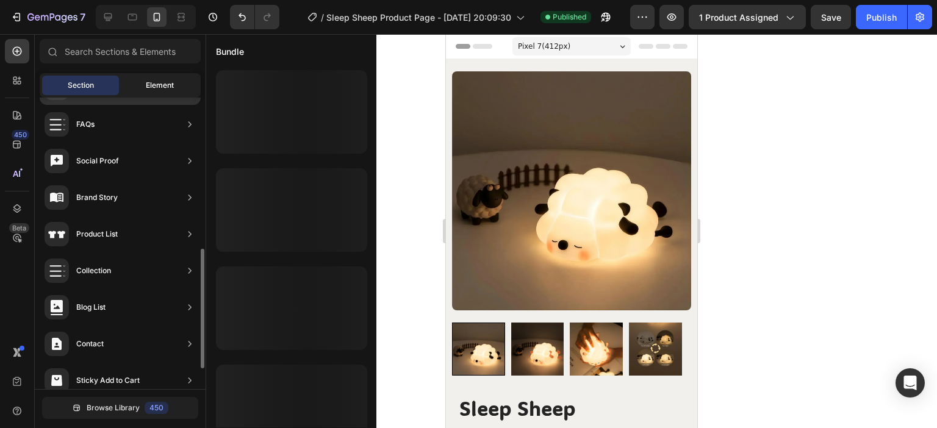
click at [157, 90] on div "Element" at bounding box center [159, 86] width 77 height 20
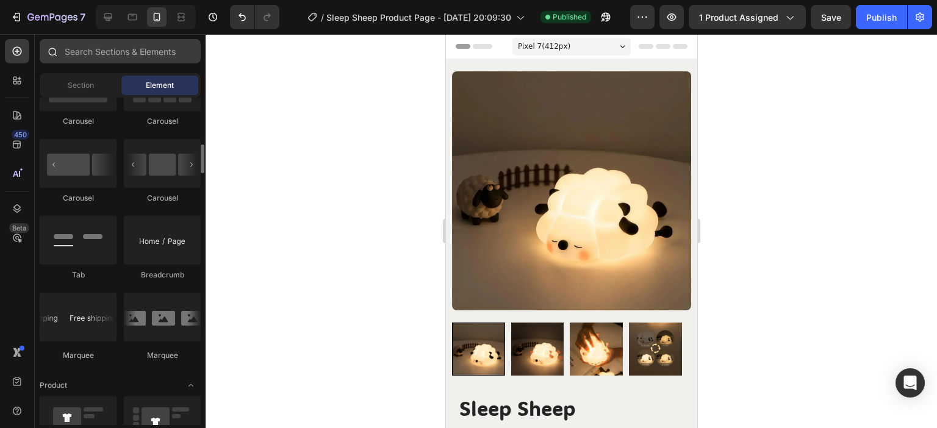
scroll to position [1220, 0]
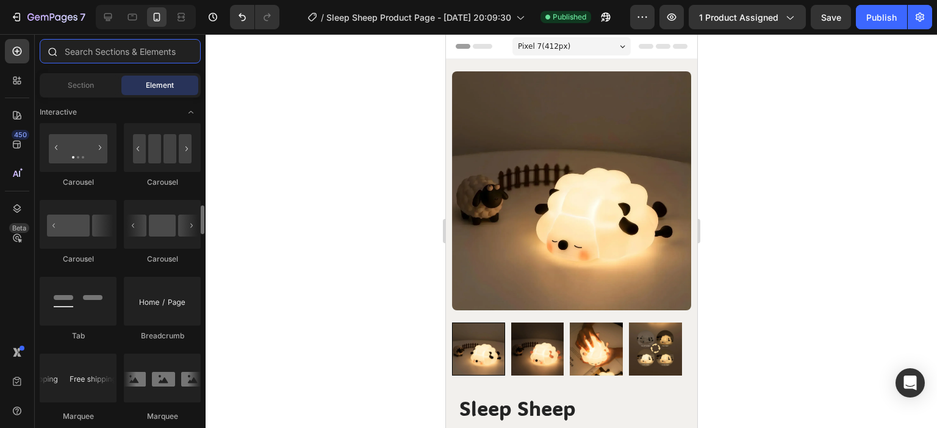
click at [117, 52] on input "text" at bounding box center [120, 51] width 161 height 24
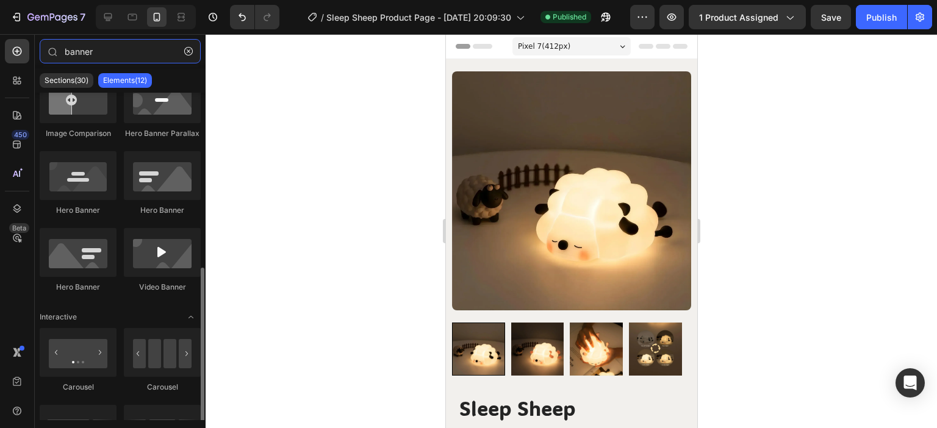
scroll to position [197, 0]
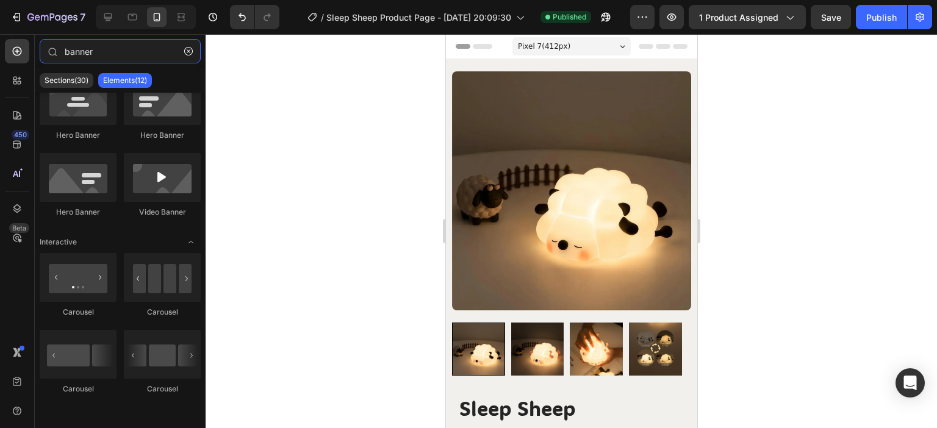
drag, startPoint x: 115, startPoint y: 49, endPoint x: 0, endPoint y: 52, distance: 114.7
click at [1, 52] on div "450 Beta banner Sections(30) Elements(12) Media Image Image Image Comparison He…" at bounding box center [103, 231] width 206 height 394
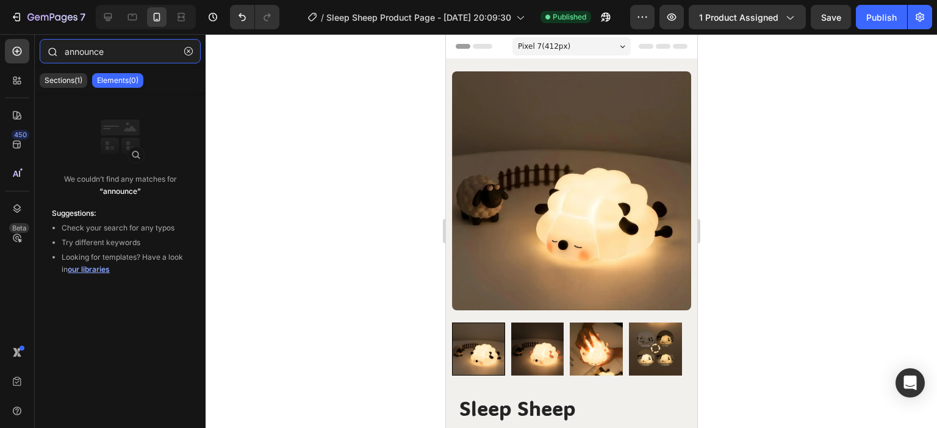
click at [77, 48] on input "announce" at bounding box center [120, 51] width 161 height 24
type input "anounce"
drag, startPoint x: 93, startPoint y: 49, endPoint x: 0, endPoint y: 52, distance: 92.8
click at [0, 51] on div "450 Beta anounce Sections(1) Elements(0) We couldn’t find any matches for “anou…" at bounding box center [103, 231] width 206 height 394
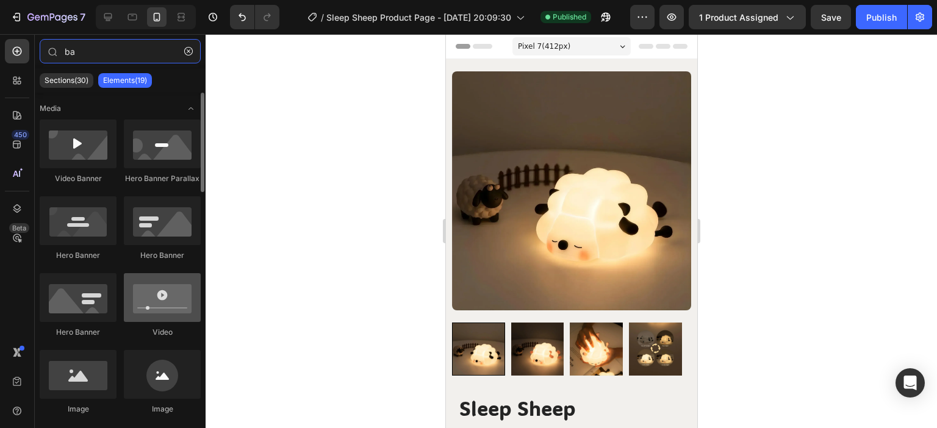
type input "b"
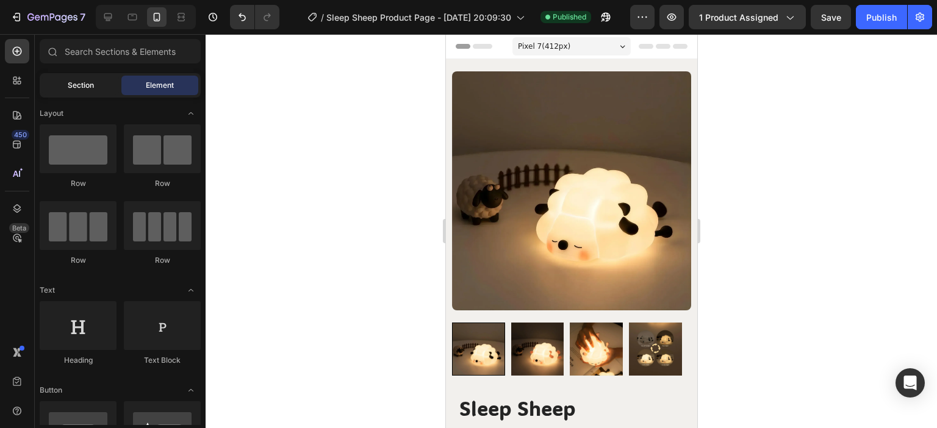
click at [100, 83] on div "Section" at bounding box center [80, 86] width 77 height 20
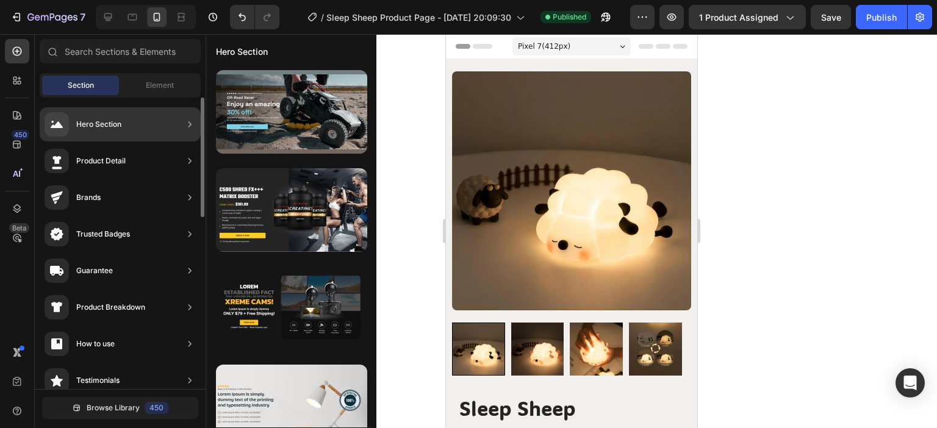
click at [118, 120] on div "Hero Section" at bounding box center [98, 124] width 45 height 12
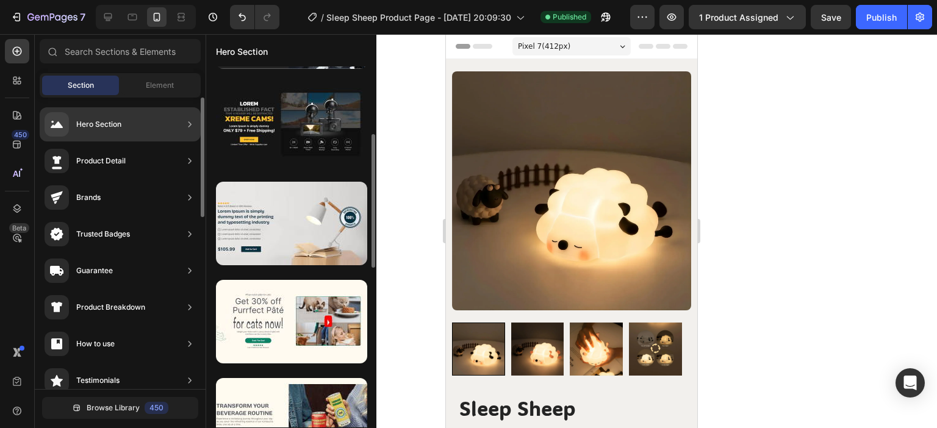
scroll to position [122, 0]
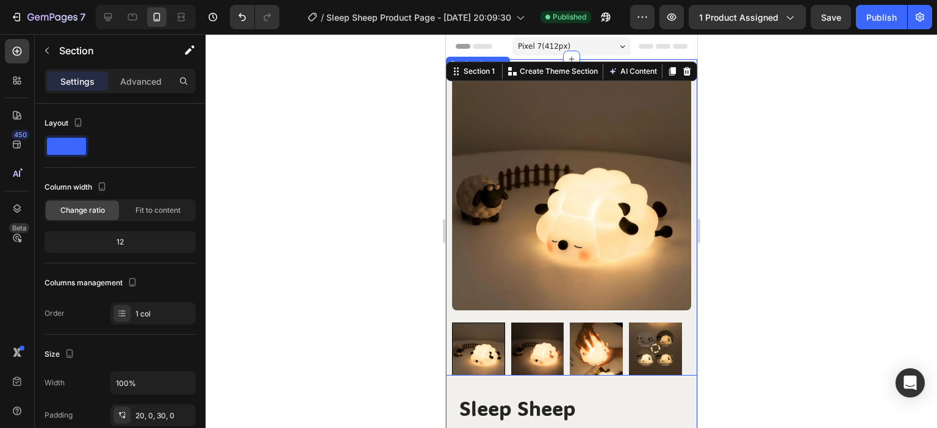
click at [592, 115] on img at bounding box center [570, 190] width 239 height 239
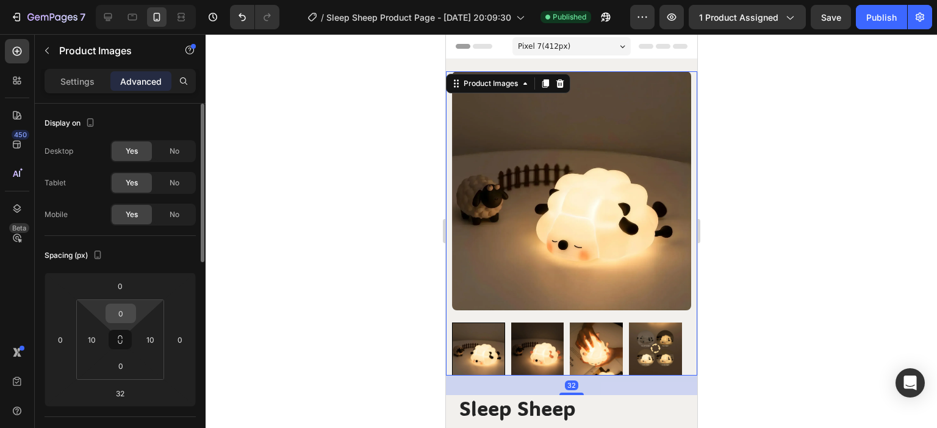
click at [129, 314] on input "0" at bounding box center [121, 313] width 24 height 18
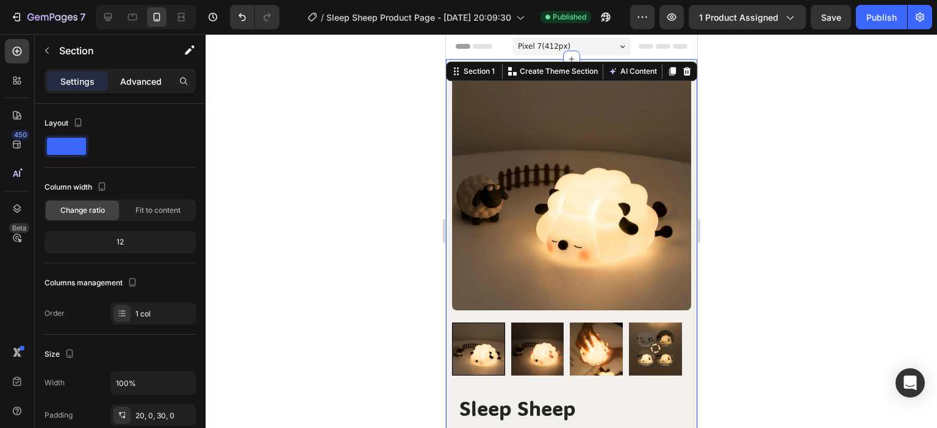
click at [141, 75] on p "Advanced" at bounding box center [140, 81] width 41 height 13
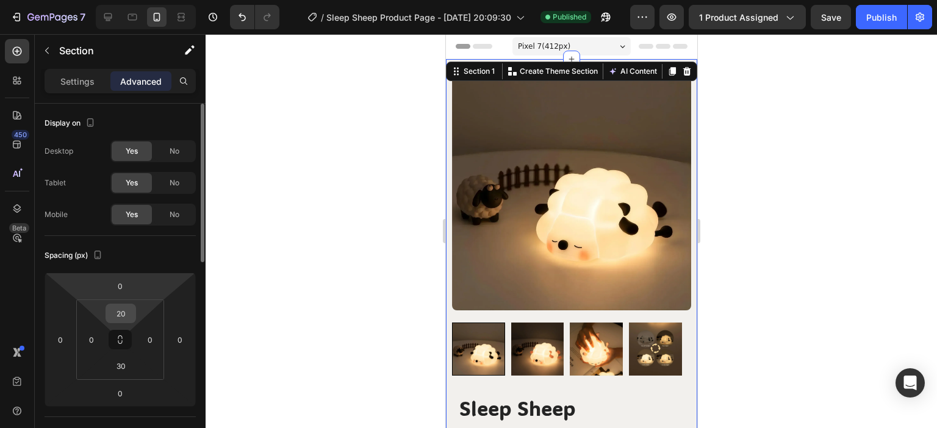
click at [122, 318] on input "20" at bounding box center [121, 313] width 24 height 18
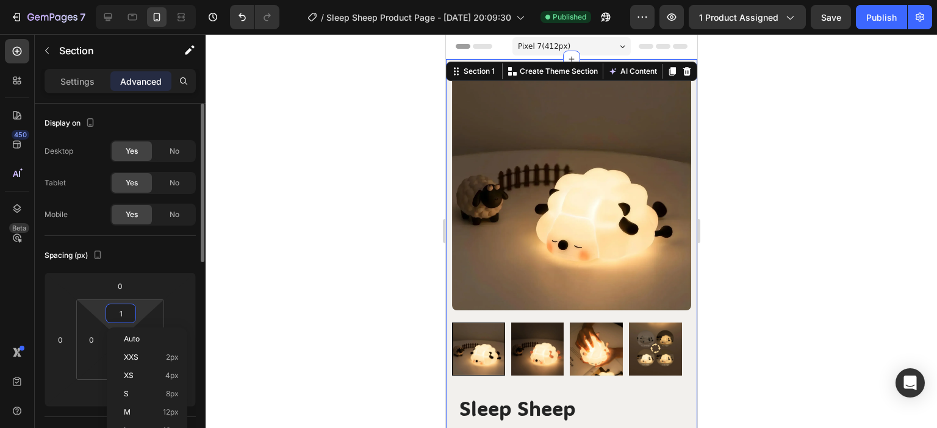
type input "10"
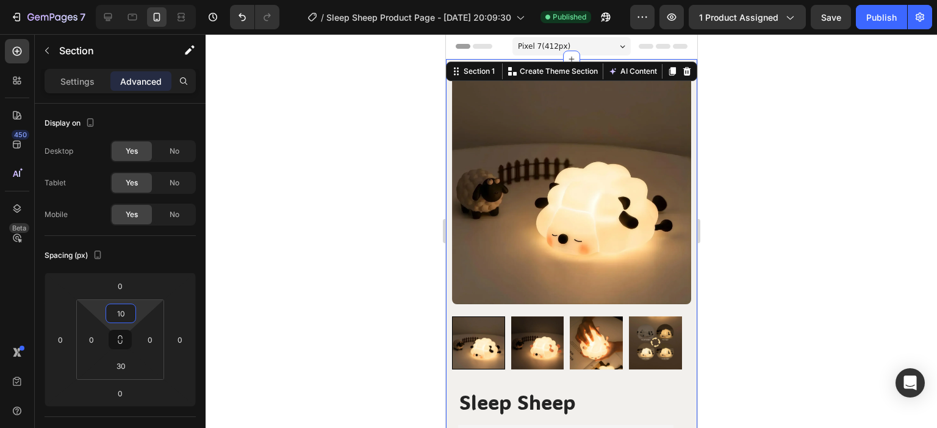
click at [325, 242] on div at bounding box center [571, 231] width 731 height 394
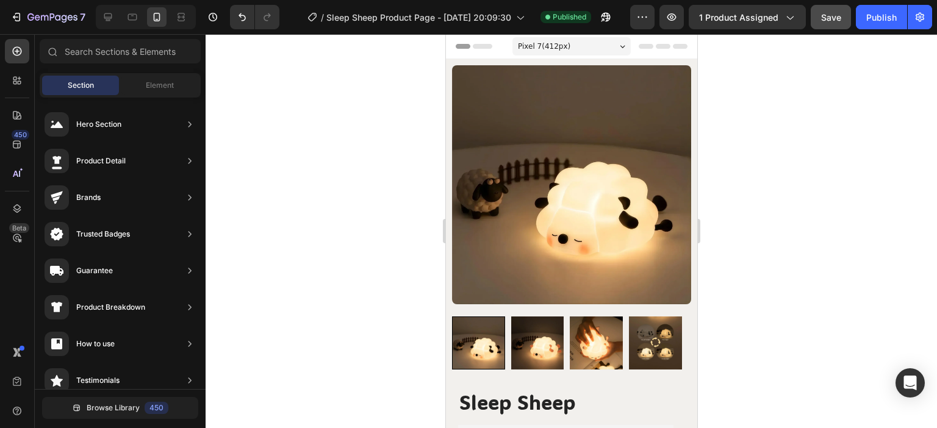
click at [840, 22] on div "Save" at bounding box center [831, 17] width 20 height 13
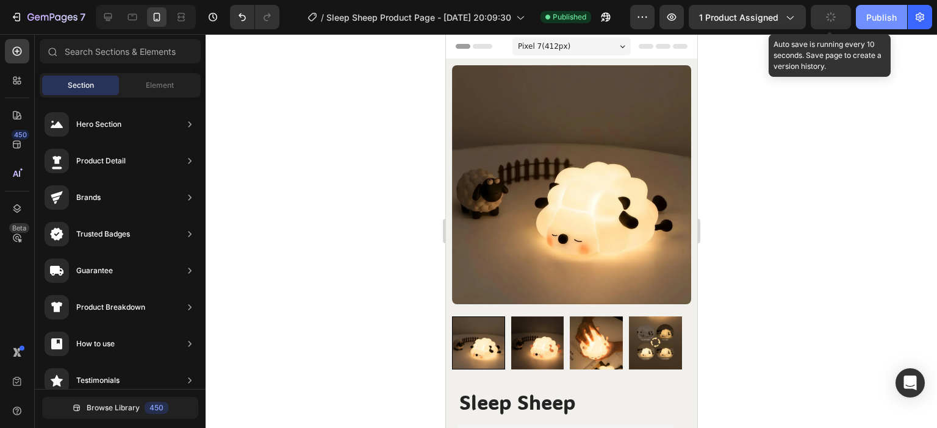
click at [873, 26] on button "Publish" at bounding box center [881, 17] width 51 height 24
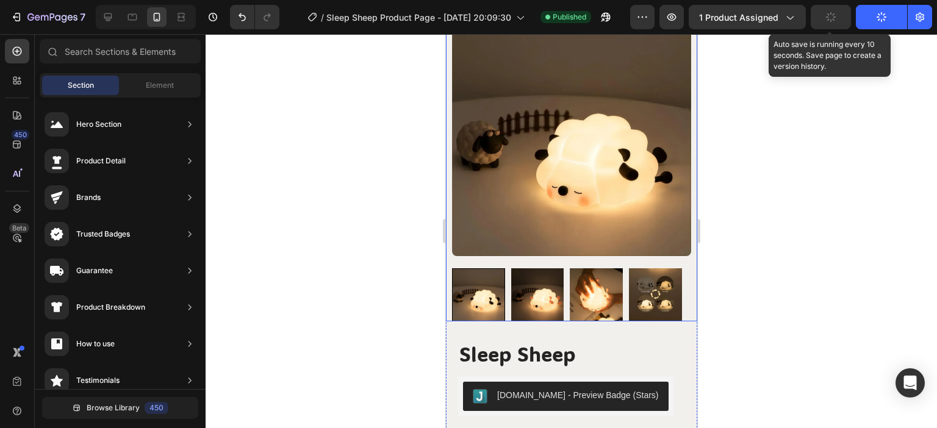
scroll to position [61, 0]
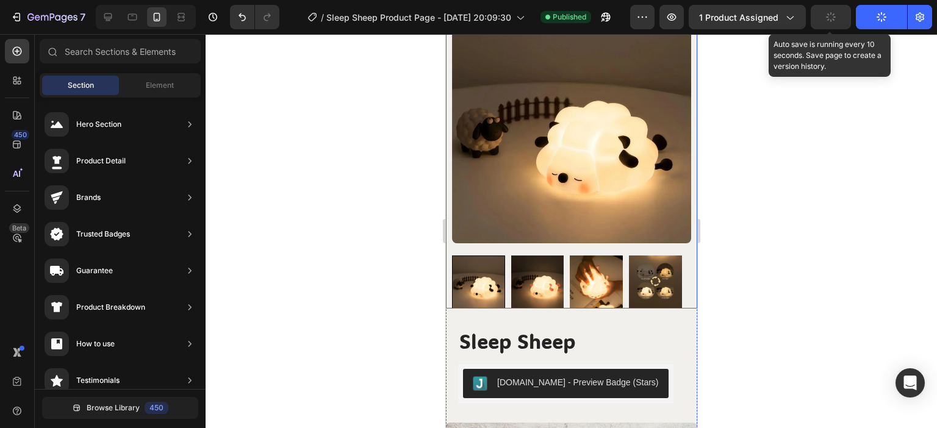
click at [479, 274] on div at bounding box center [477, 282] width 53 height 53
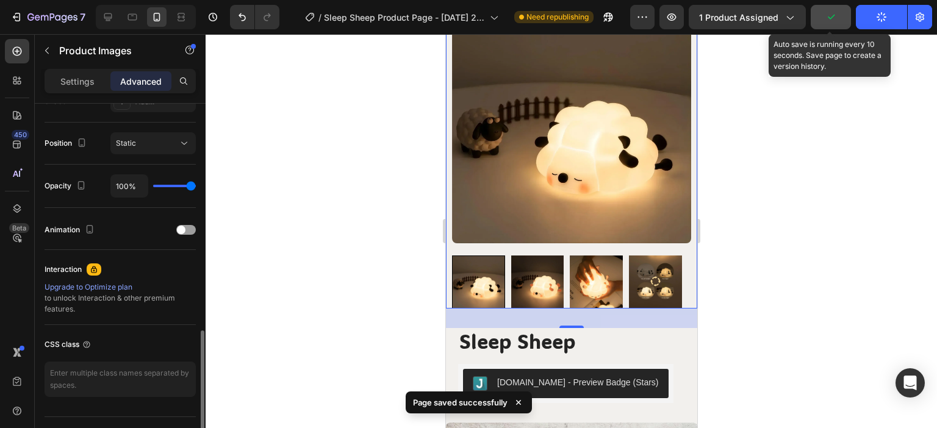
scroll to position [453, 0]
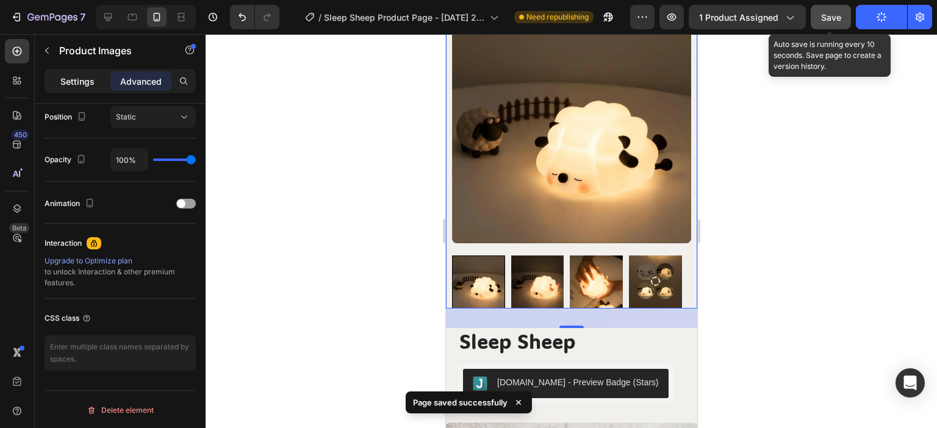
click at [71, 81] on p "Settings" at bounding box center [77, 81] width 34 height 13
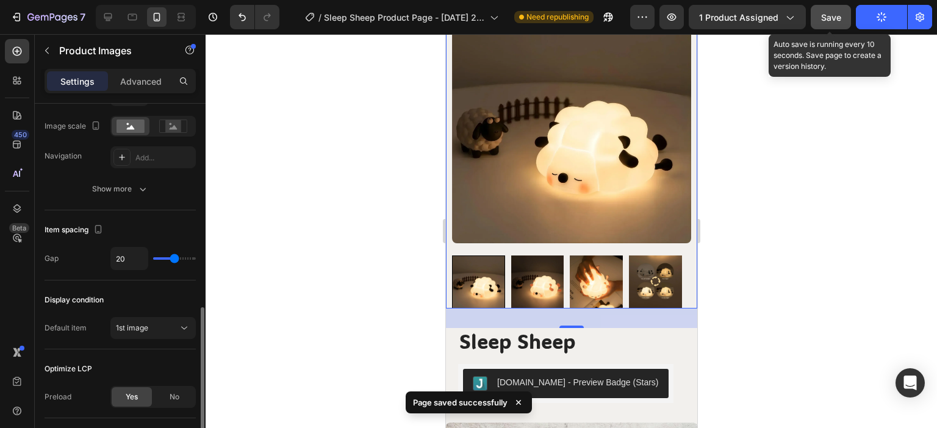
scroll to position [654, 0]
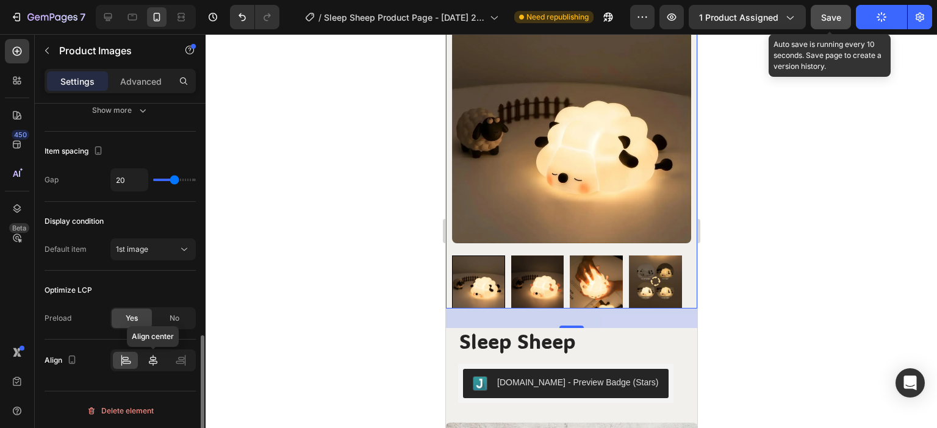
click at [156, 354] on icon at bounding box center [153, 360] width 12 height 12
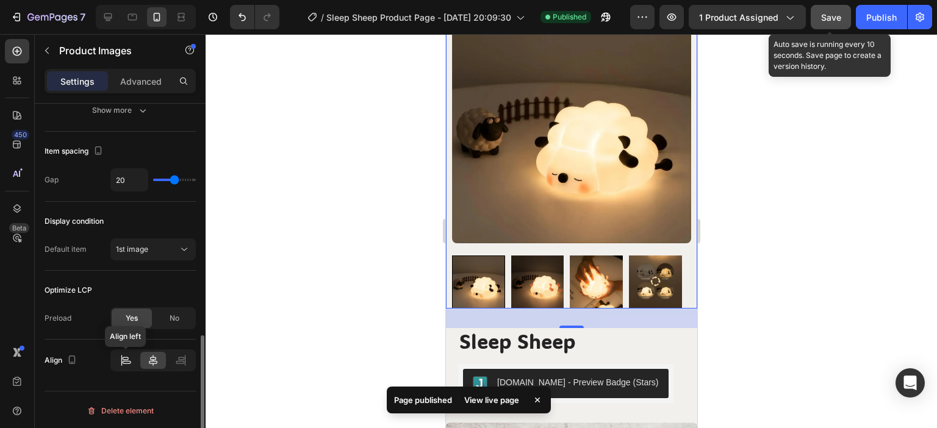
click at [133, 356] on div at bounding box center [125, 360] width 25 height 17
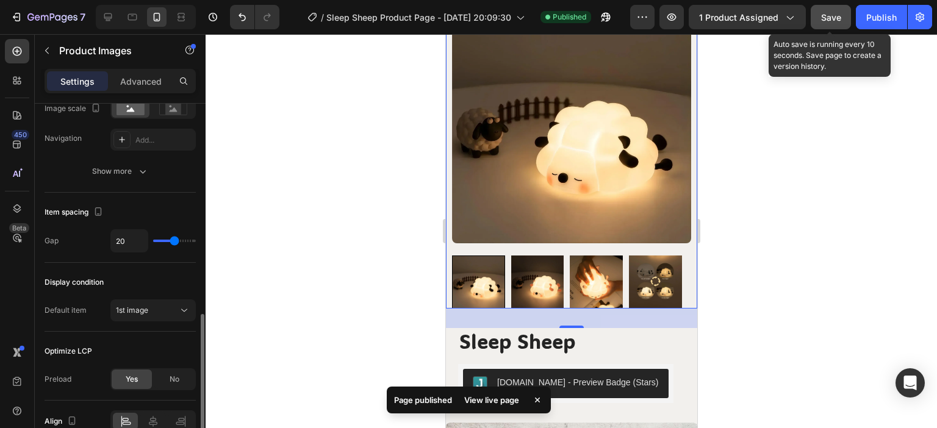
click at [176, 240] on input "range" at bounding box center [174, 241] width 43 height 2
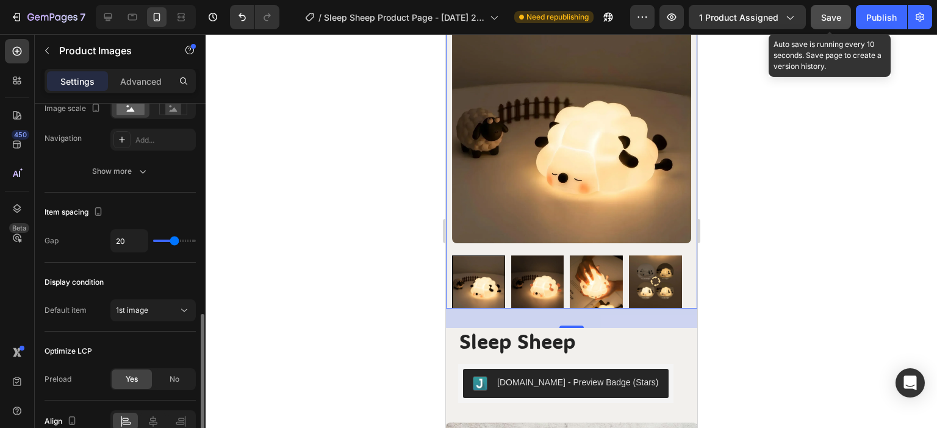
scroll to position [532, 0]
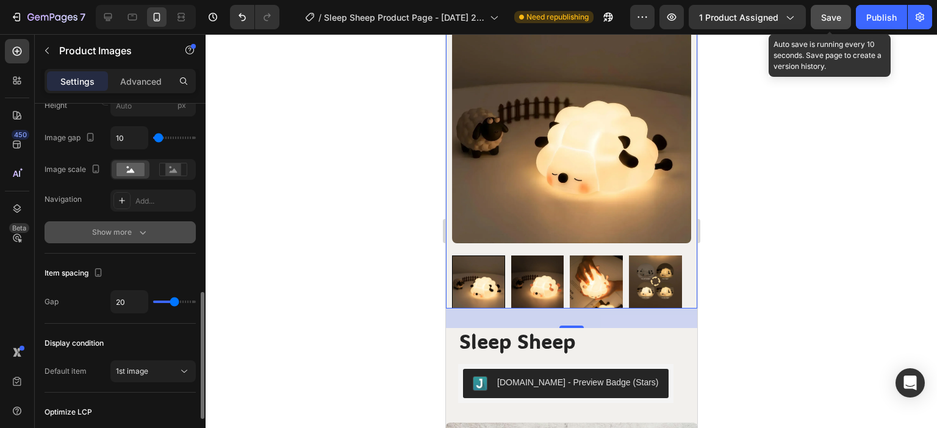
click at [134, 221] on button "Show more" at bounding box center [120, 232] width 151 height 22
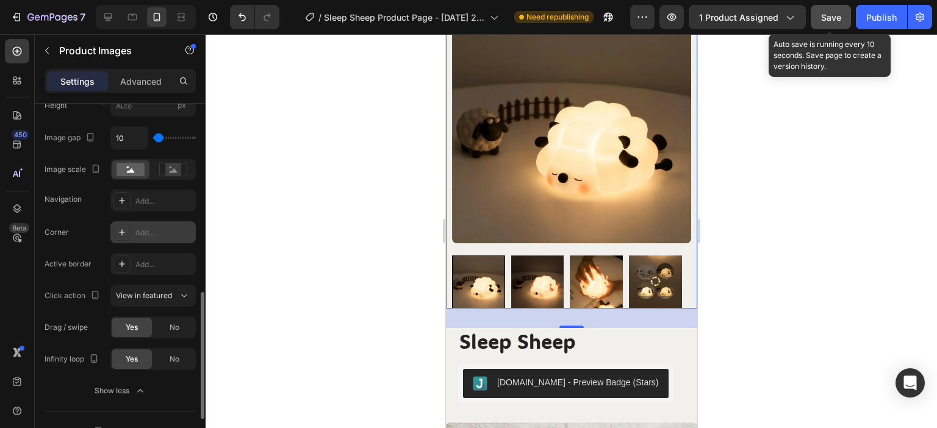
click at [144, 232] on div "Add..." at bounding box center [163, 233] width 57 height 11
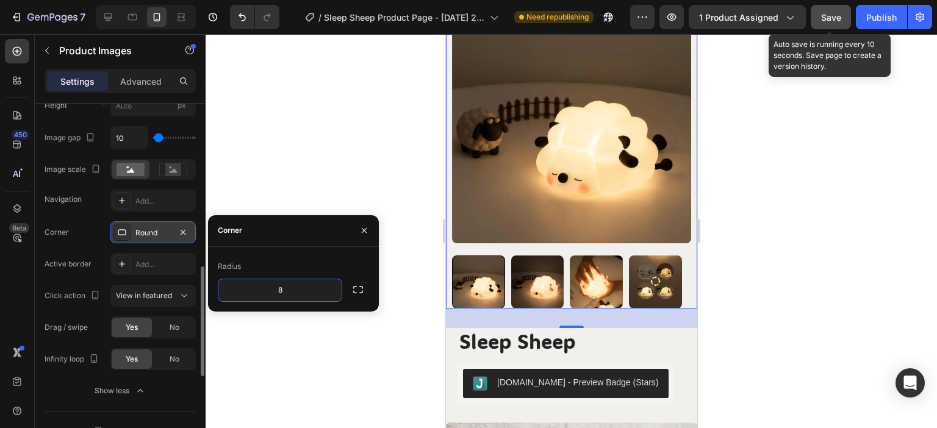
click at [359, 157] on div at bounding box center [571, 231] width 731 height 394
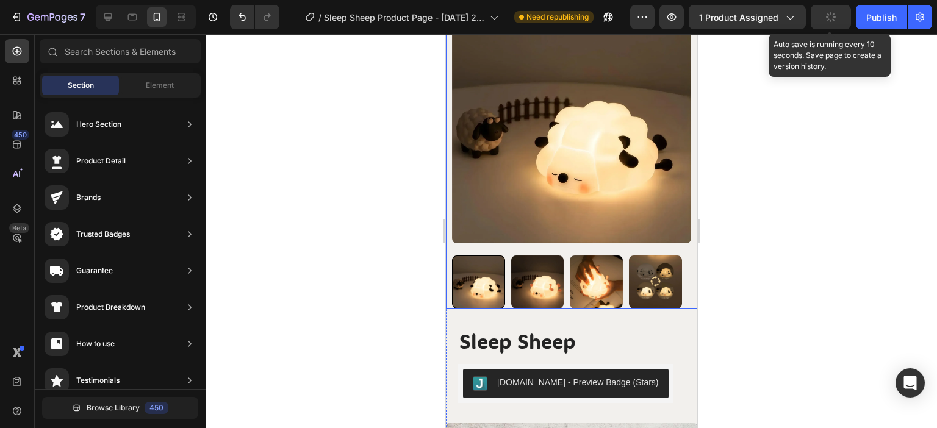
click at [494, 271] on div at bounding box center [477, 282] width 53 height 53
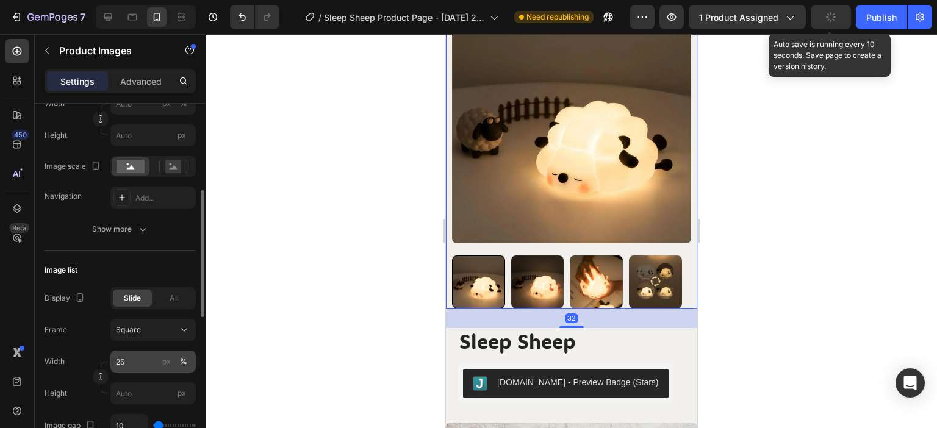
scroll to position [427, 0]
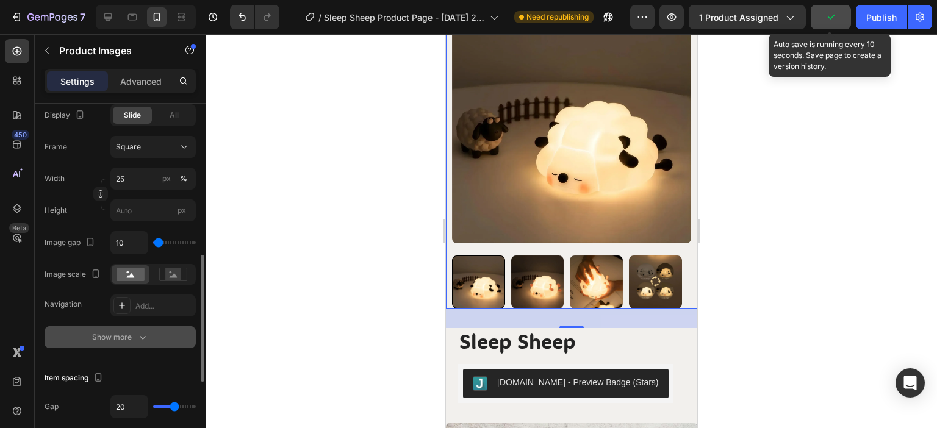
click at [124, 335] on div "Show more" at bounding box center [120, 337] width 57 height 12
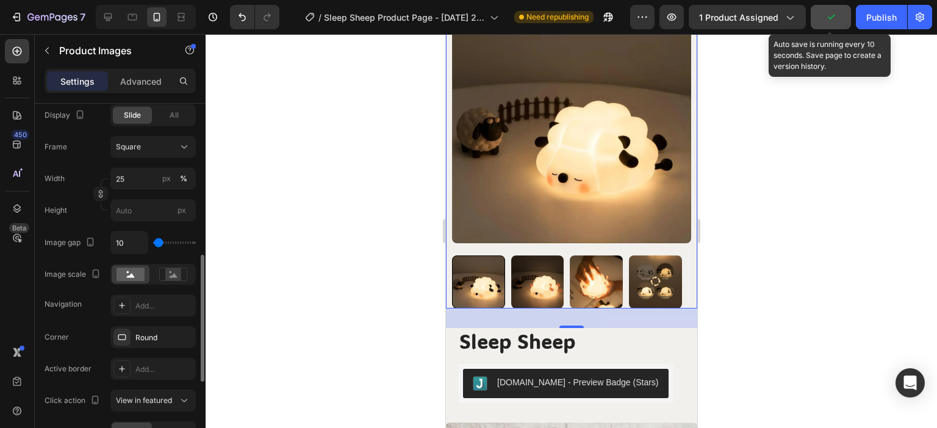
scroll to position [549, 0]
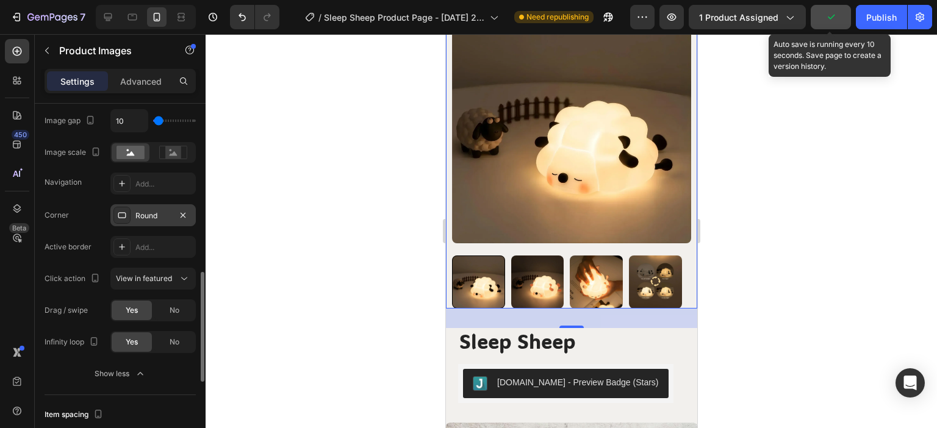
click at [161, 211] on div "Round" at bounding box center [152, 215] width 35 height 11
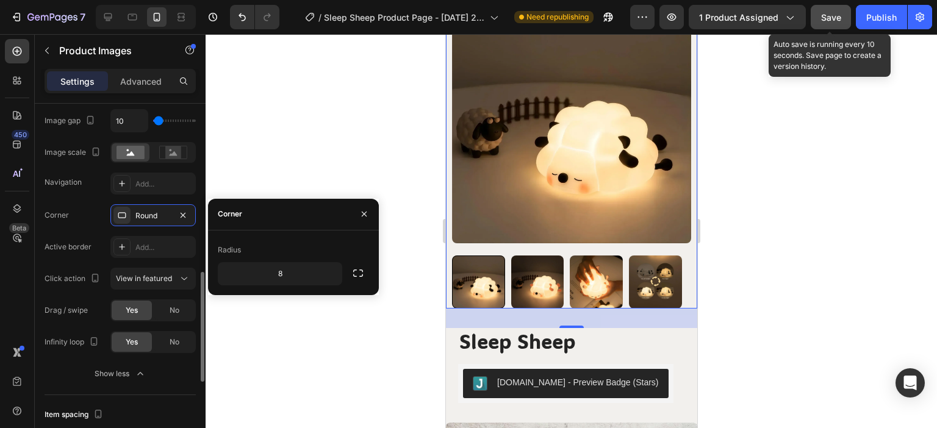
click at [77, 232] on div "Corner Round Active border Add... Click action View in featured Drag / swipe Ye…" at bounding box center [120, 278] width 151 height 149
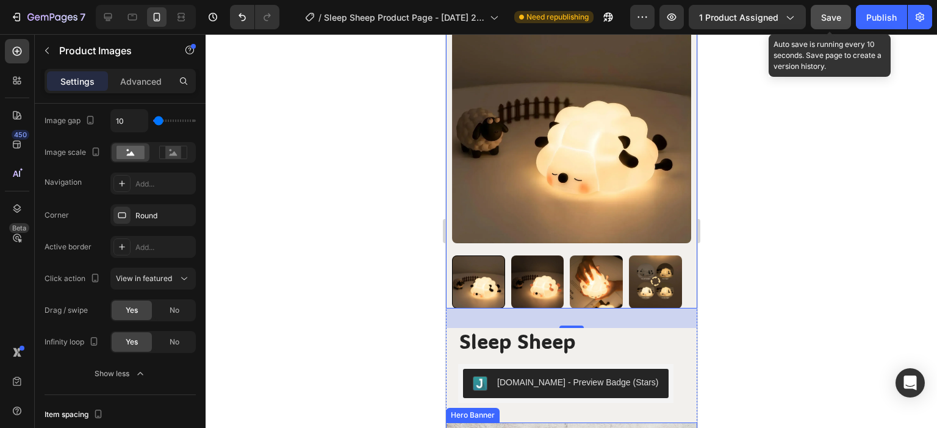
scroll to position [61, 0]
drag, startPoint x: 753, startPoint y: 306, endPoint x: 753, endPoint y: 315, distance: 9.2
click at [753, 307] on div at bounding box center [571, 231] width 731 height 394
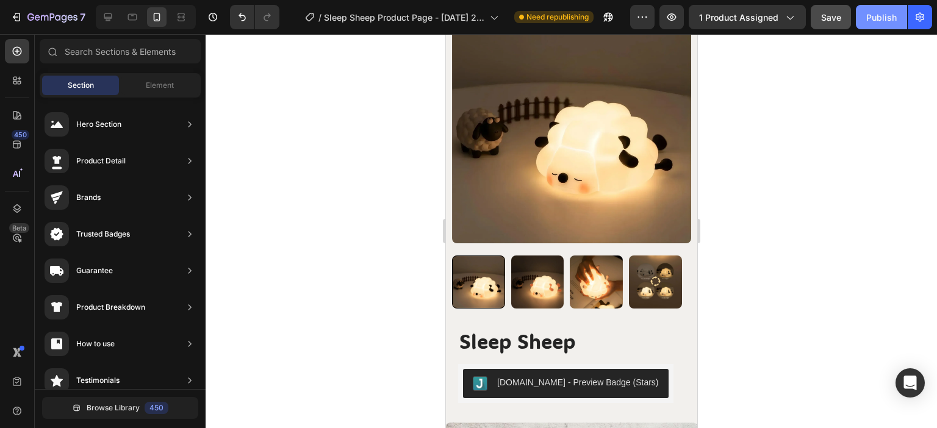
click at [875, 20] on div "Publish" at bounding box center [881, 17] width 31 height 13
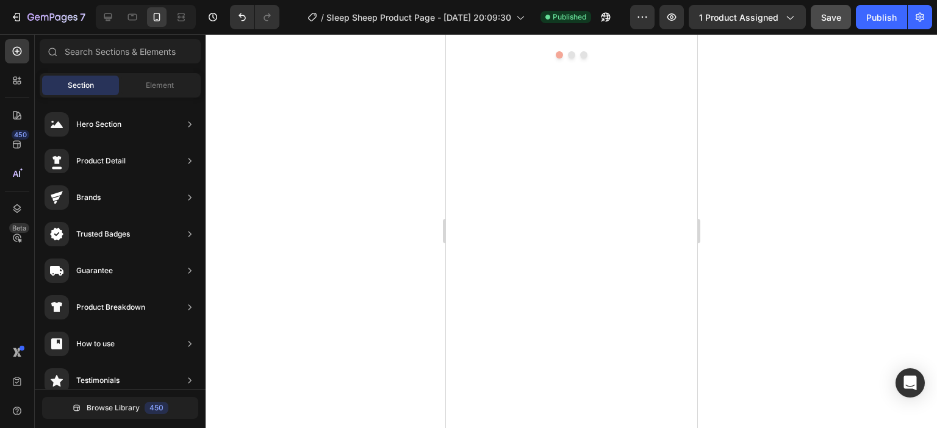
scroll to position [4819, 0]
